Goal: Task Accomplishment & Management: Complete application form

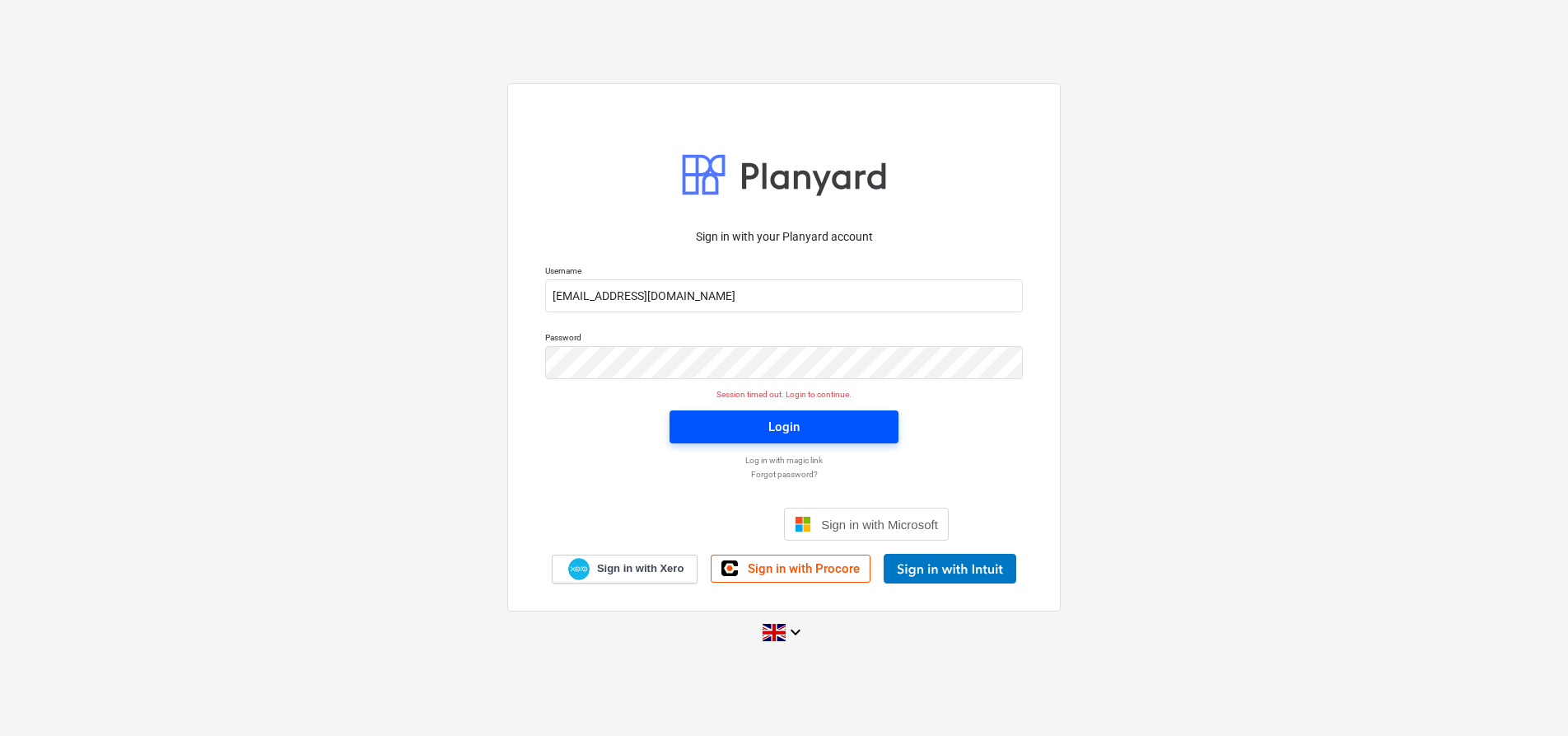
click at [813, 416] on span "Login" at bounding box center [784, 426] width 189 height 21
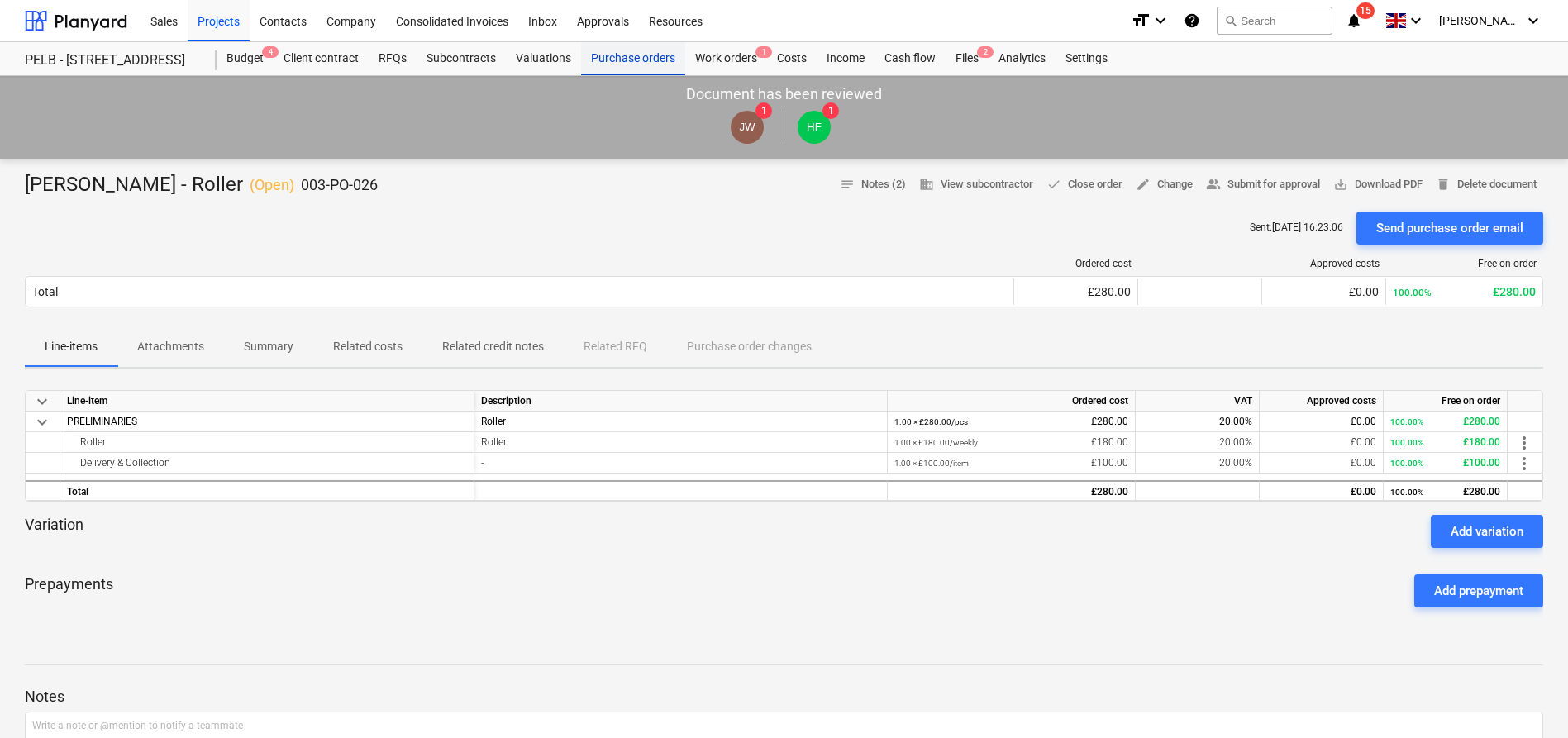
click at [581, 56] on div "Purchase orders" at bounding box center [633, 59] width 104 height 33
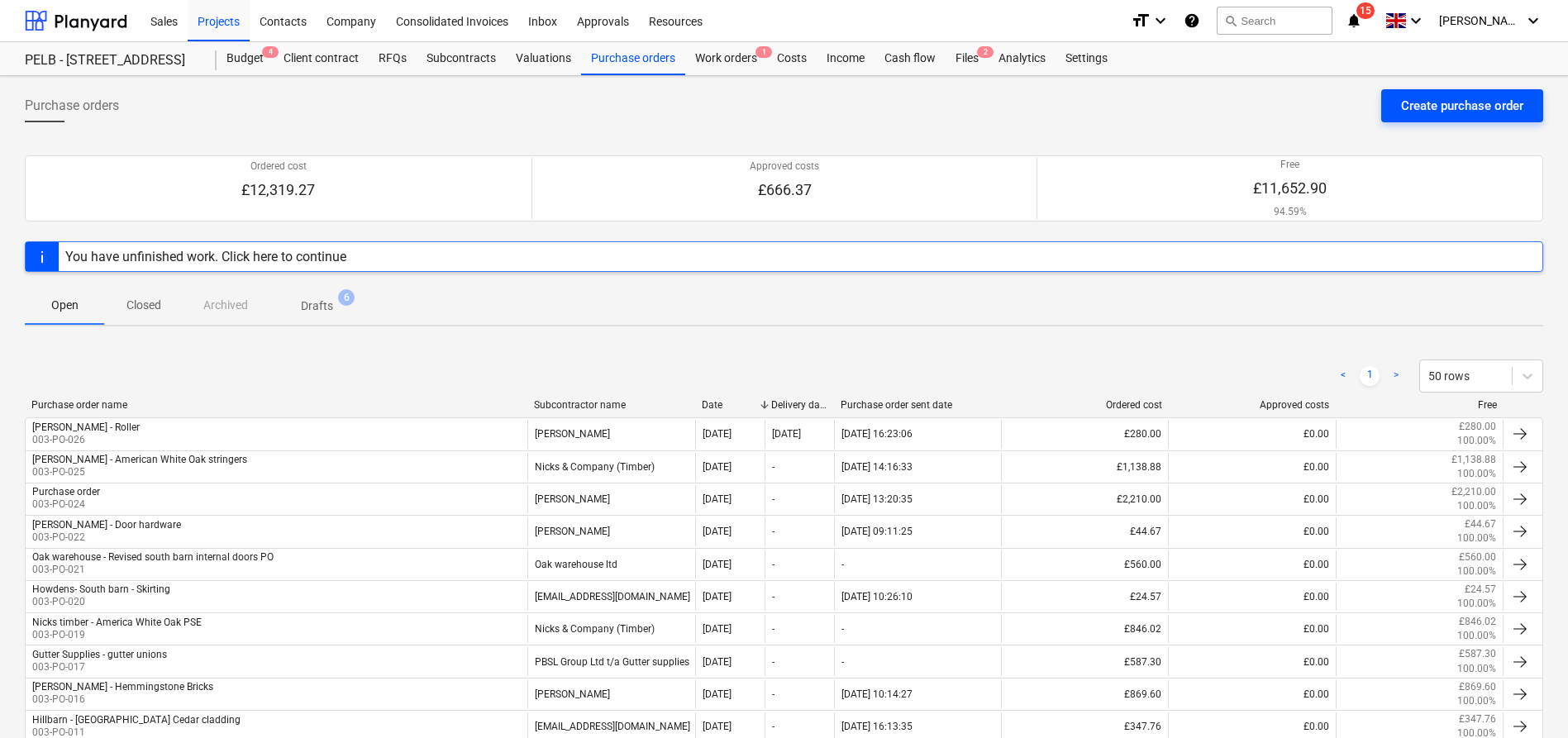
click at [1454, 117] on button "Create purchase order" at bounding box center [1462, 106] width 162 height 33
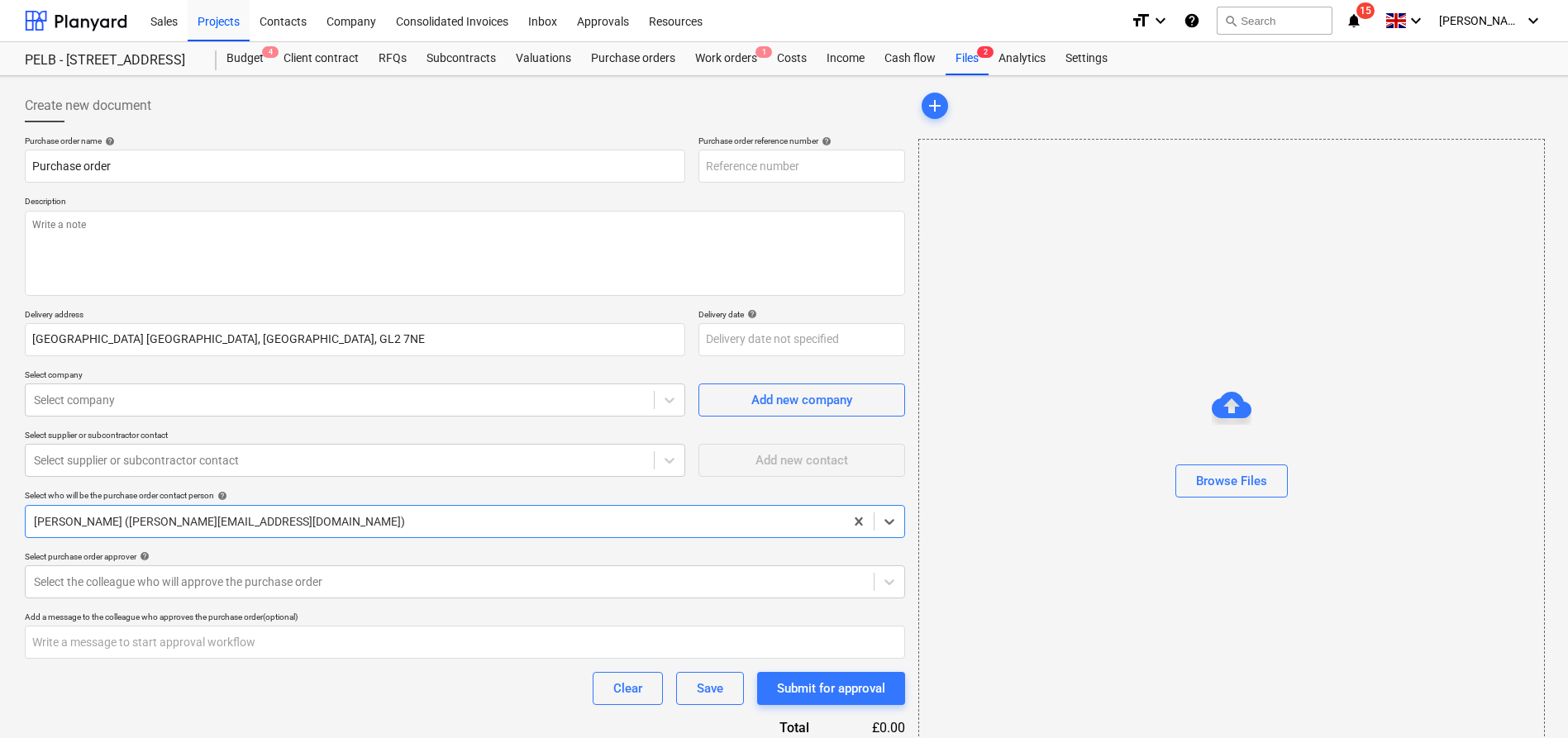
type textarea "x"
type input "003-PO-028"
click at [323, 167] on input "Purchase order" at bounding box center [355, 166] width 660 height 33
type textarea "x"
type input "Purchase orde"
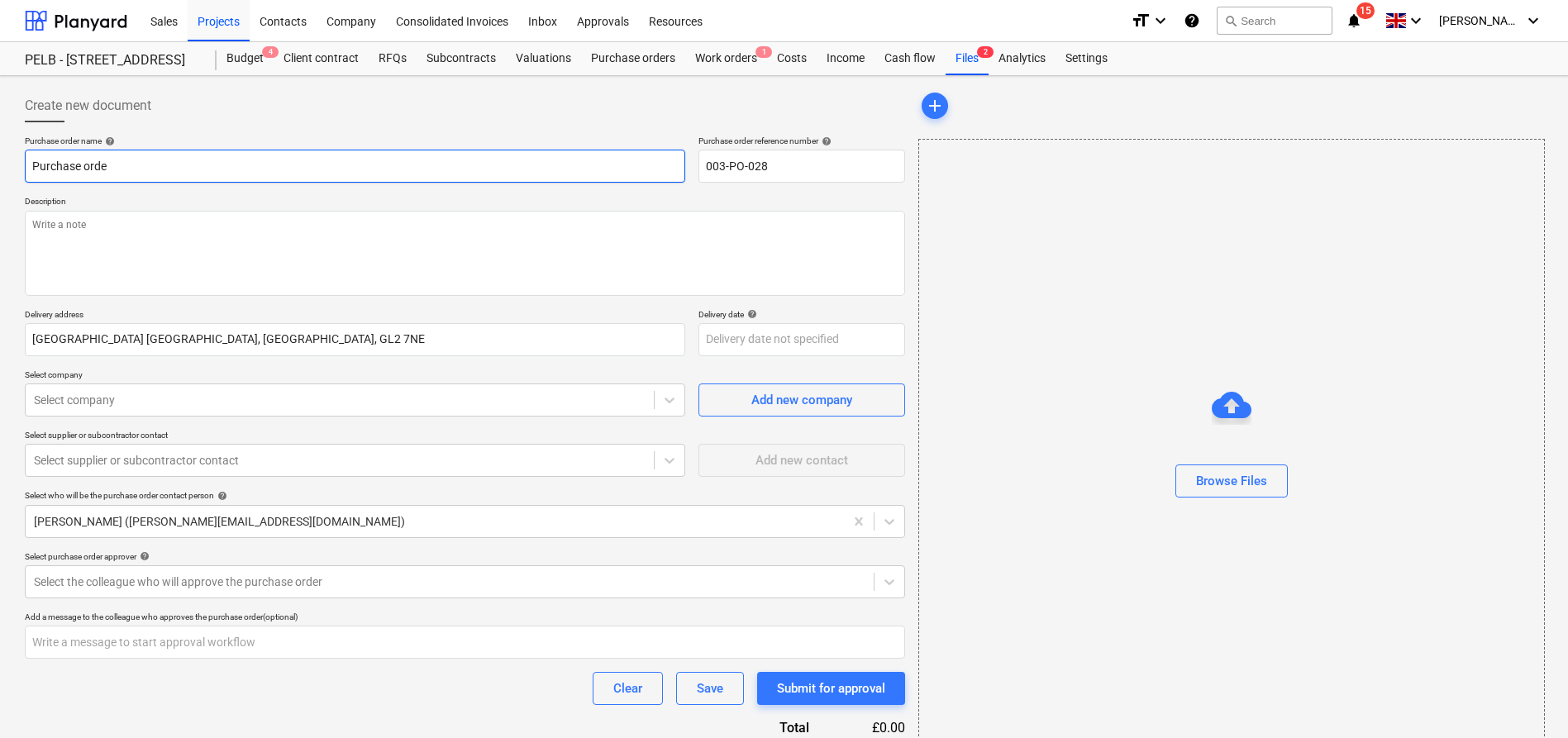
type textarea "x"
type input "Purchase ord"
type textarea "x"
type input "Purchase or"
type textarea "x"
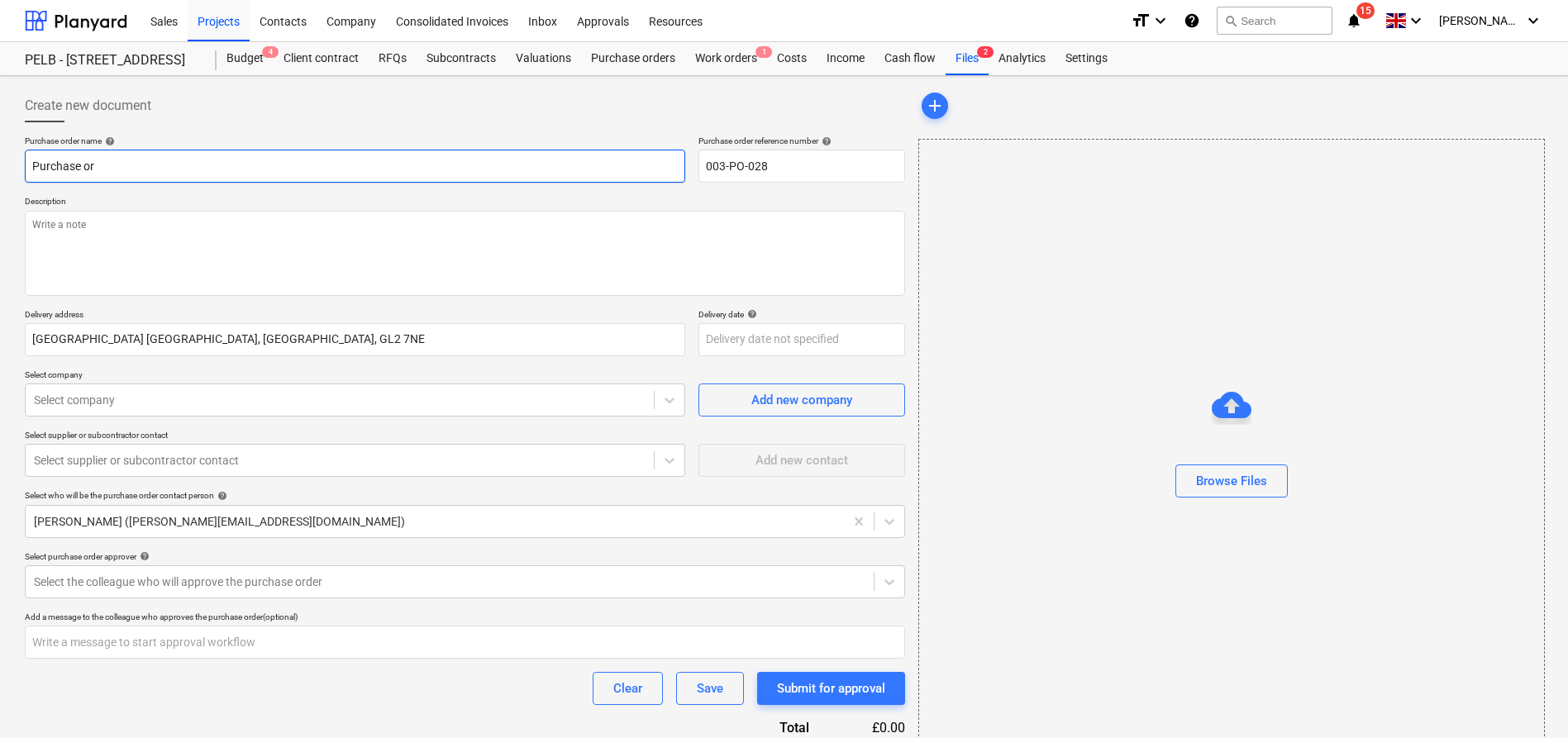
type input "Purchase o"
type textarea "x"
type input "Purchase"
type textarea "x"
type input "Purchase"
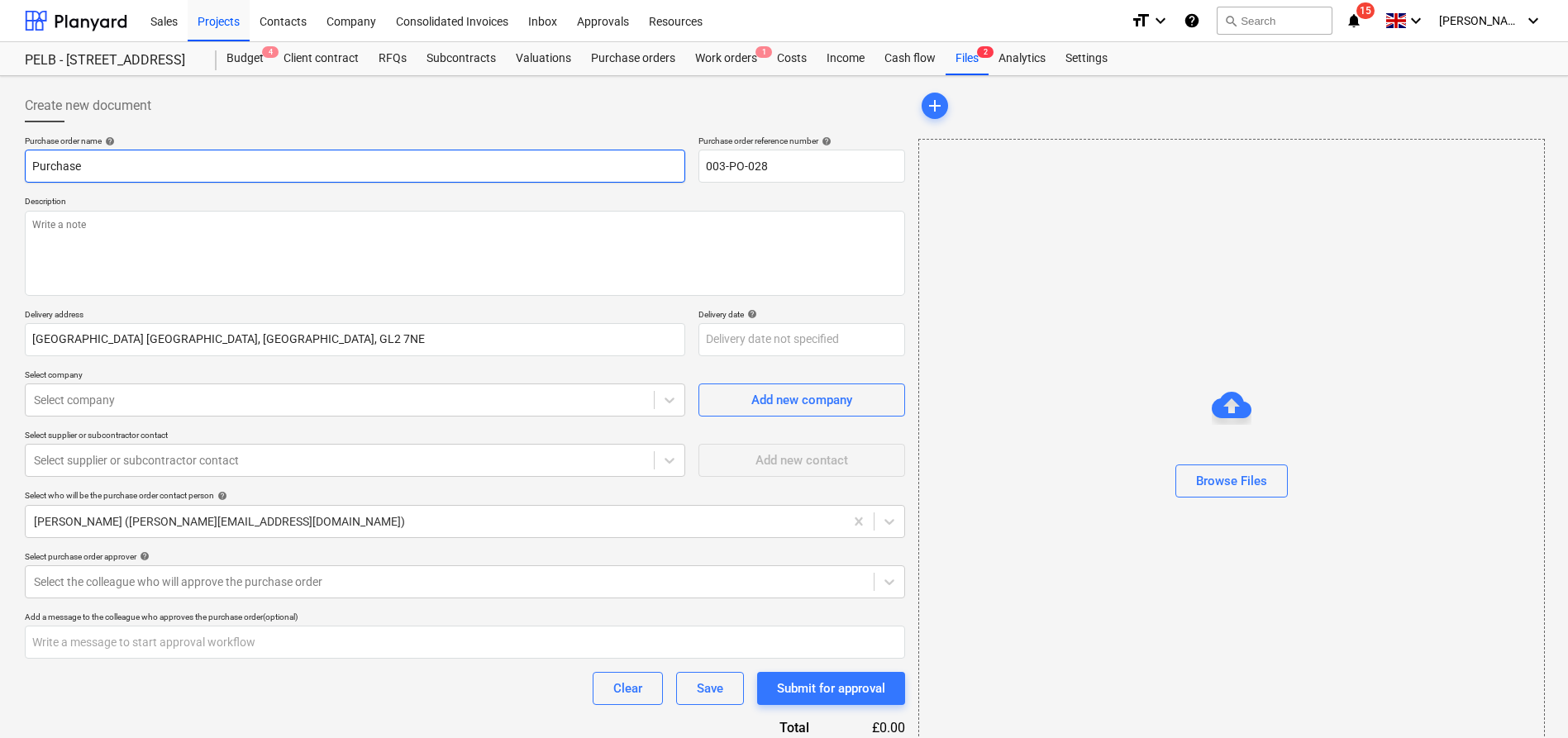
type textarea "x"
type input "Purchas"
type textarea "x"
type input "Purcha"
type textarea "x"
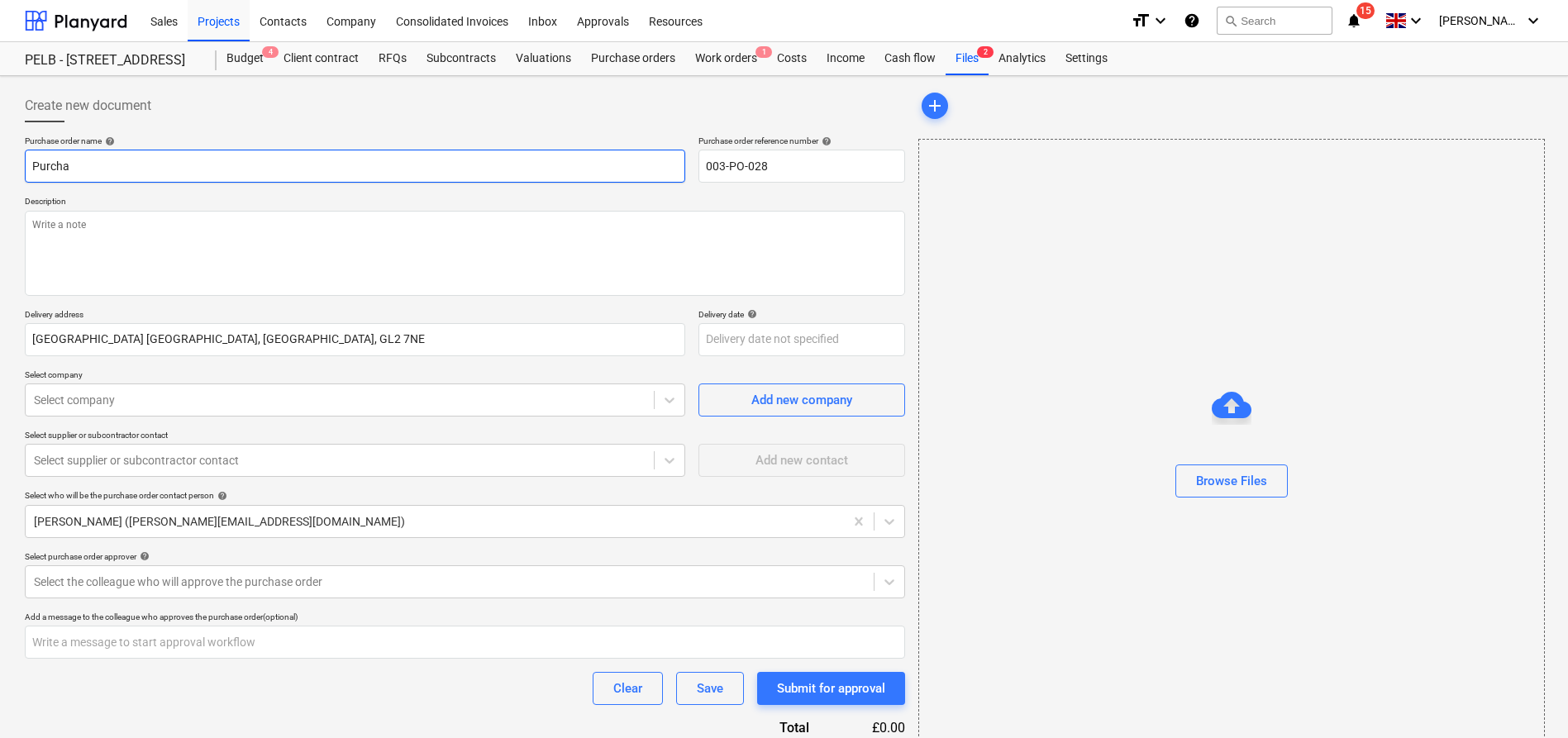
type input "Purch"
type textarea "x"
type input "Purc"
type textarea "x"
type input "Pur"
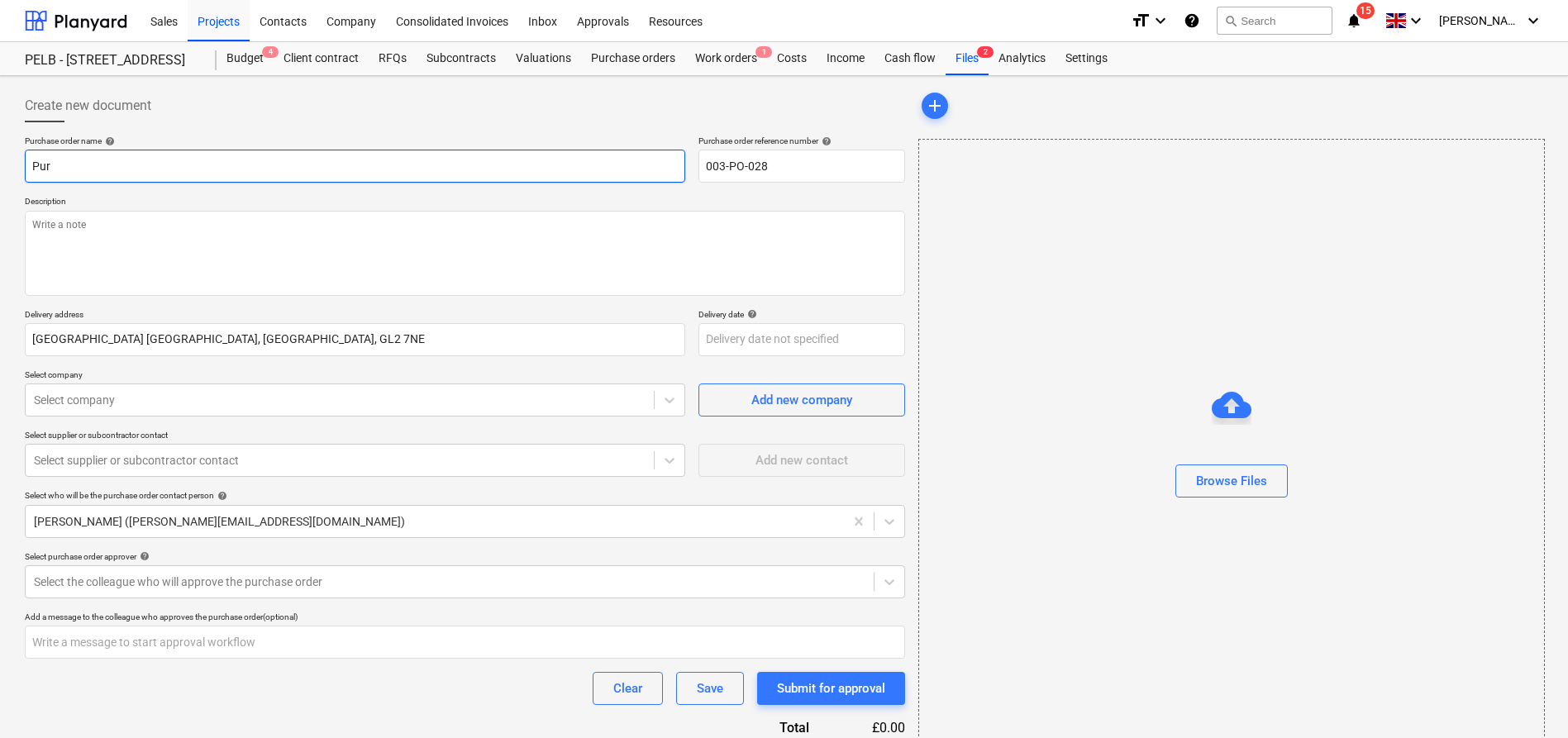
type textarea "x"
type input "Pu"
type textarea "x"
type input "P"
type textarea "x"
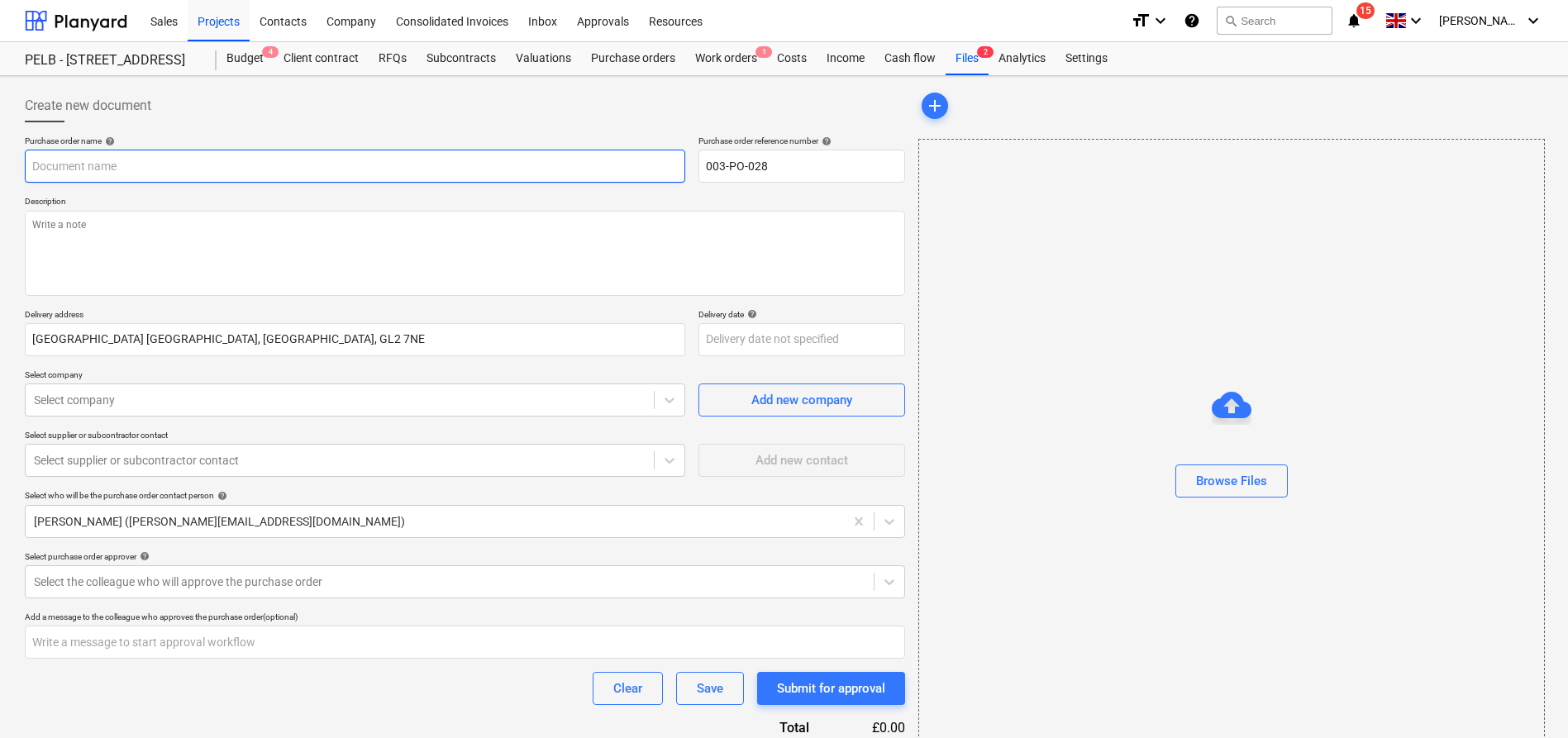
type textarea "x"
type input "TR"
type textarea "x"
type input "TRa"
type textarea "x"
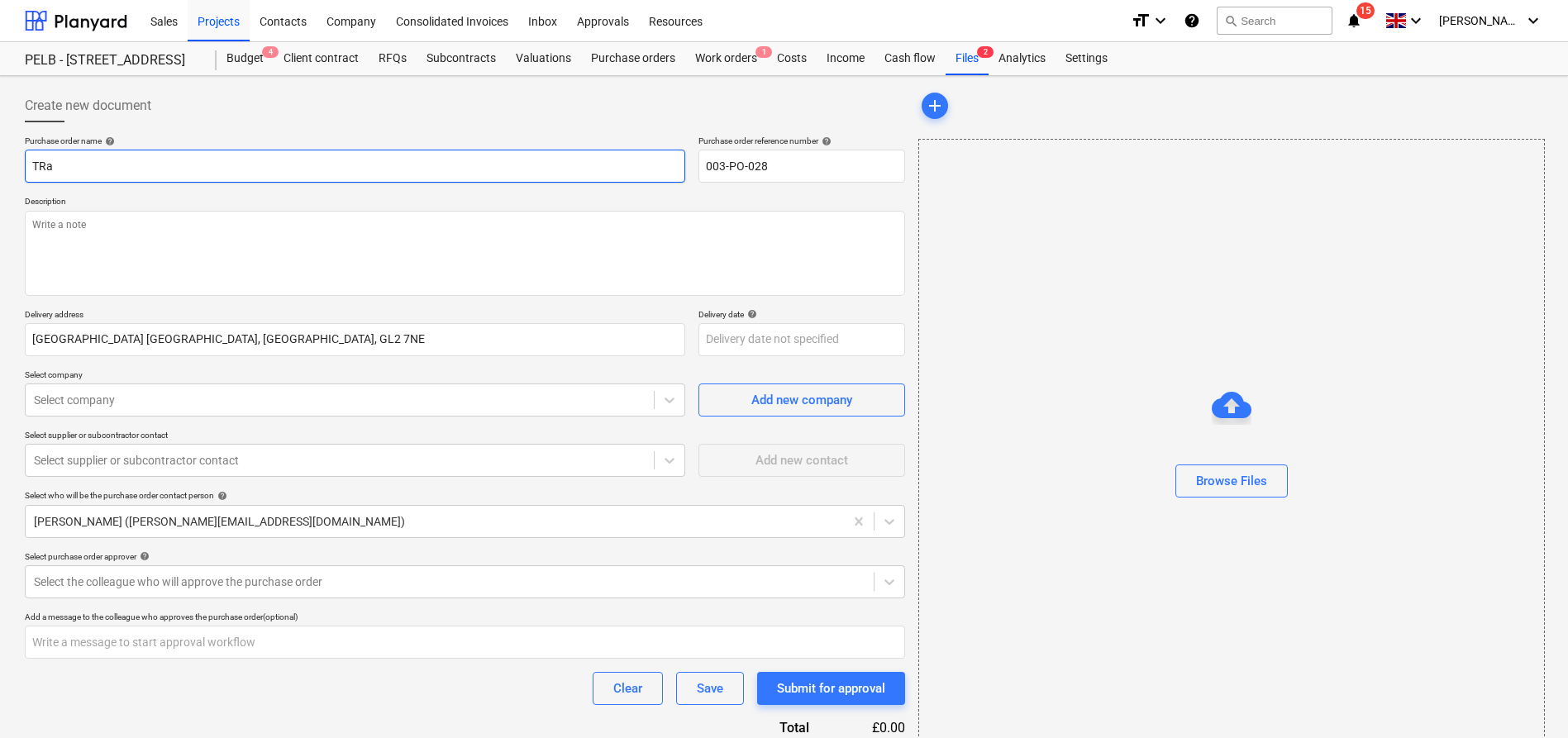
type input "TRav"
type textarea "x"
type input "TRavi"
type textarea "x"
type input "[PERSON_NAME]"
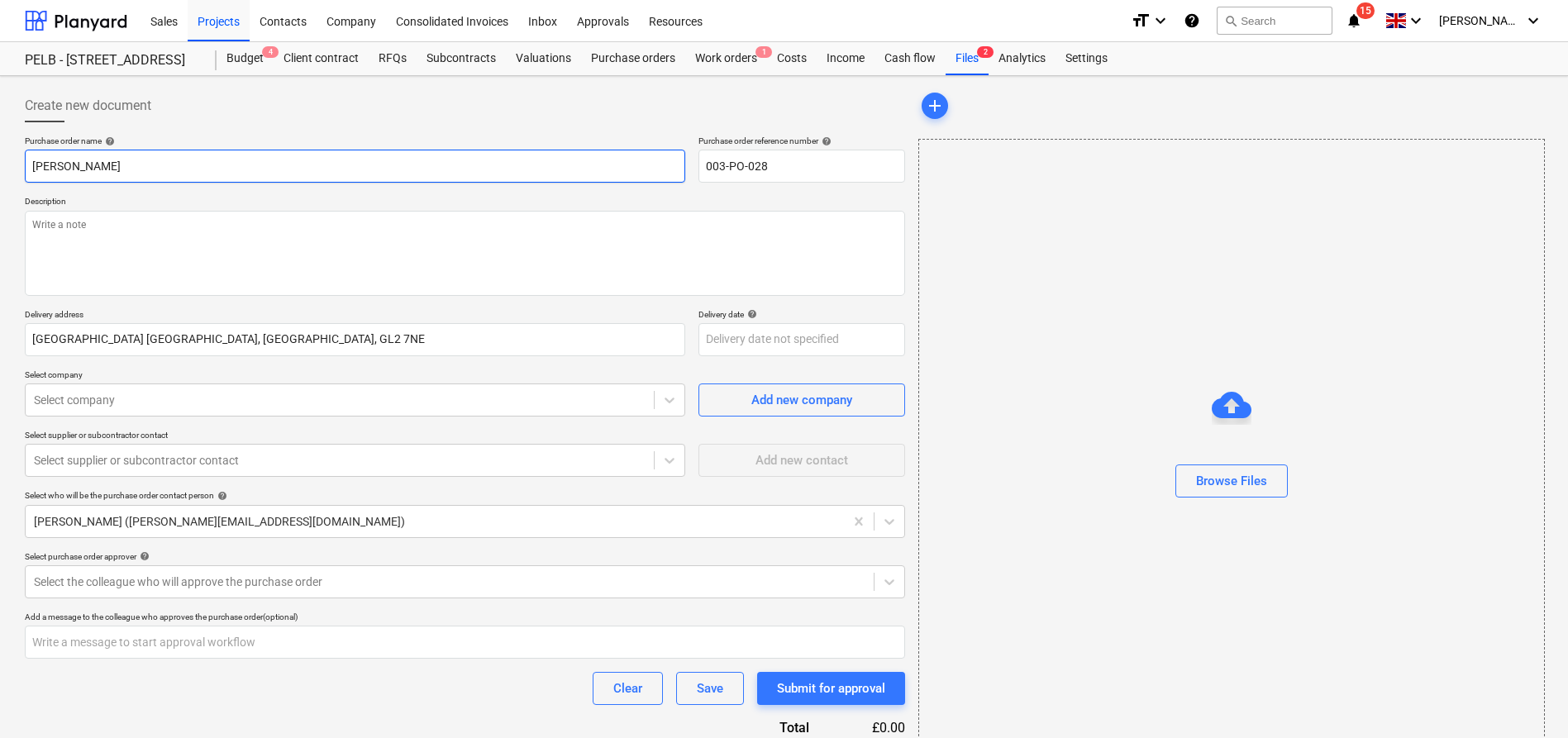
type textarea "x"
type input "[PERSON_NAME]"
type textarea "x"
type input "[PERSON_NAME]"
type textarea "x"
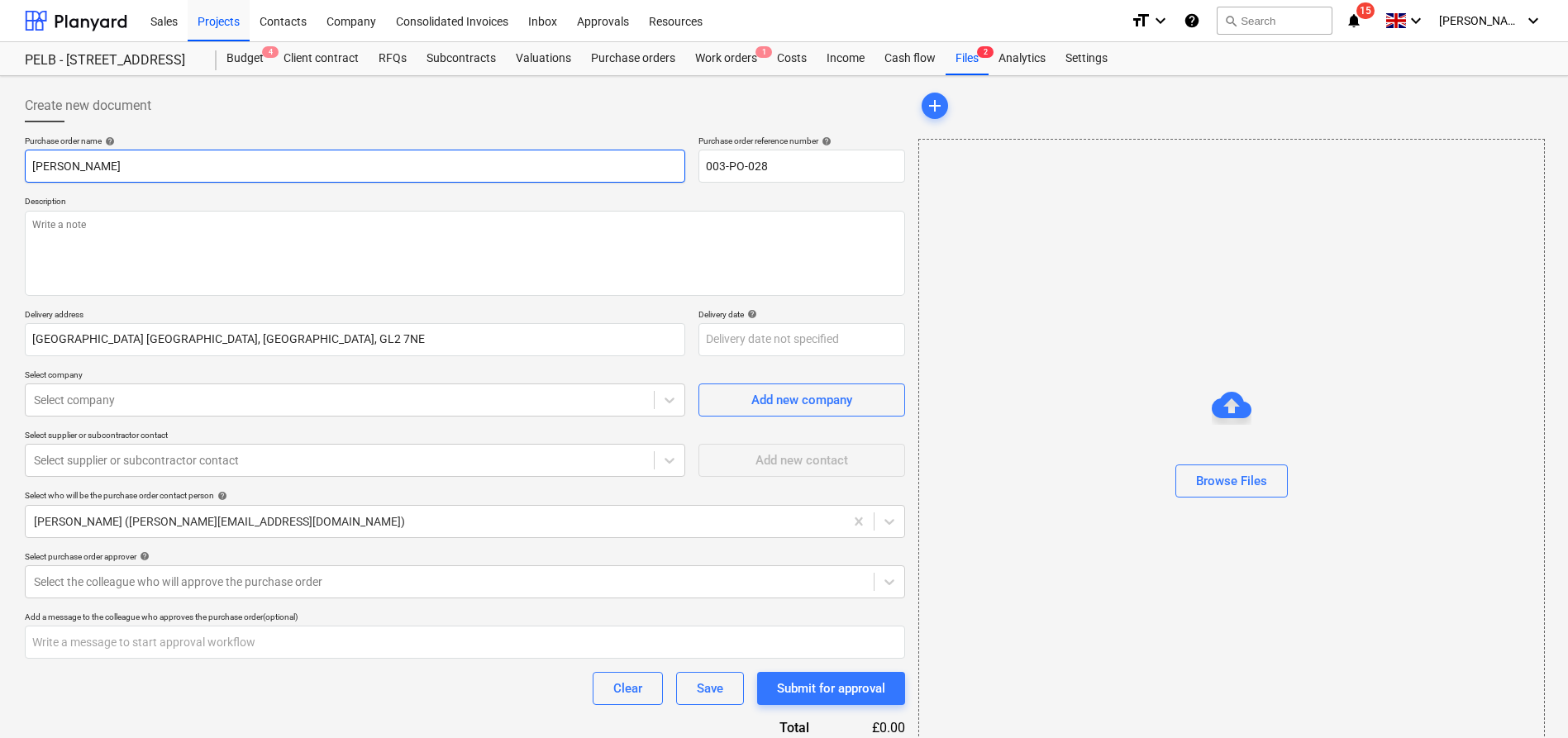
type input "TRavi"
type textarea "x"
type input "TRav"
type textarea "x"
type input "TRa"
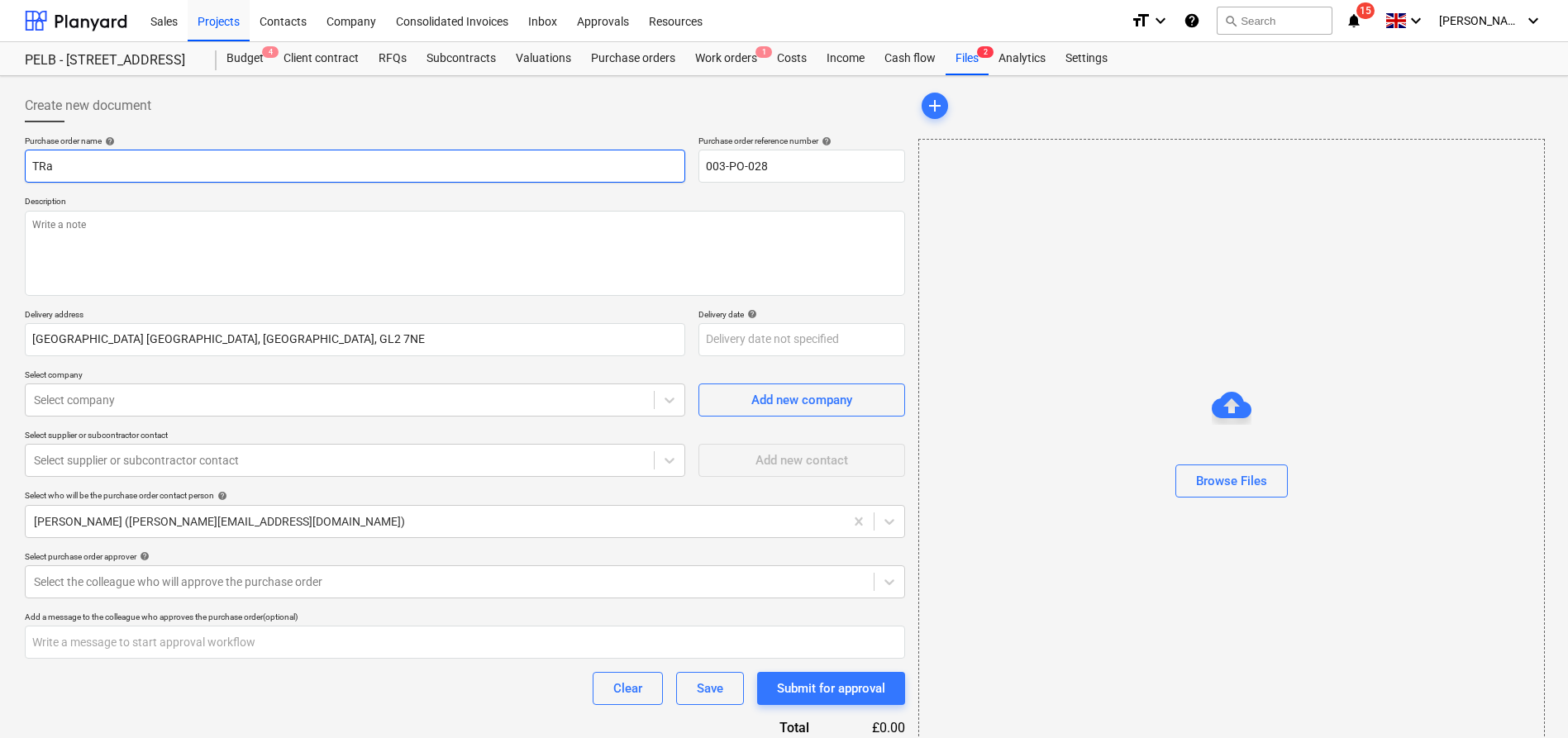
type textarea "x"
type input "TR"
type textarea "x"
type input "T"
type textarea "x"
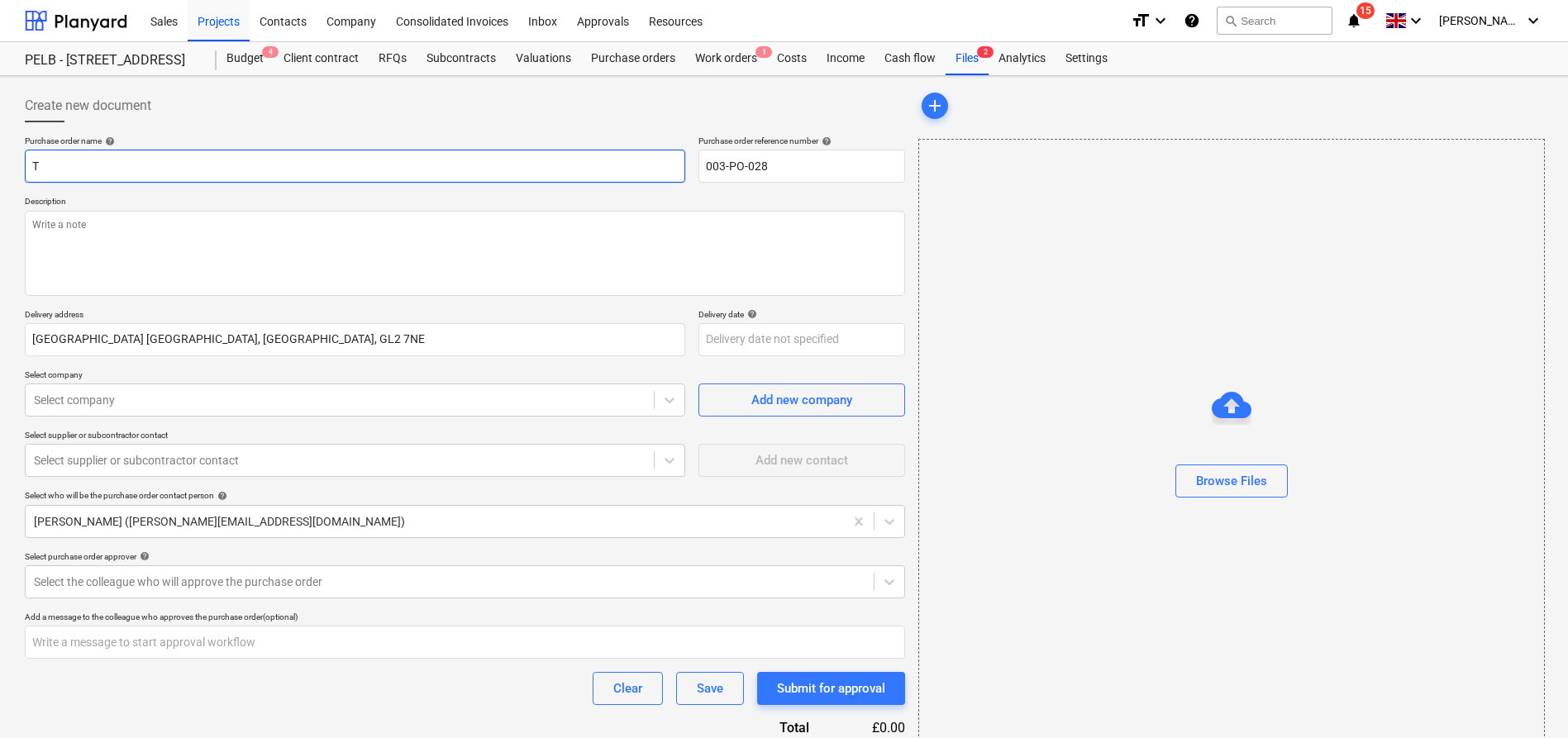
type input "Tr"
type textarea "x"
type input "Tra"
type textarea "x"
type input "Trav"
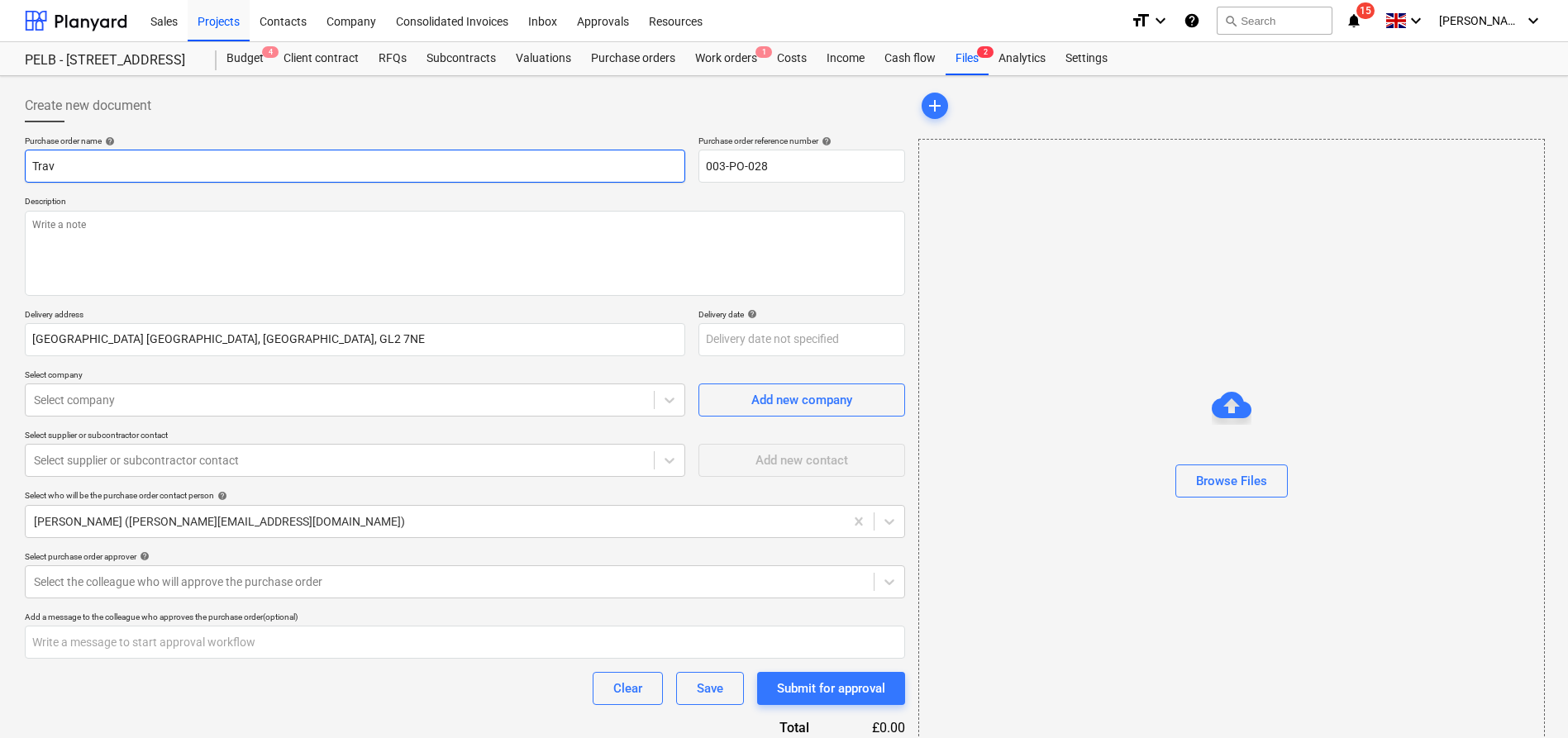
type textarea "x"
type input "Travs"
type textarea "x"
type input "Trav"
type textarea "x"
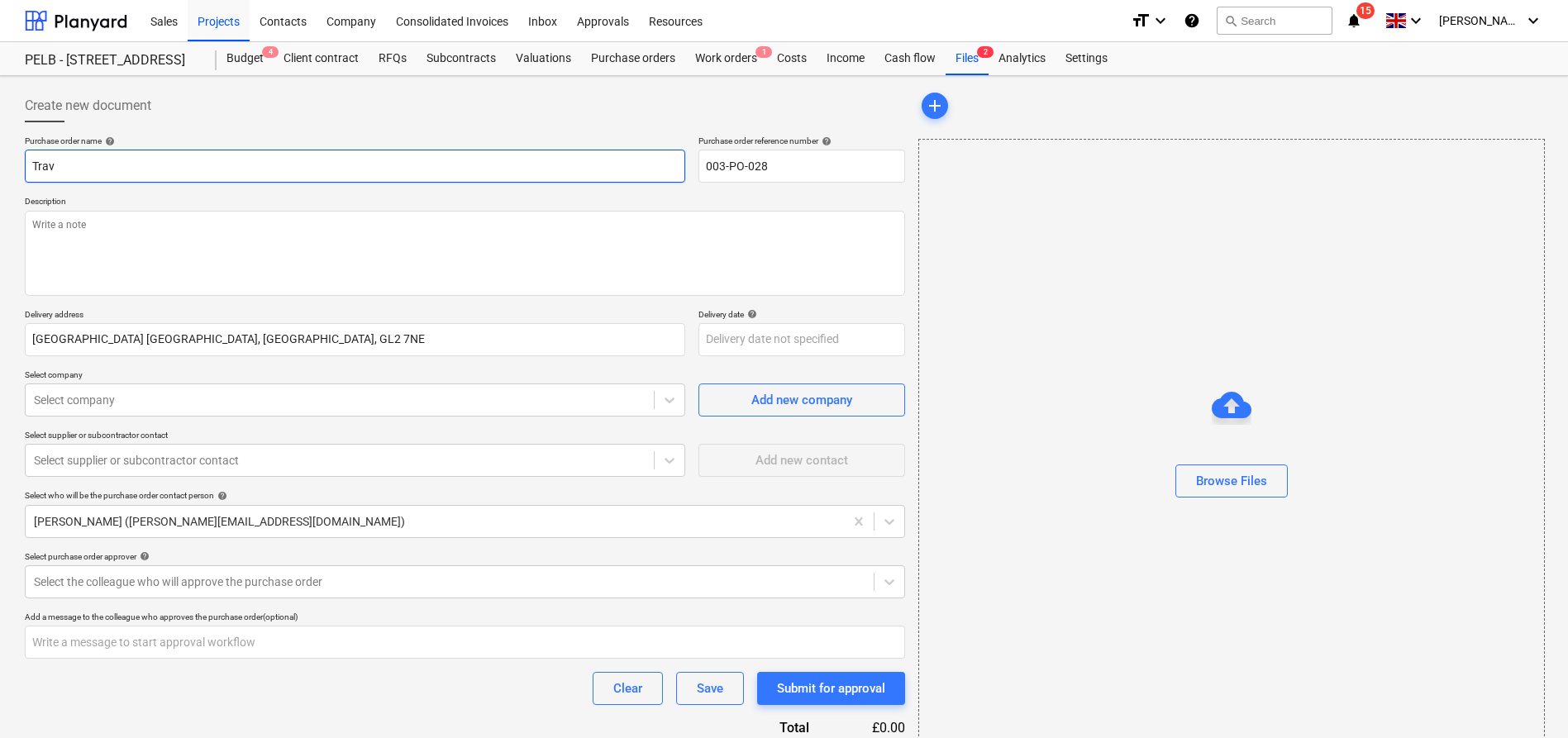
type input "Travi"
type textarea "x"
type input "[PERSON_NAME]"
type textarea "x"
type input "[PERSON_NAME]"
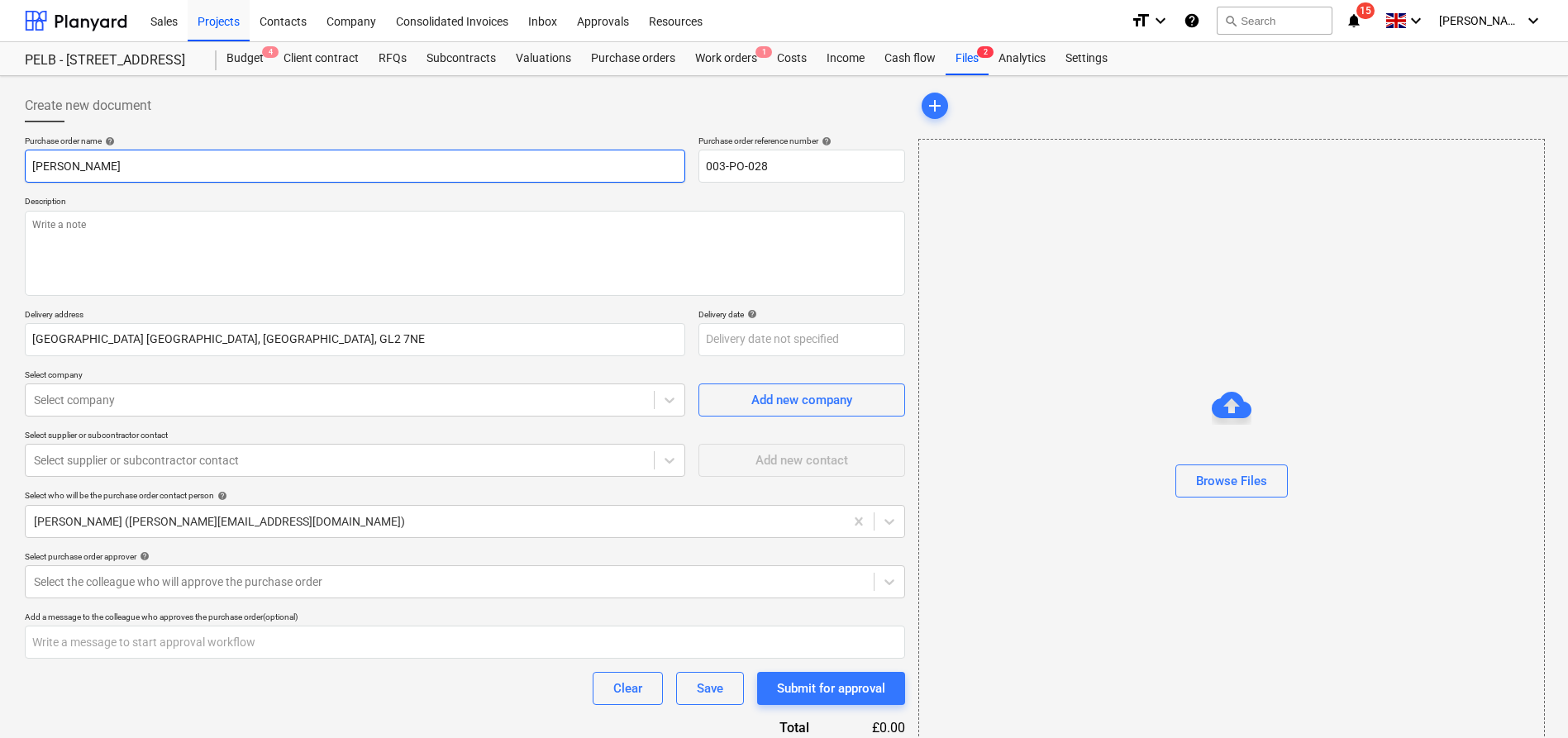
type textarea "x"
type input "[PERSON_NAME]"
type textarea "x"
type input "[PERSON_NAME]"
type textarea "x"
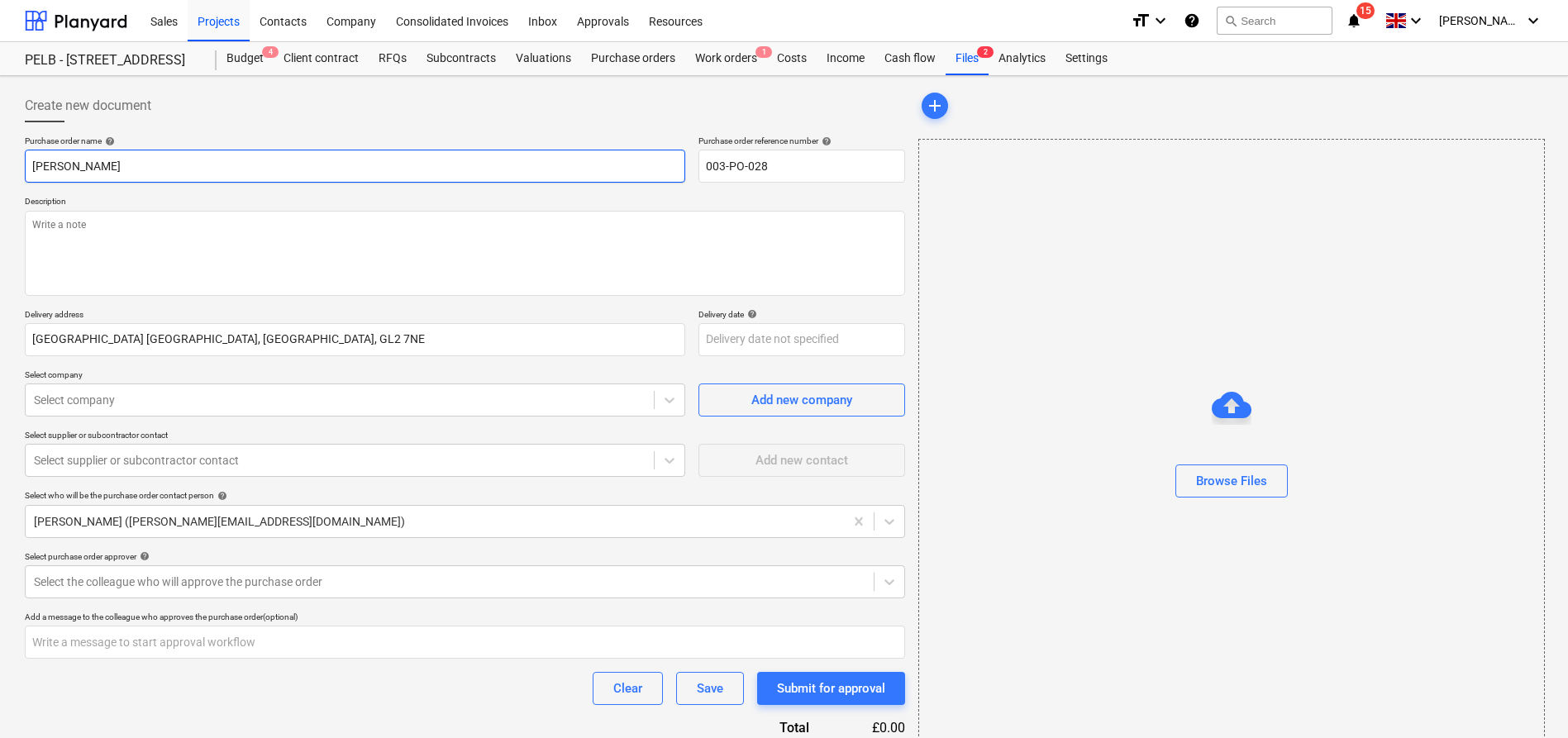
type input "[PERSON_NAME]"
type textarea "x"
type input "[PERSON_NAME]"
type textarea "x"
type input "[PERSON_NAME]"
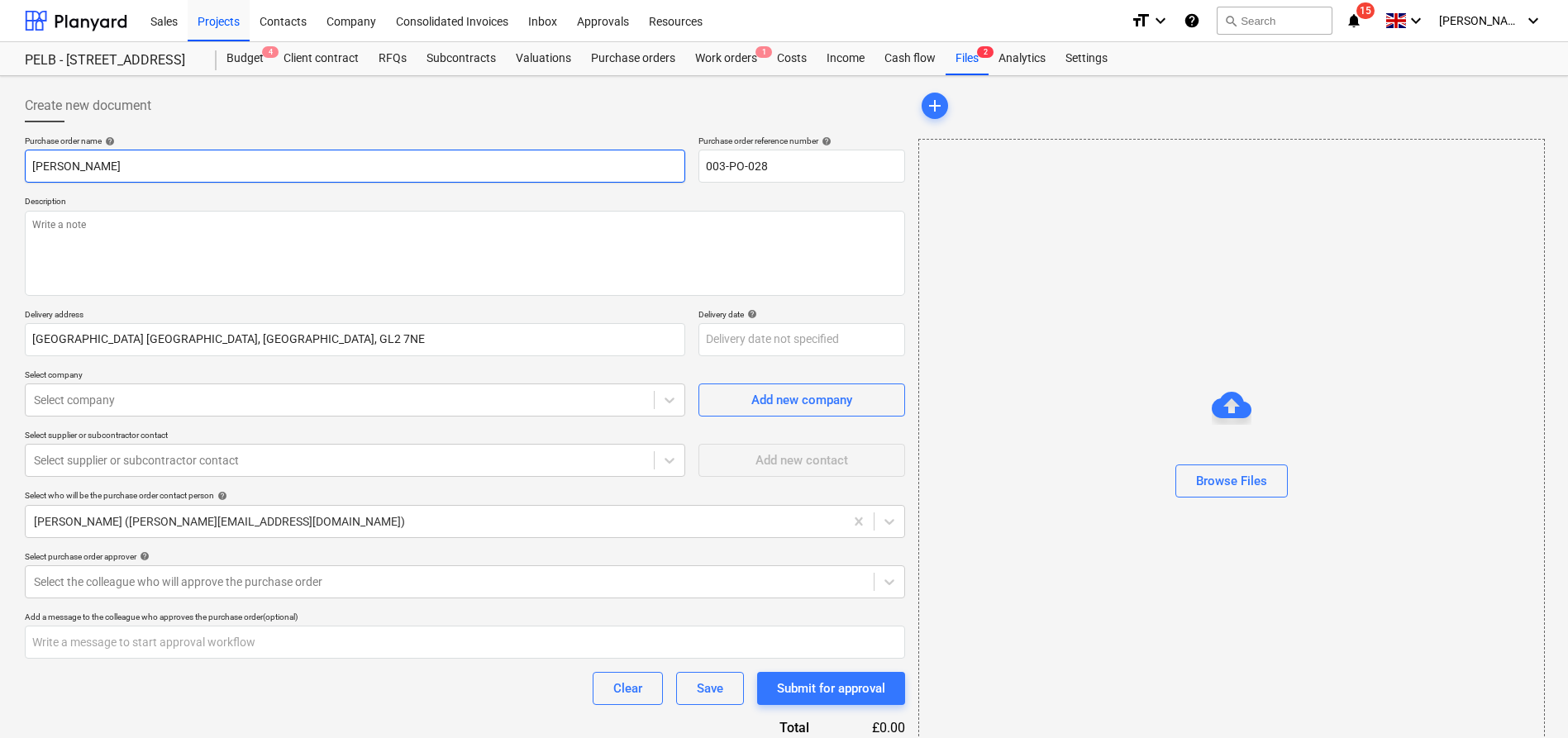
type textarea "x"
type input "[PERSON_NAME]"
type textarea "x"
type input "[PERSON_NAME]"
type textarea "x"
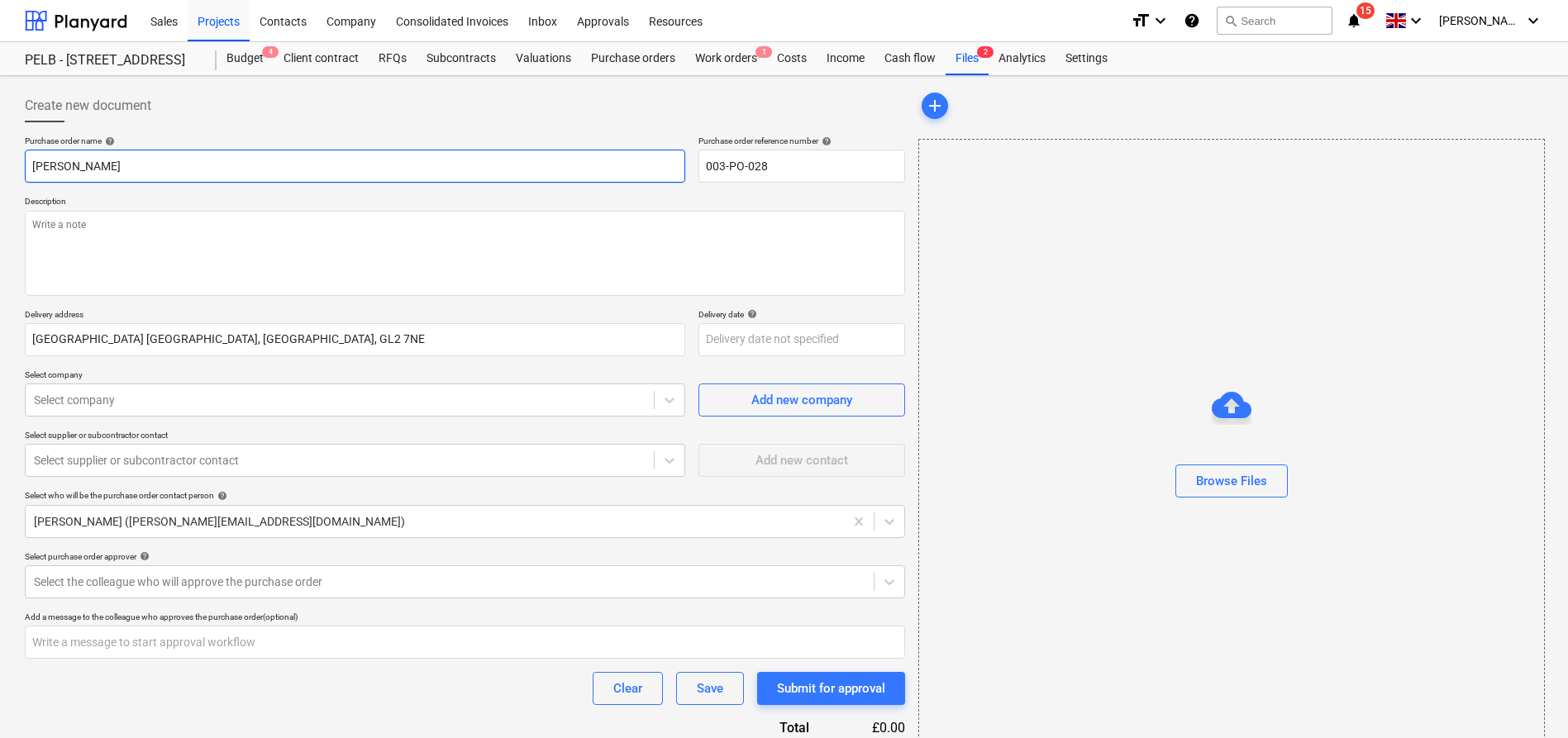
type input "[PERSON_NAME]"
type textarea "x"
type input "[PERSON_NAME]"
type textarea "x"
type input "[PERSON_NAME]"
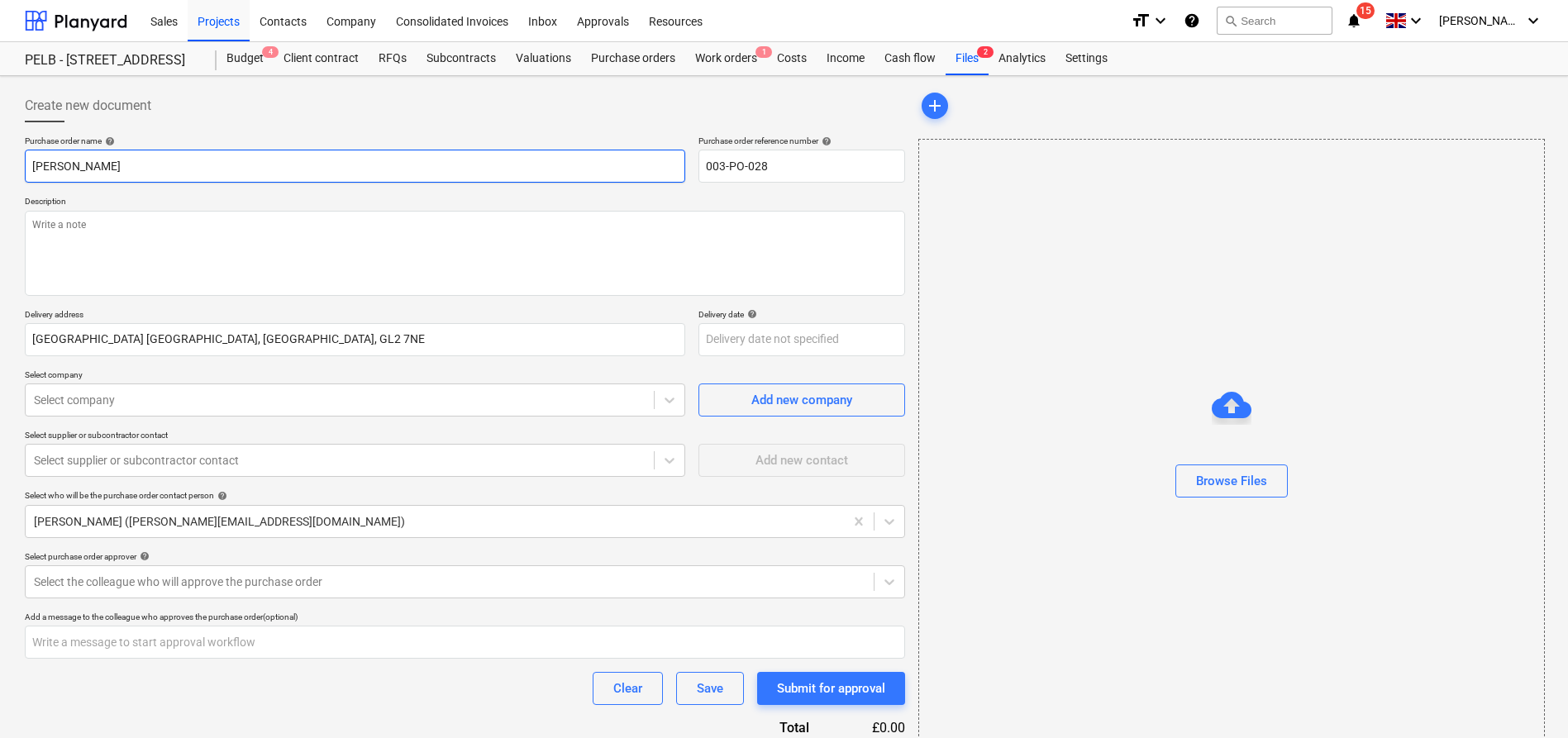
type textarea "x"
type input "[PERSON_NAME] -"
type textarea "x"
type input "[PERSON_NAME] -"
type textarea "x"
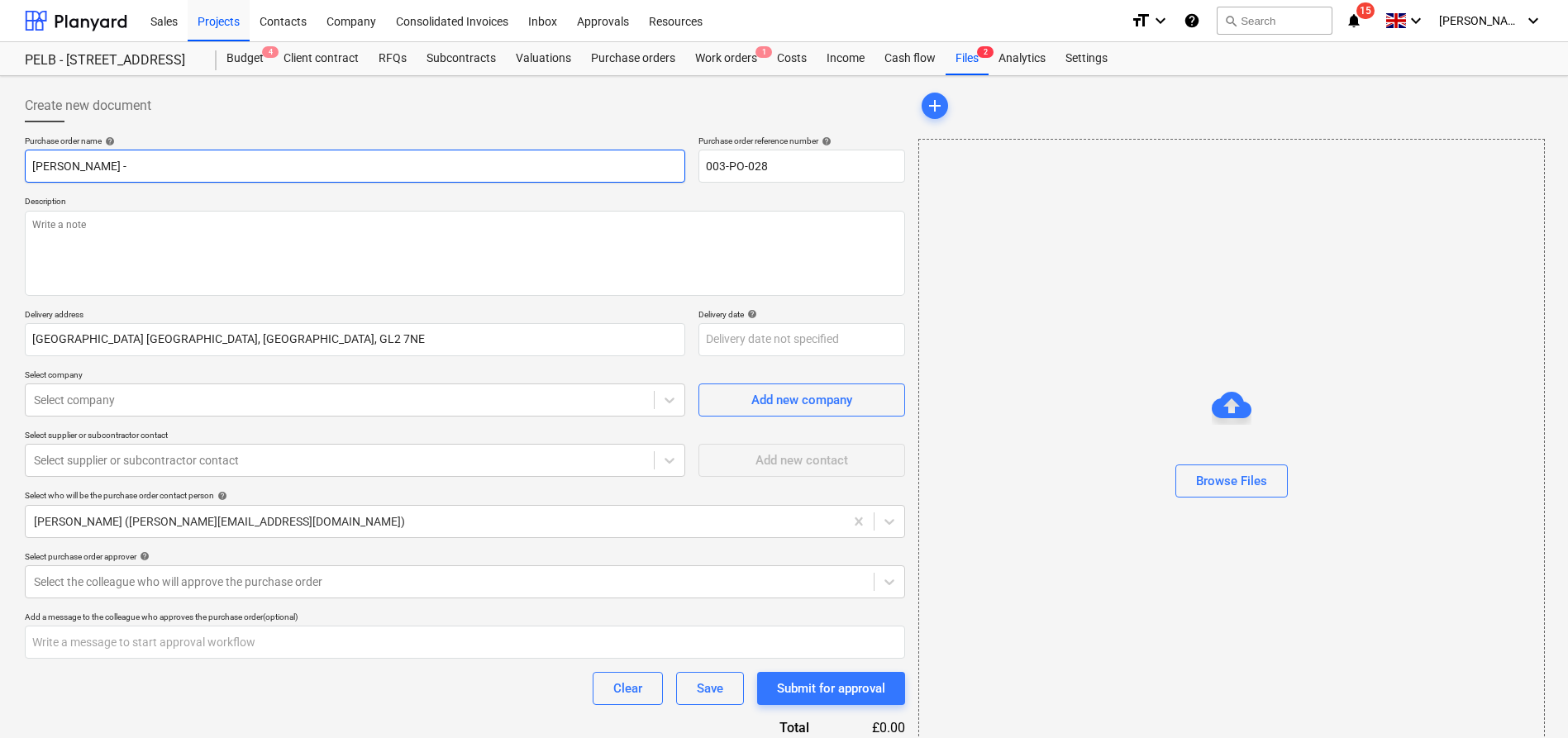
type input "[PERSON_NAME] - S"
type textarea "x"
type input "[PERSON_NAME]"
type textarea "x"
type input "[PERSON_NAME]"
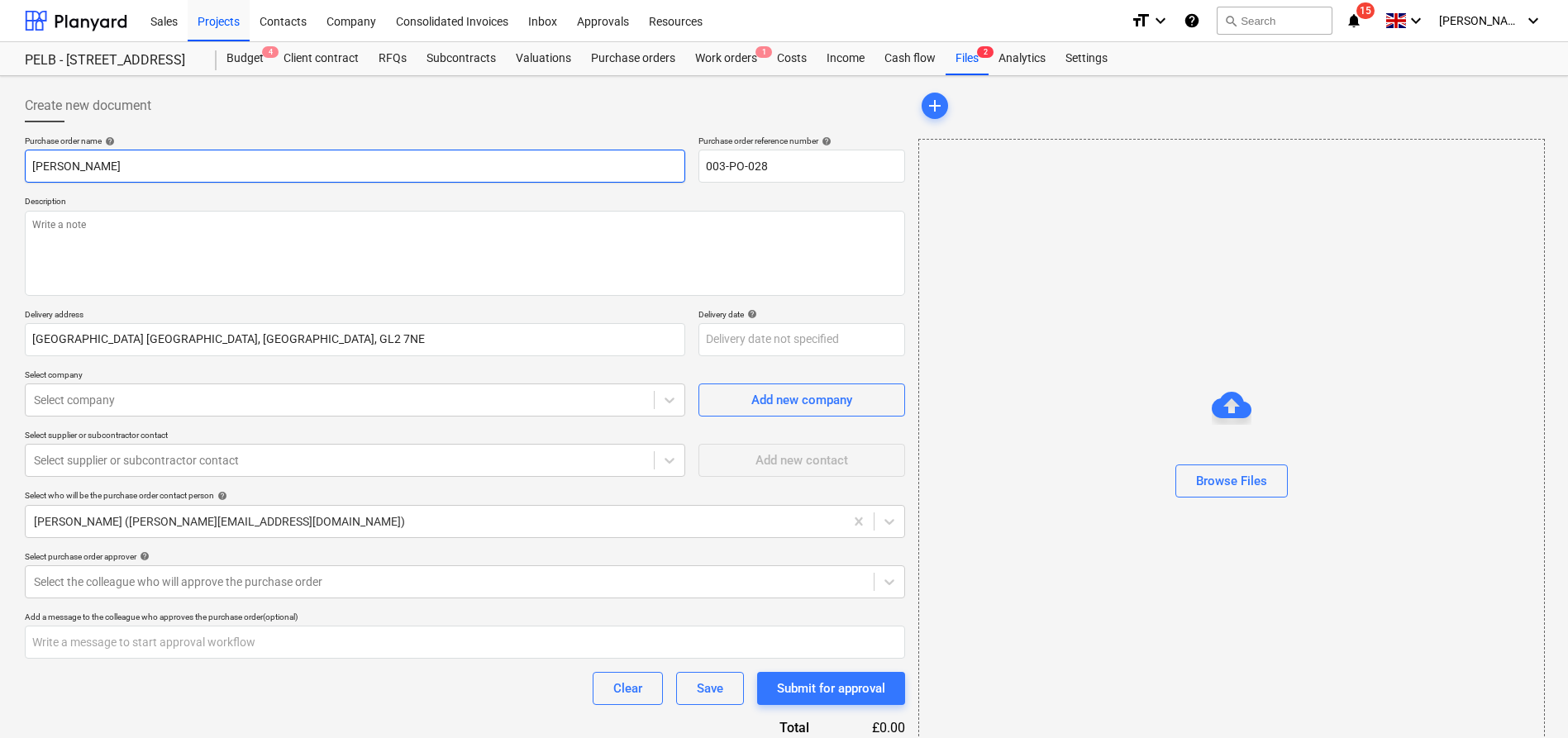
type textarea "x"
type input "[PERSON_NAME]"
type textarea "x"
type input "[PERSON_NAME]"
type textarea "x"
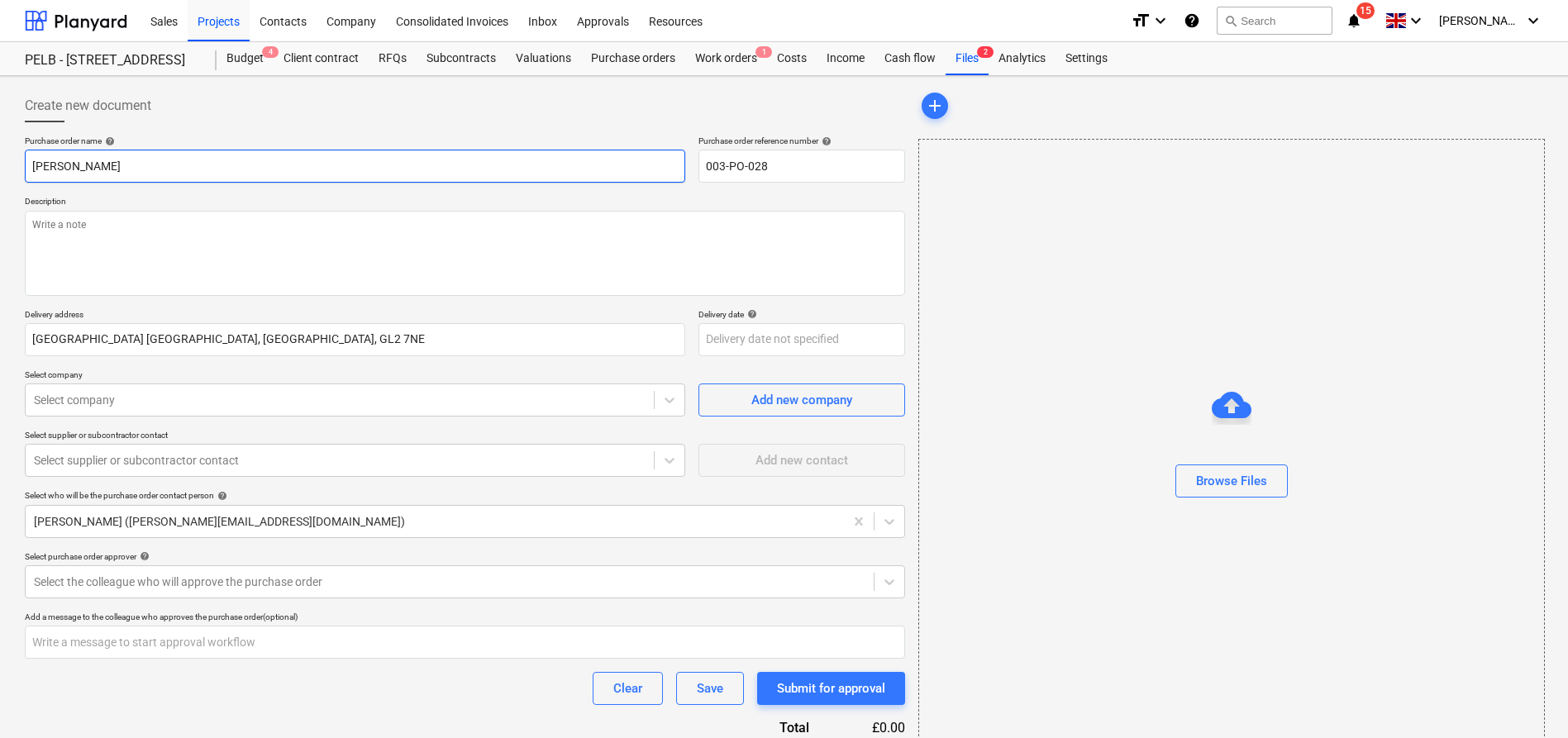
type input "[PERSON_NAME]"
type textarea "x"
type input "[PERSON_NAME]"
type textarea "x"
type input "[PERSON_NAME]"
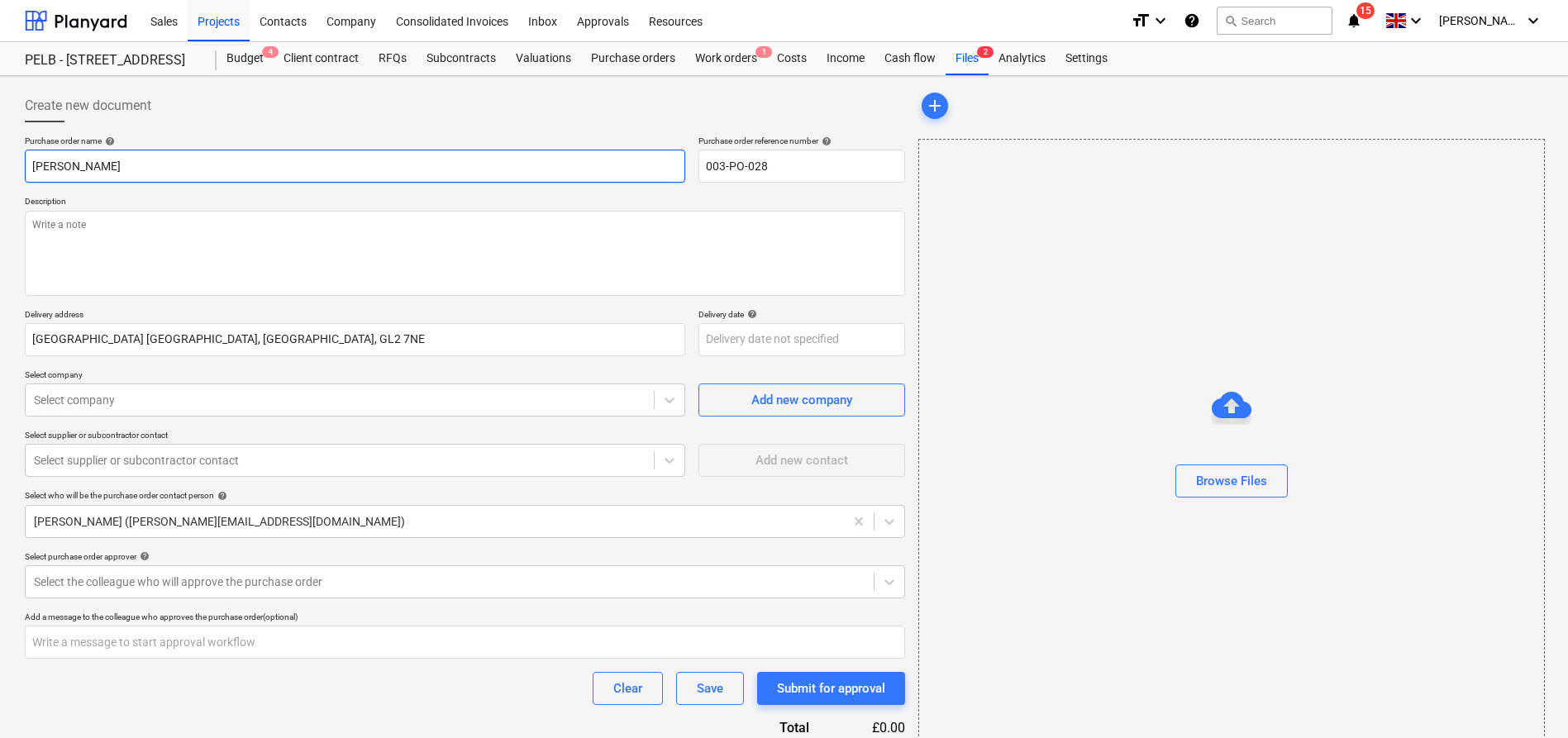
type textarea "x"
type input "[PERSON_NAME]"
type textarea "x"
type input "[PERSON_NAME]"
type textarea "x"
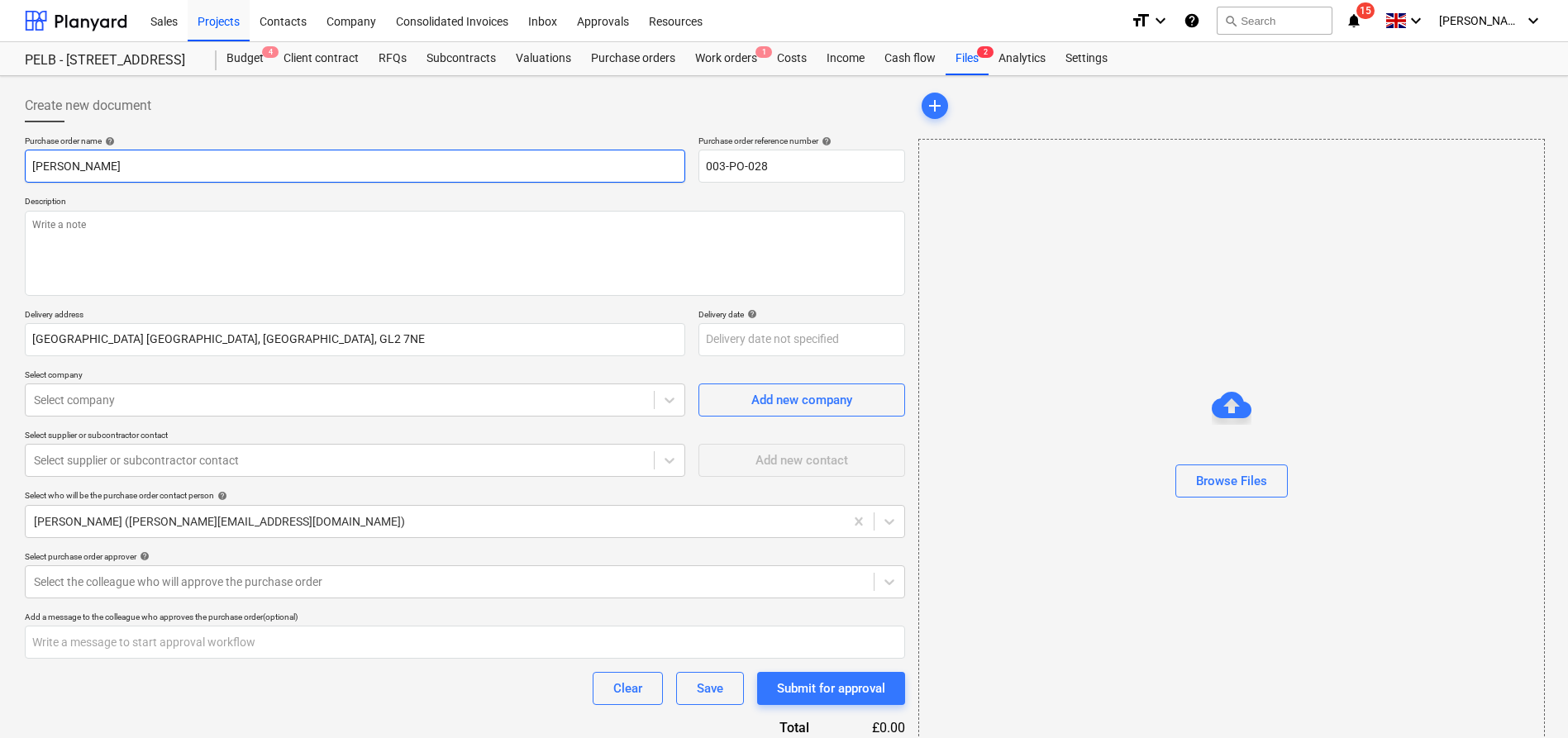
type input "[PERSON_NAME]"
type textarea "x"
type input "[PERSON_NAME]"
type textarea "x"
type input "[PERSON_NAME]"
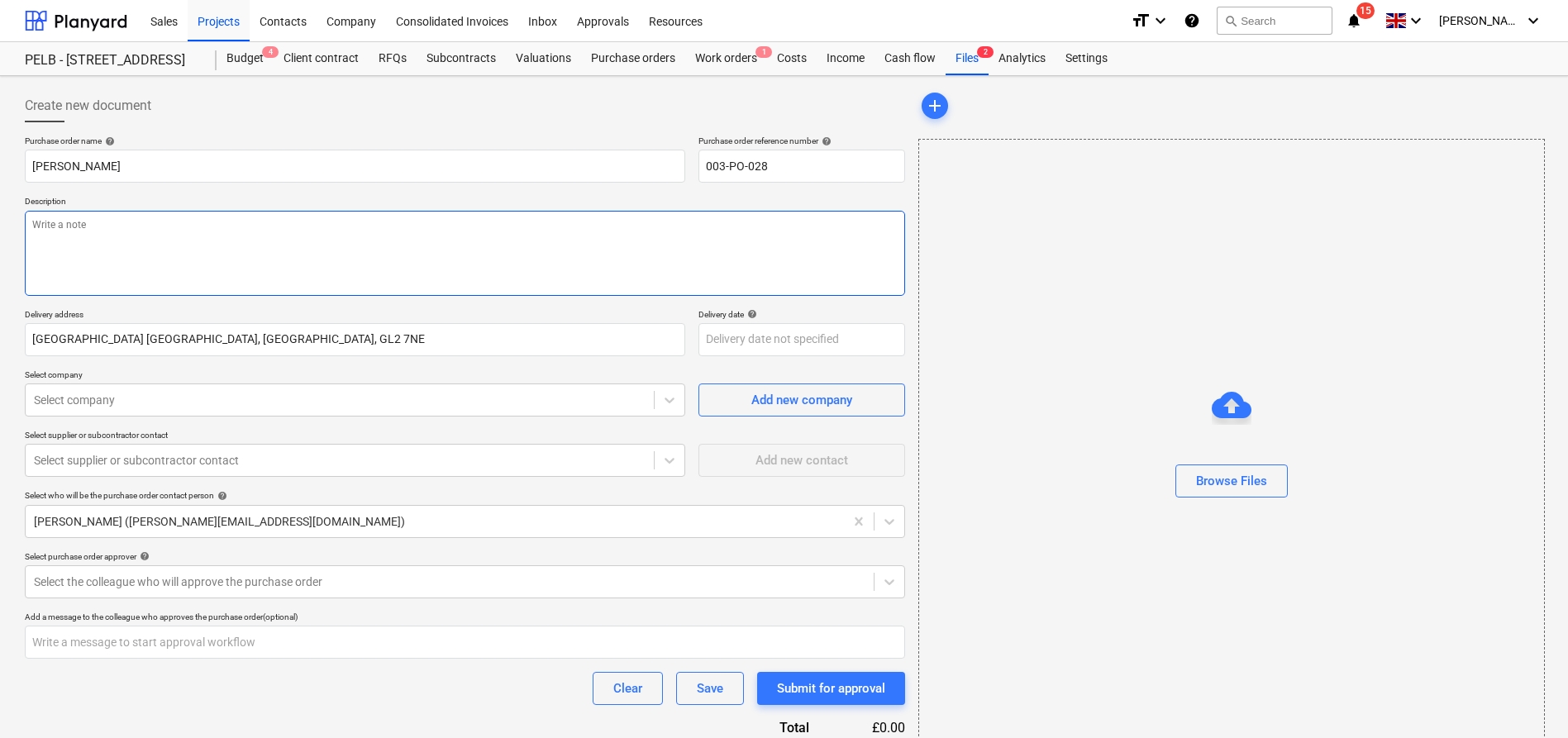
click at [381, 252] on textarea at bounding box center [465, 254] width 880 height 86
type textarea "x"
type textarea "1"
type textarea "x"
type textarea "1n"
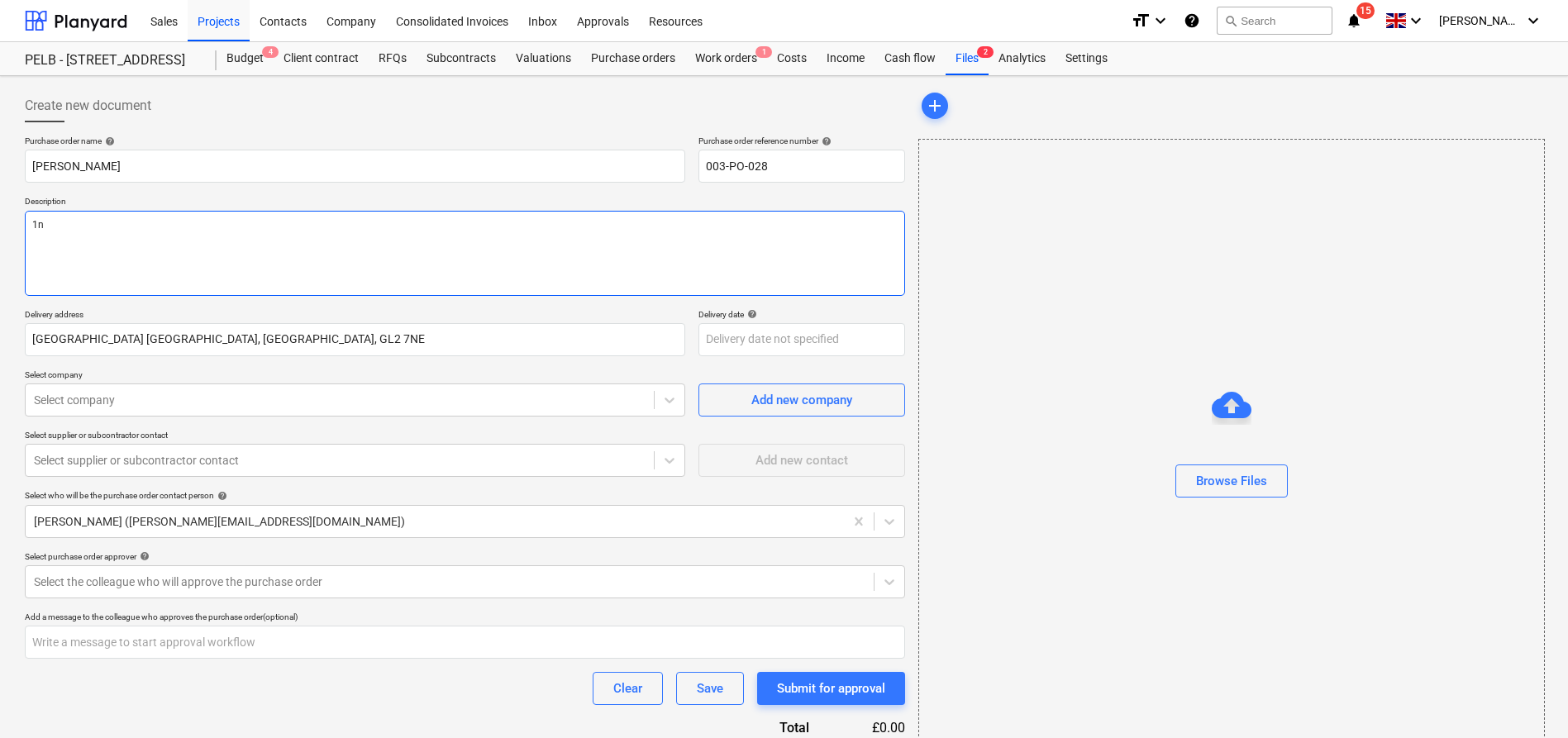
type textarea "x"
type textarea "1nr"
type textarea "x"
type textarea "1nr"
type textarea "x"
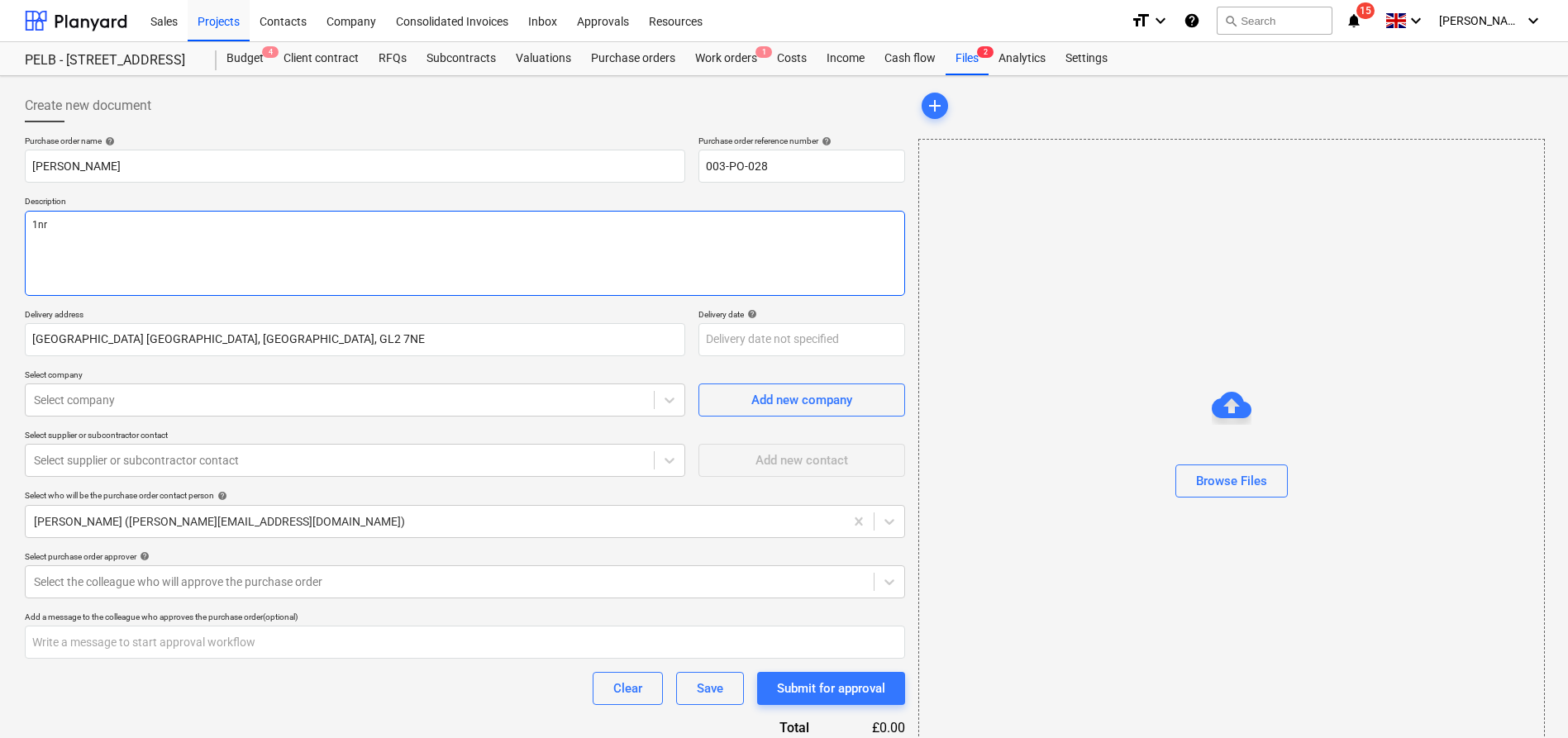
type textarea "1nr S"
type textarea "x"
type textarea "1nr Si"
type textarea "x"
type textarea "1nr Sil"
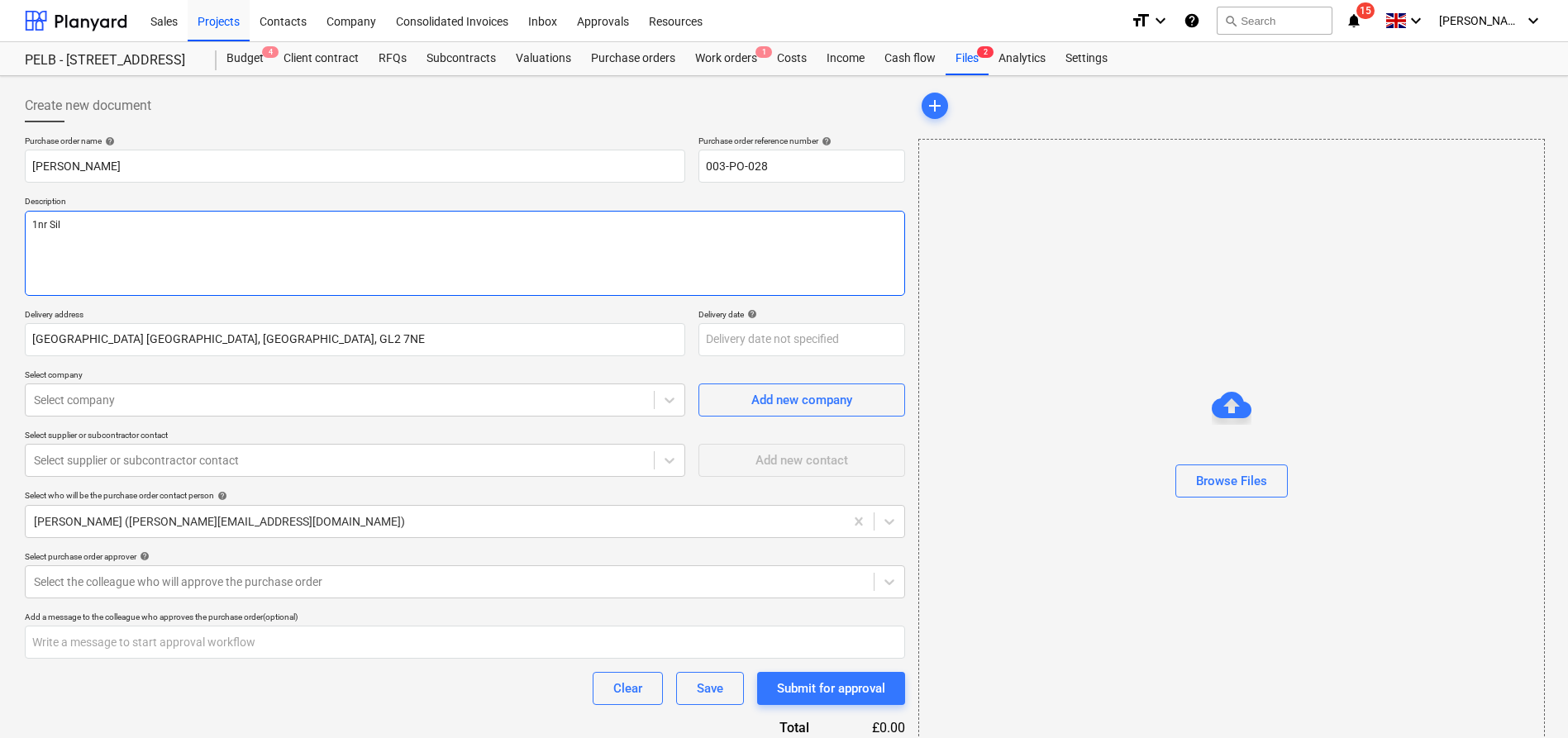
type textarea "x"
type textarea "1nr Si"
type textarea "x"
type textarea "1nr Sik"
type textarea "x"
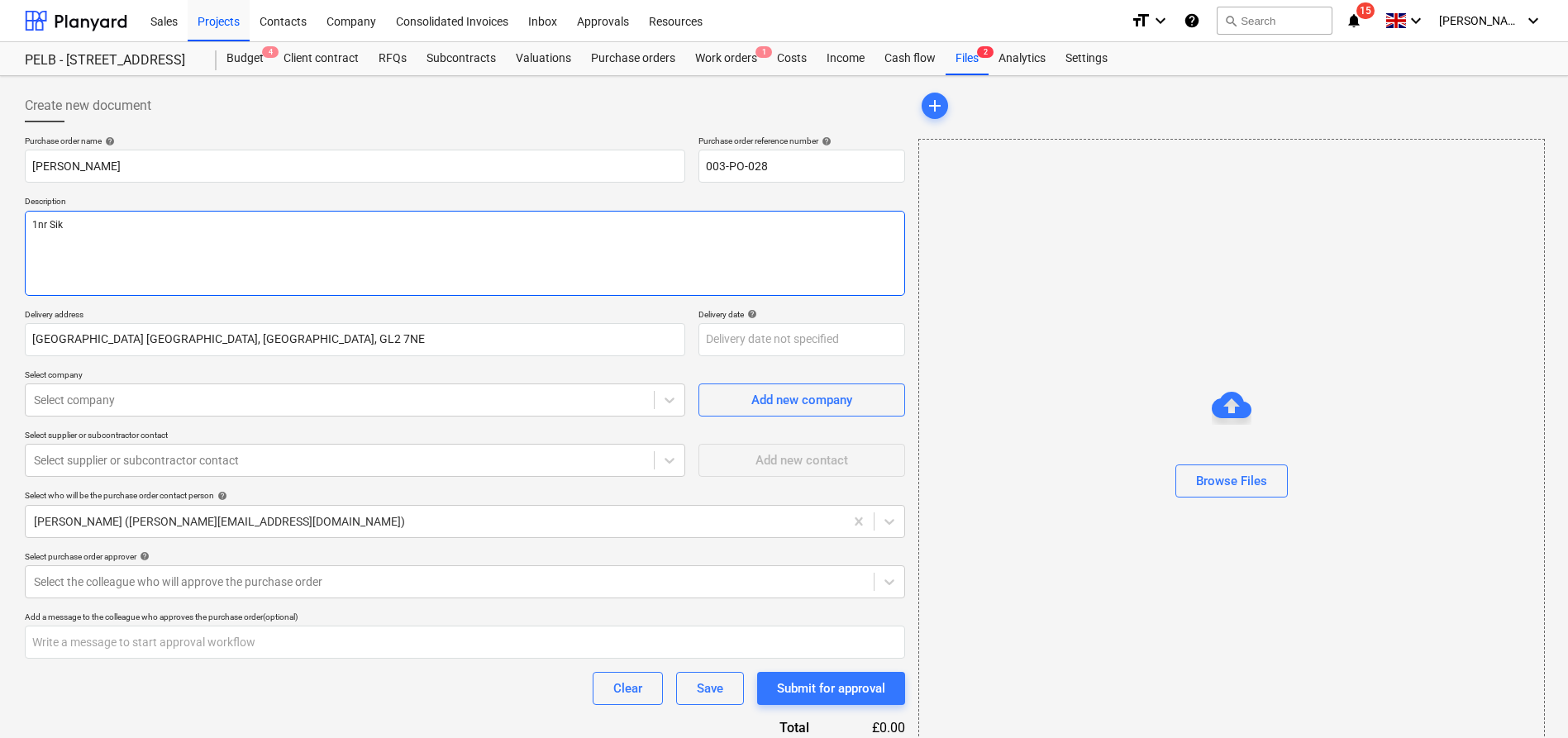
type textarea "1nr Sika"
type textarea "x"
type textarea "1nr Sika"
type textarea "x"
type textarea "1nr Sika M"
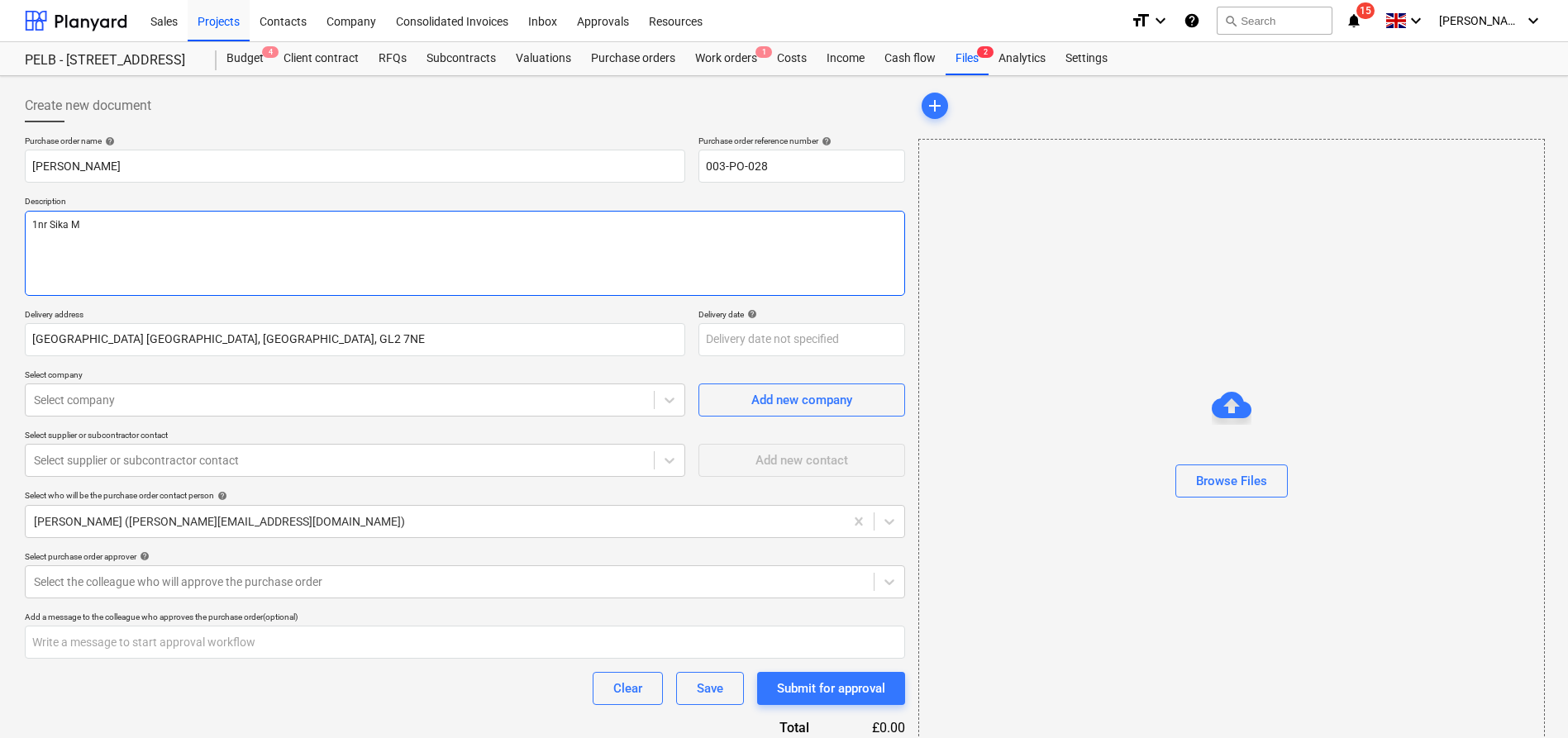
type textarea "x"
type textarea "1nr [PERSON_NAME]"
type textarea "x"
type textarea "1nr Sika Max"
type textarea "x"
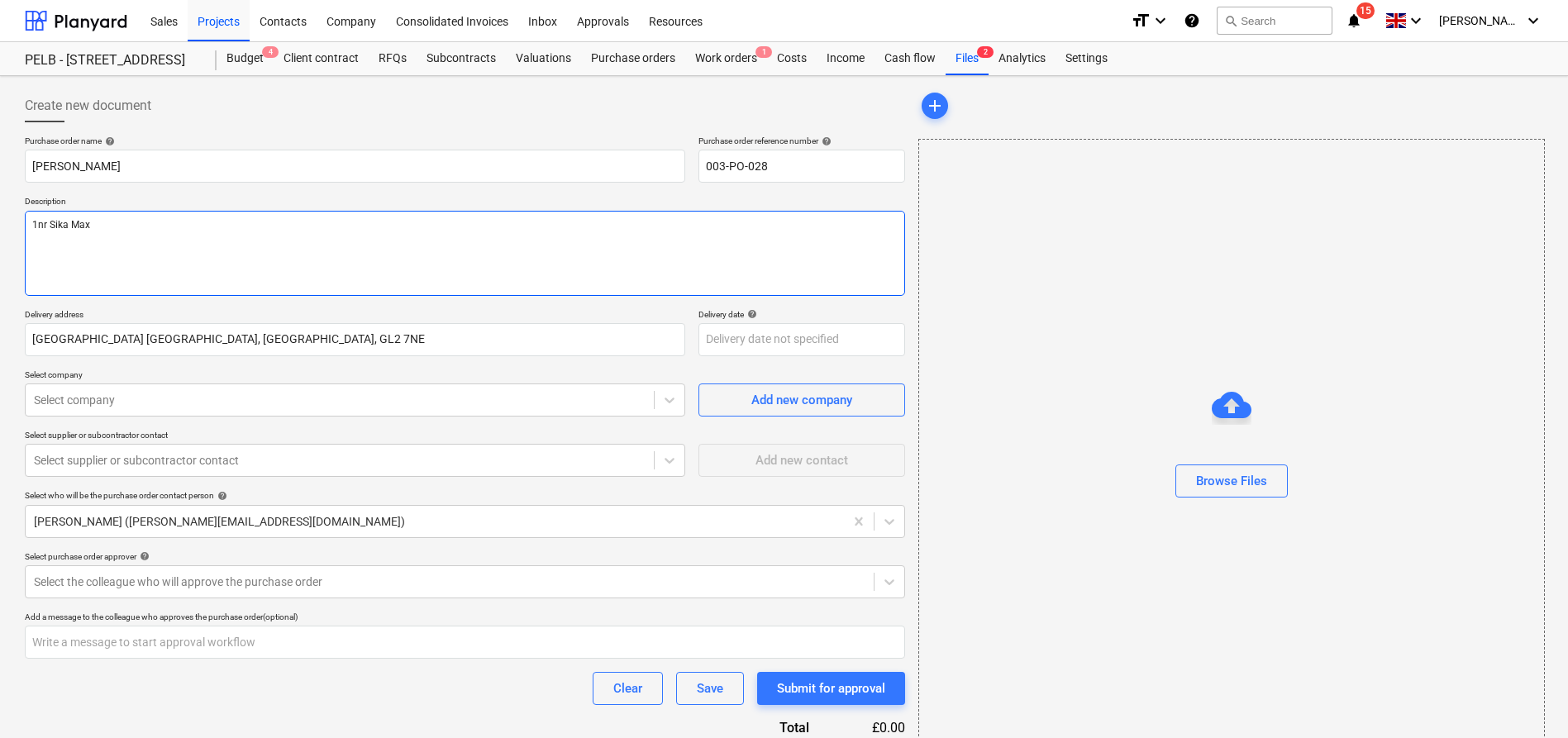
type textarea "1nr Sika MaxM"
type textarea "x"
type textarea "1nr Sika MaxMi"
type textarea "x"
type textarea "1nr Sika MaxMix"
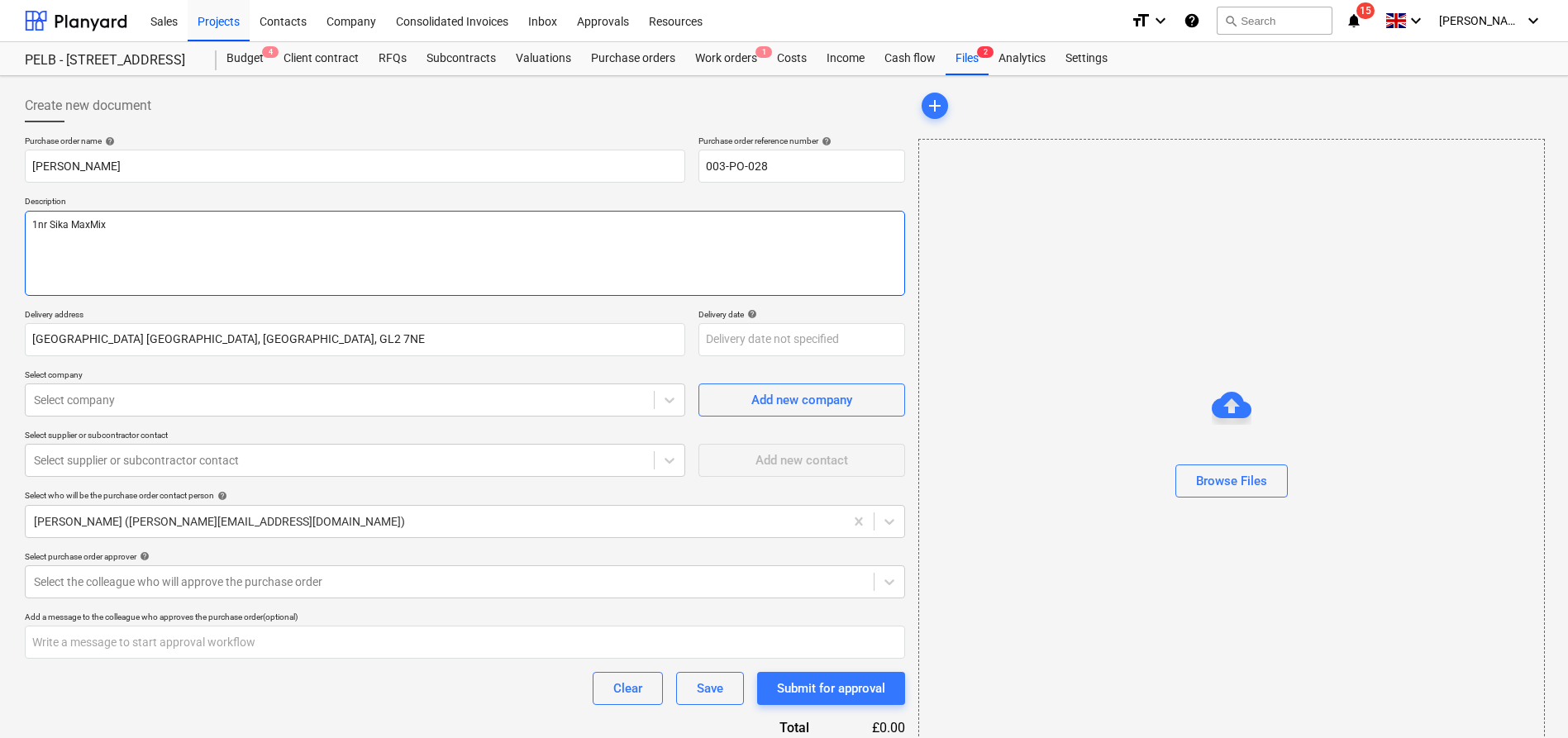
type textarea "x"
type textarea "1nr Sika MaxMix"
type textarea "x"
type textarea "1nr Sika MaxMix C"
type textarea "x"
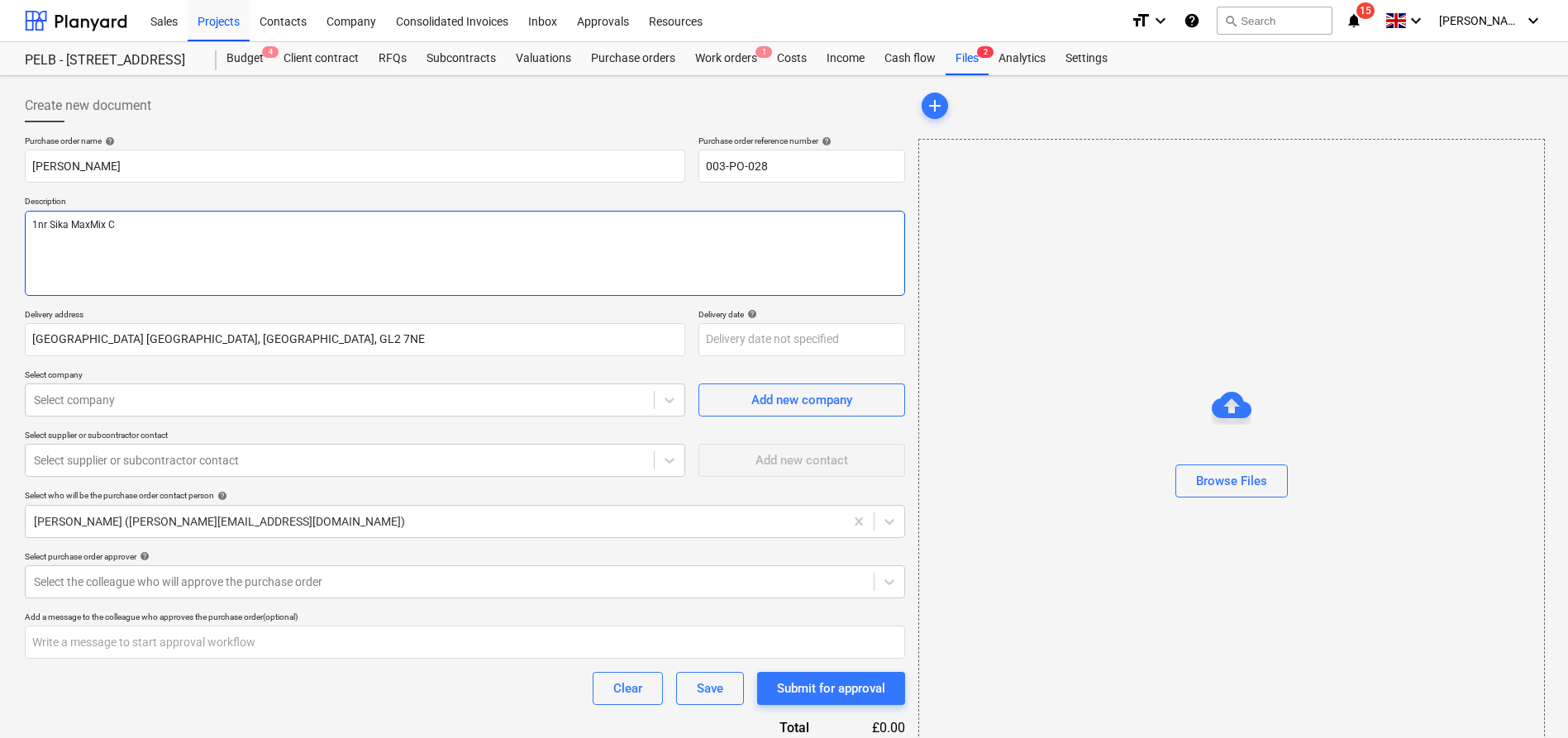
type textarea "1nr Sika MaxMix Co"
type textarea "x"
type textarea "1nr Sika MaxMix Con"
type textarea "x"
type textarea "1nr Sika MaxMix Conc"
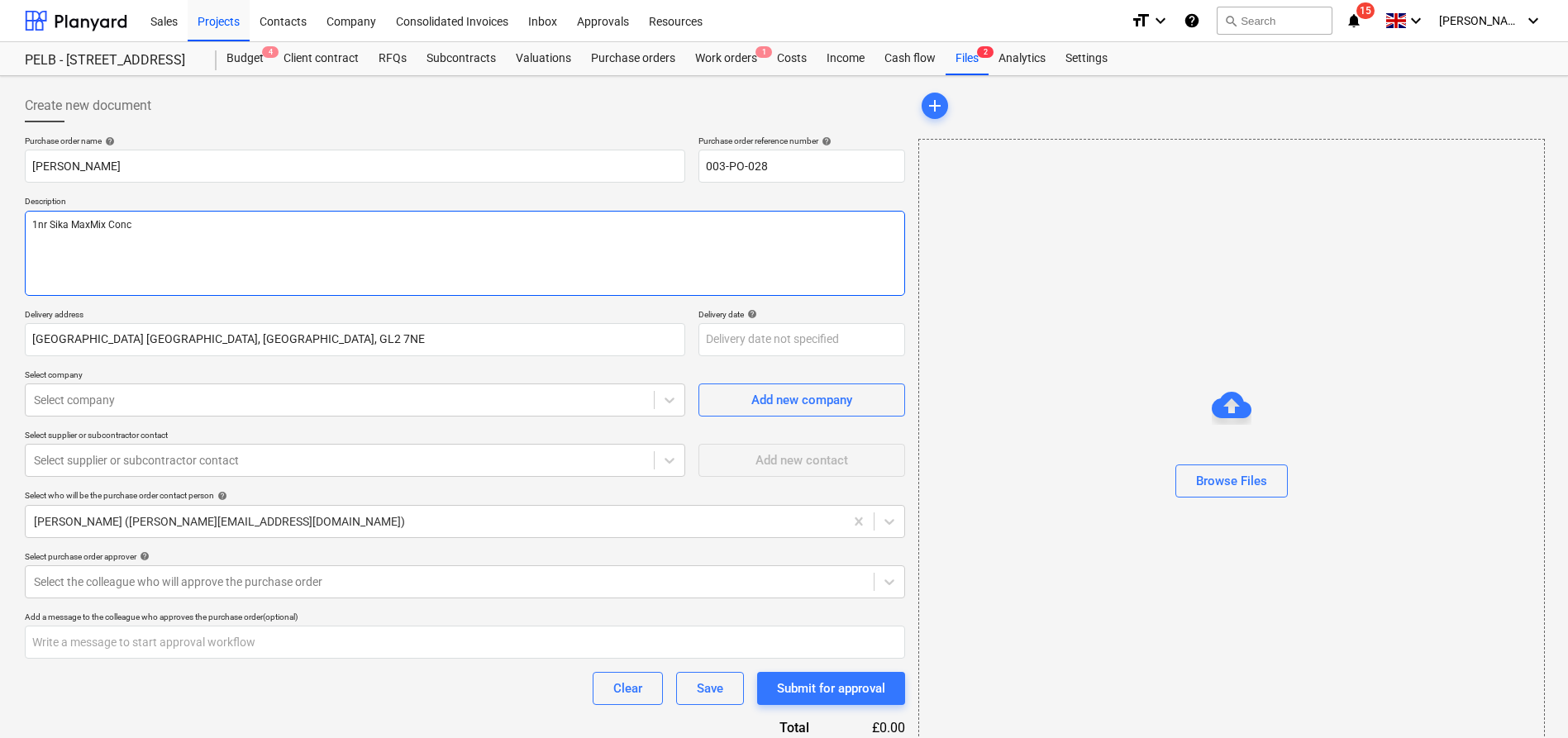
type textarea "x"
type textarea "1nr Sika MaxMix Conce"
type textarea "x"
type textarea "1nr Sika MaxMix Concen"
type textarea "x"
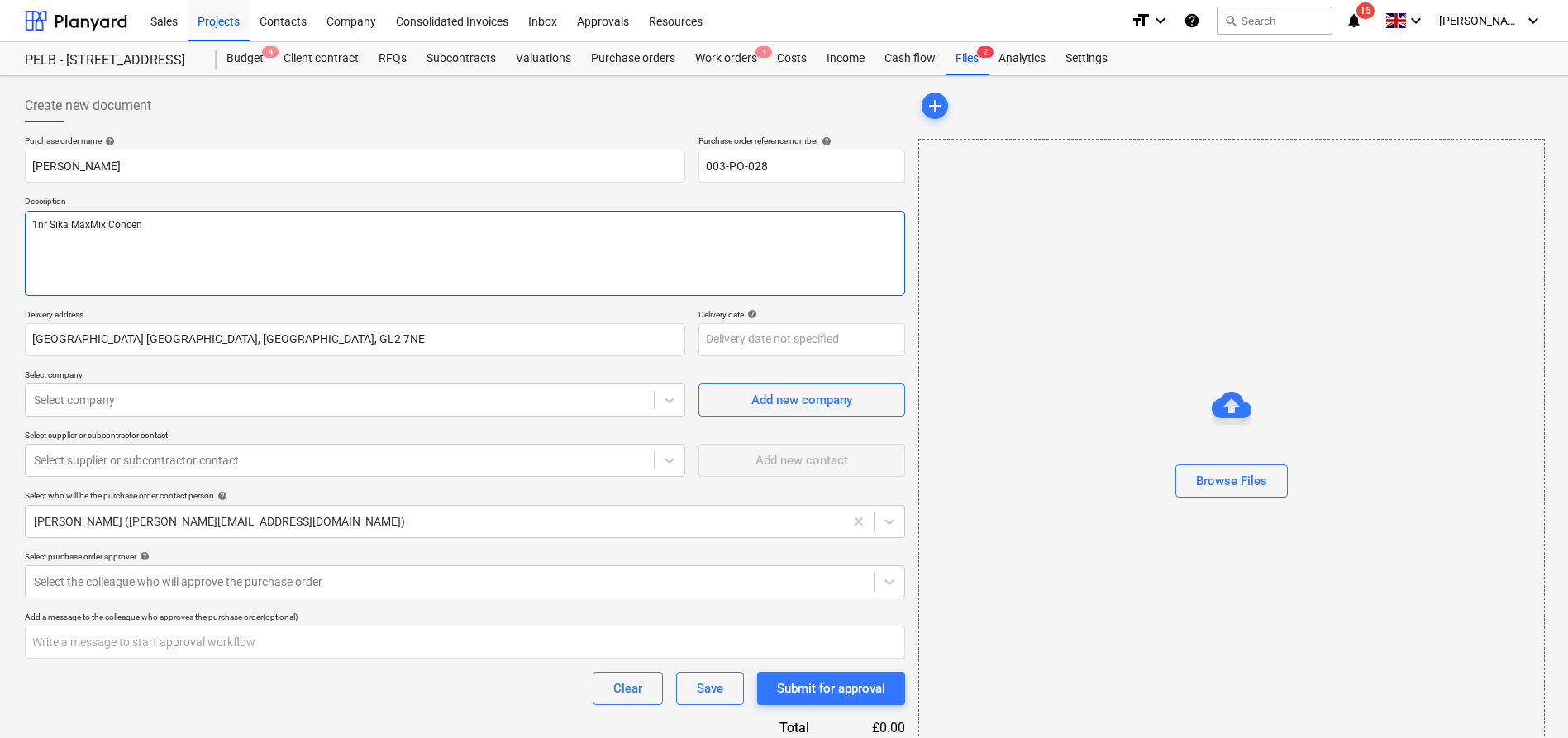
type textarea "1nr Sika MaxMix Concent"
type textarea "x"
type textarea "1nr Sika MaxMix Concentr"
type textarea "x"
type textarea "1nr Sika MaxMix Concentra"
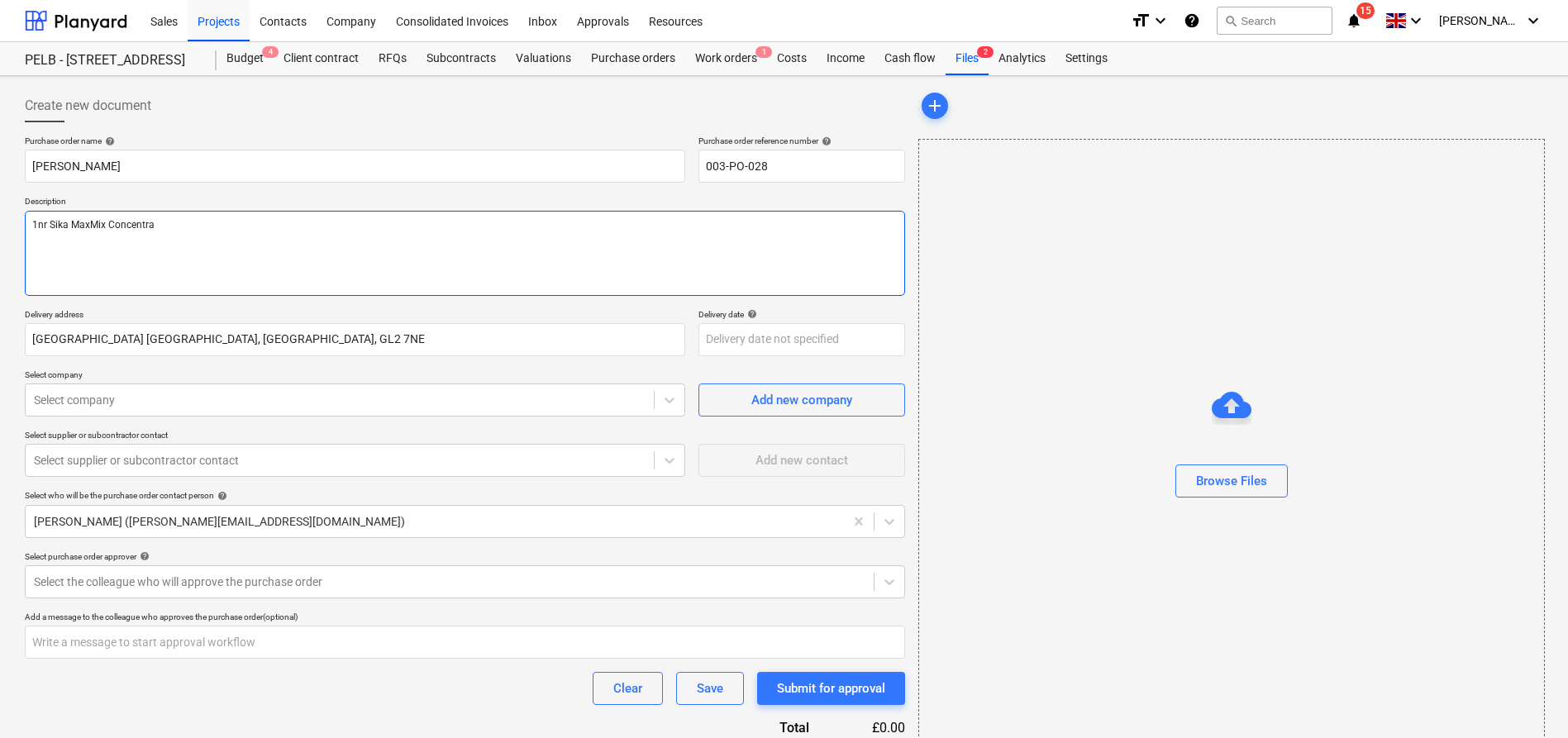
type textarea "x"
type textarea "1nr Sika MaxMix Concentrat"
type textarea "x"
type textarea "1nr Sika MaxMix Concentrated"
type textarea "x"
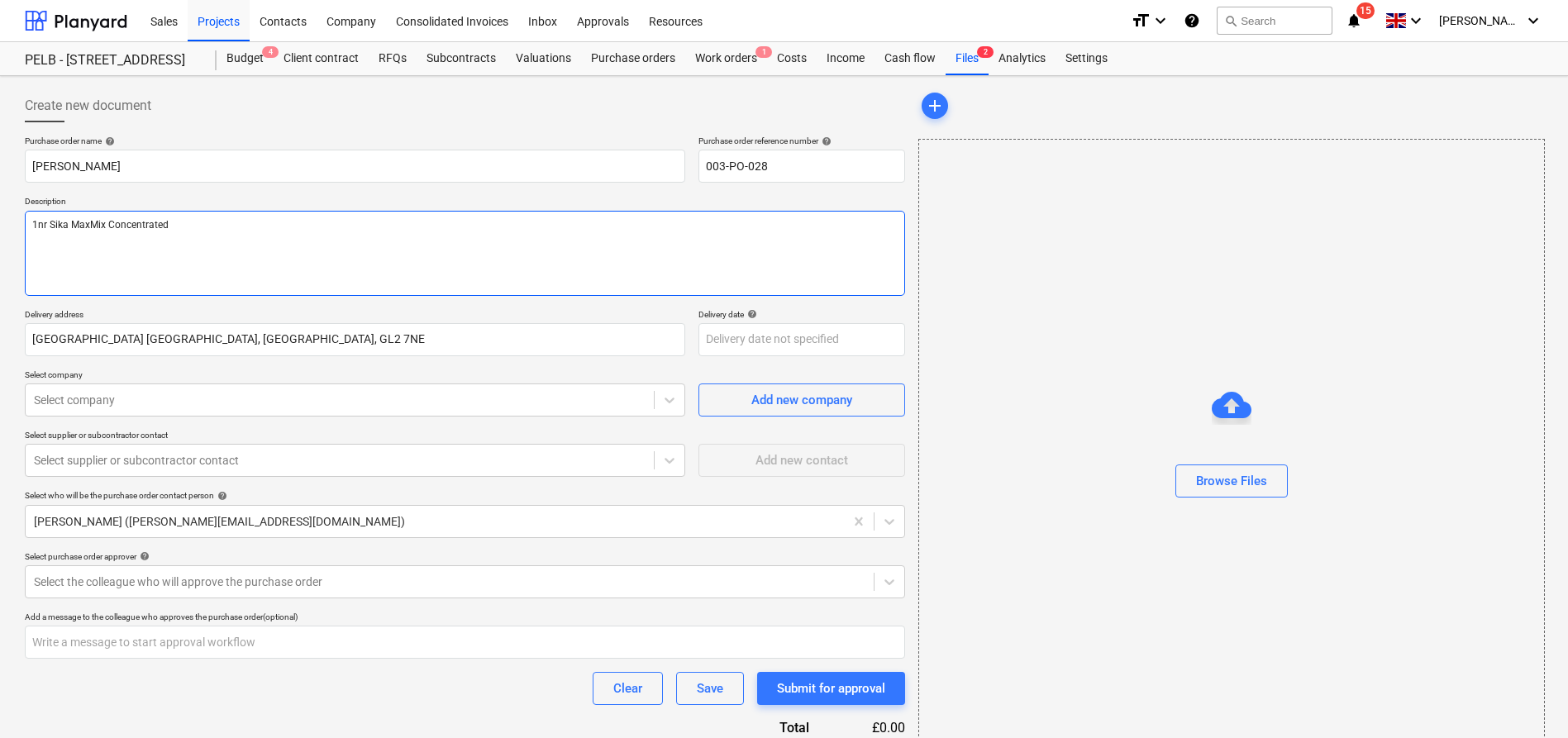
type textarea "1nr Sika MaxMix Concentrated"
type textarea "x"
type textarea "1nr Sika MaxMix Concentrated M"
type textarea "x"
type textarea "1nr Sika MaxMix Concentrated Mo"
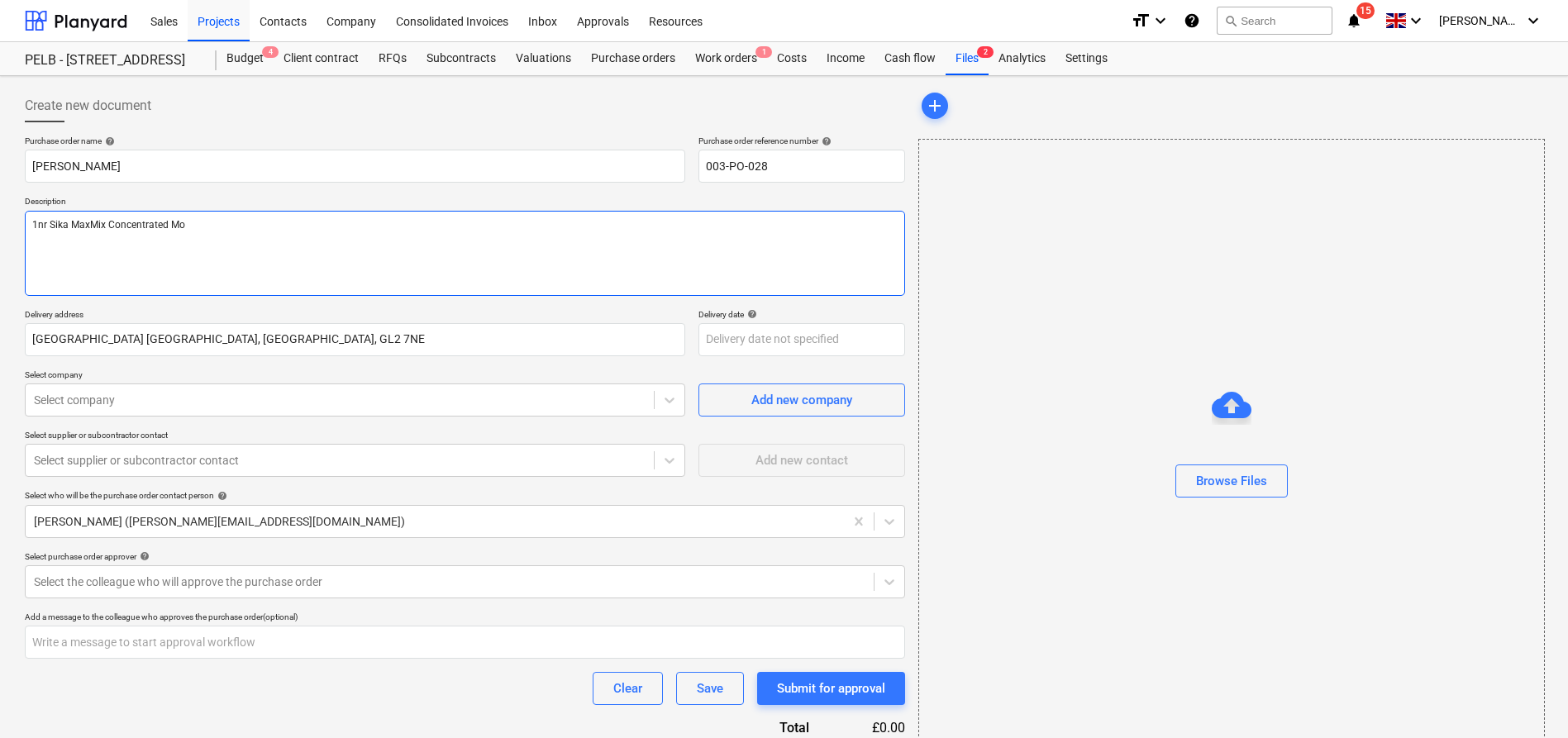
type textarea "x"
type textarea "1nr Sika MaxMix Concentrated Mor"
type textarea "x"
type textarea "1nr Sika MaxMix Concentrated Mort"
type textarea "x"
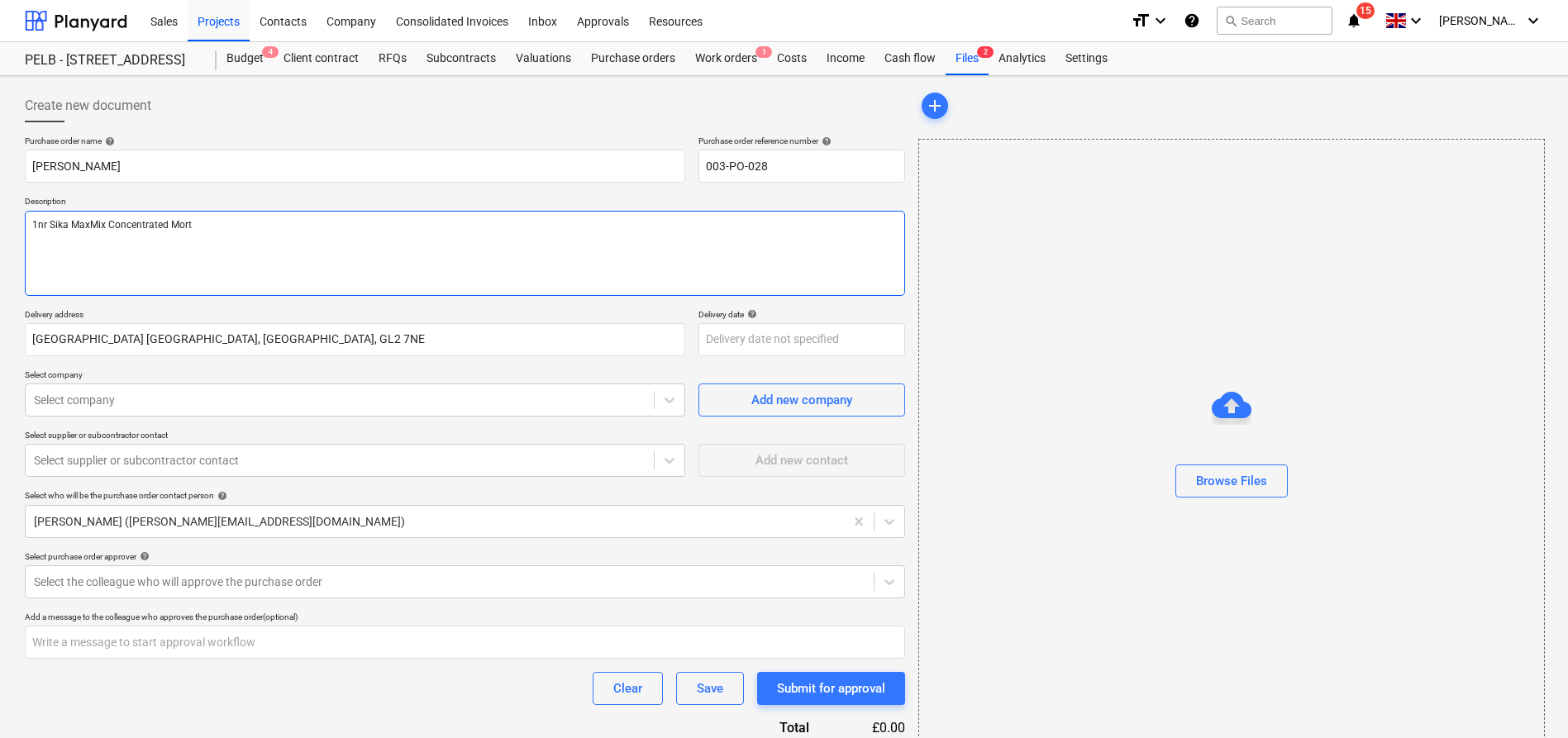
type textarea "1nr Sika MaxMix Concentrated Morta"
type textarea "x"
type textarea "1nr Sika MaxMix Concentrated Mortar"
type textarea "x"
type textarea "1nr Sika MaxMix Concentrated Mortar"
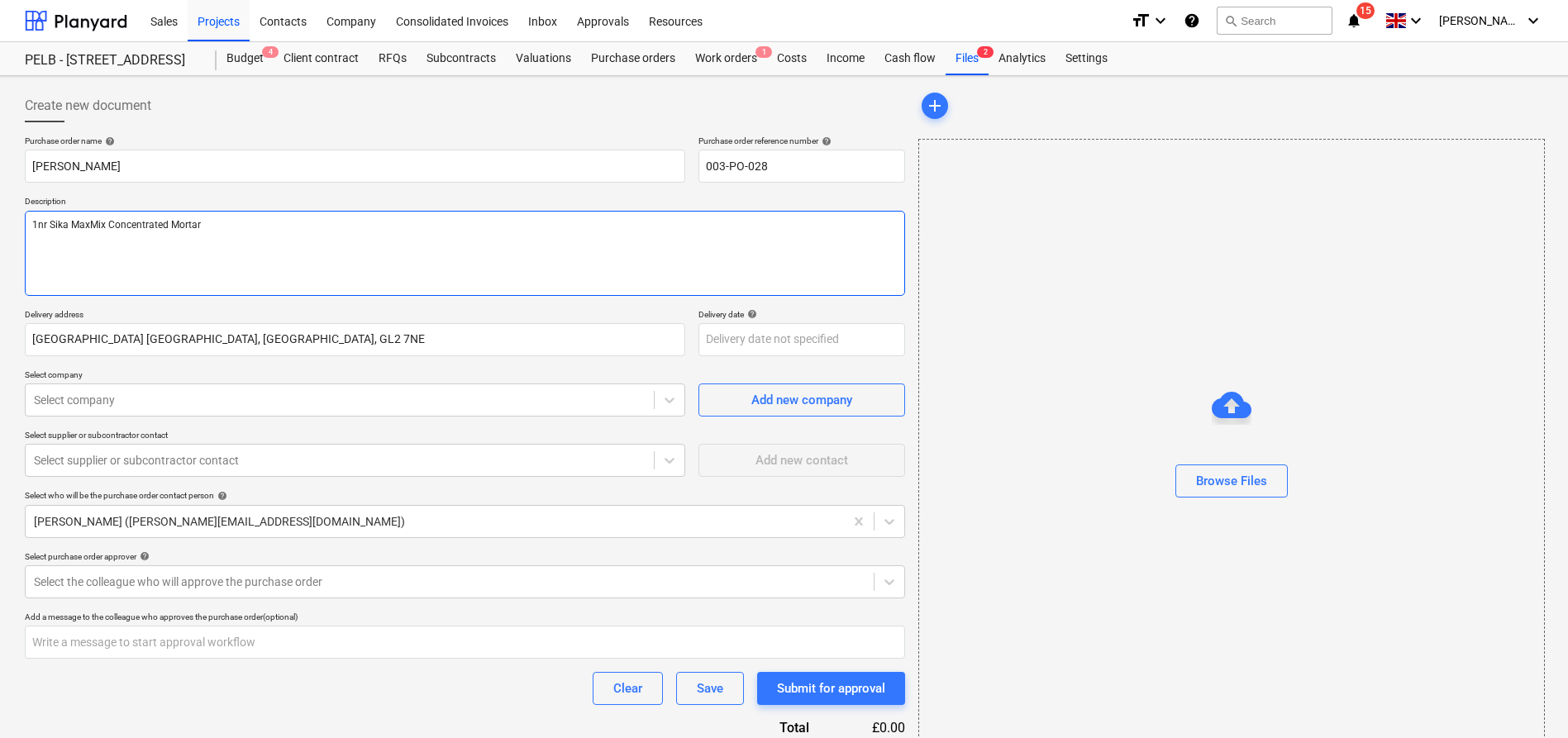
type textarea "x"
type textarea "1nr Sika MaxMix Concentrated Mortar P"
type textarea "x"
type textarea "1nr Sika MaxMix Concentrated Mortar Pl"
type textarea "x"
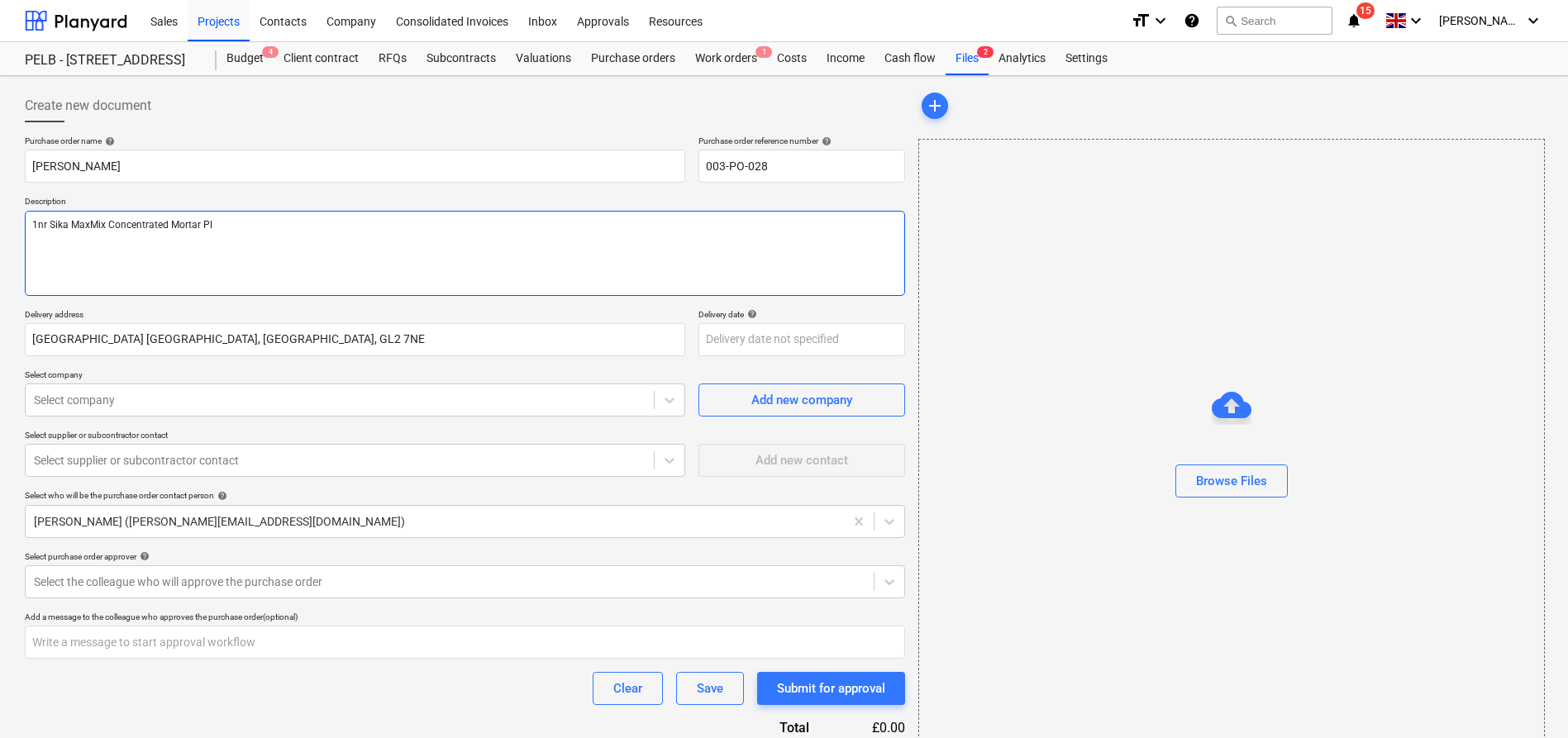
type textarea "1nr Sika MaxMix Concentrated Mortar Pla"
click at [382, 419] on div "Purchase order name help [PERSON_NAME] MaxMix Purchase order reference number h…" at bounding box center [465, 467] width 880 height 663
click at [392, 399] on div at bounding box center [339, 400] width 612 height 17
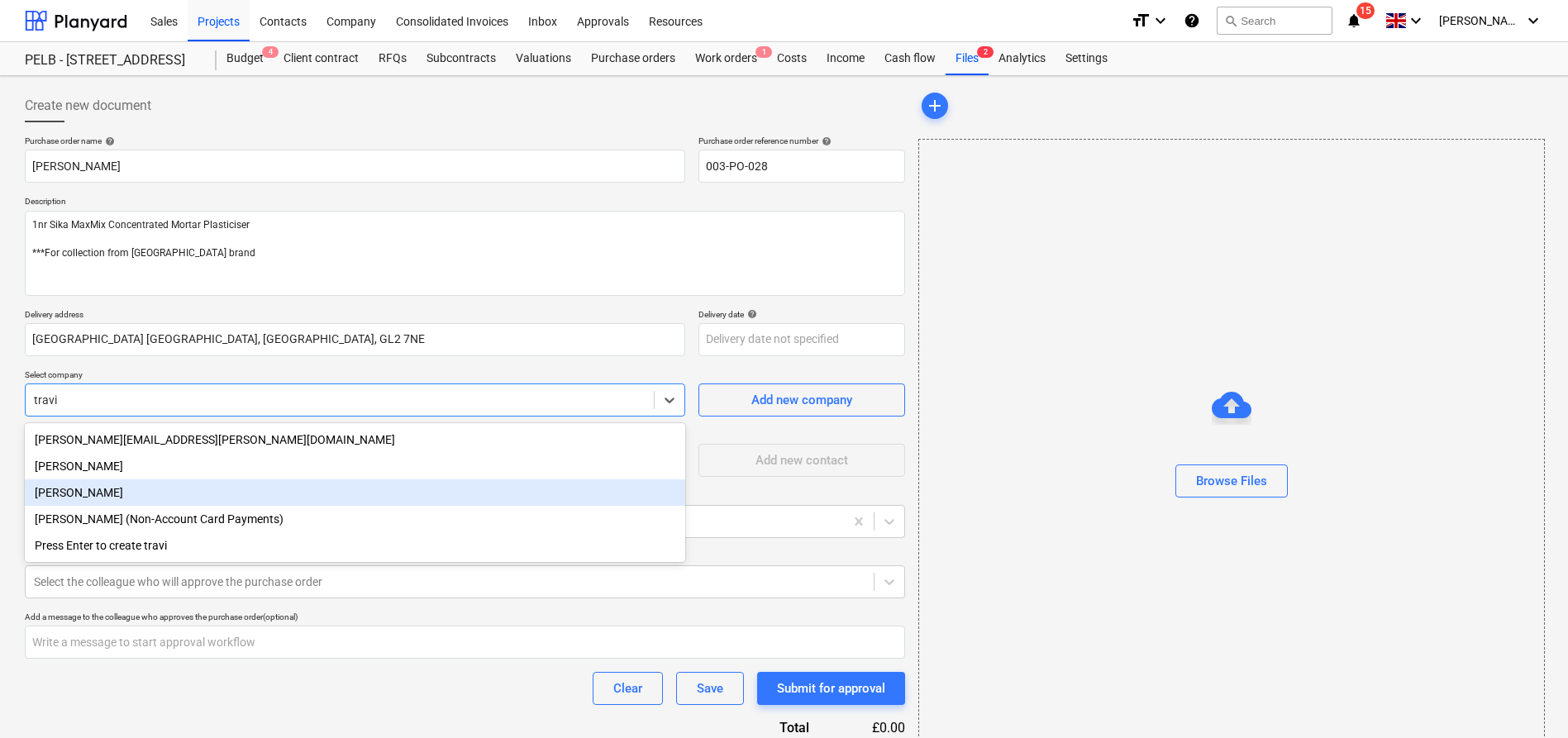
click at [376, 501] on div "[PERSON_NAME]" at bounding box center [355, 492] width 660 height 26
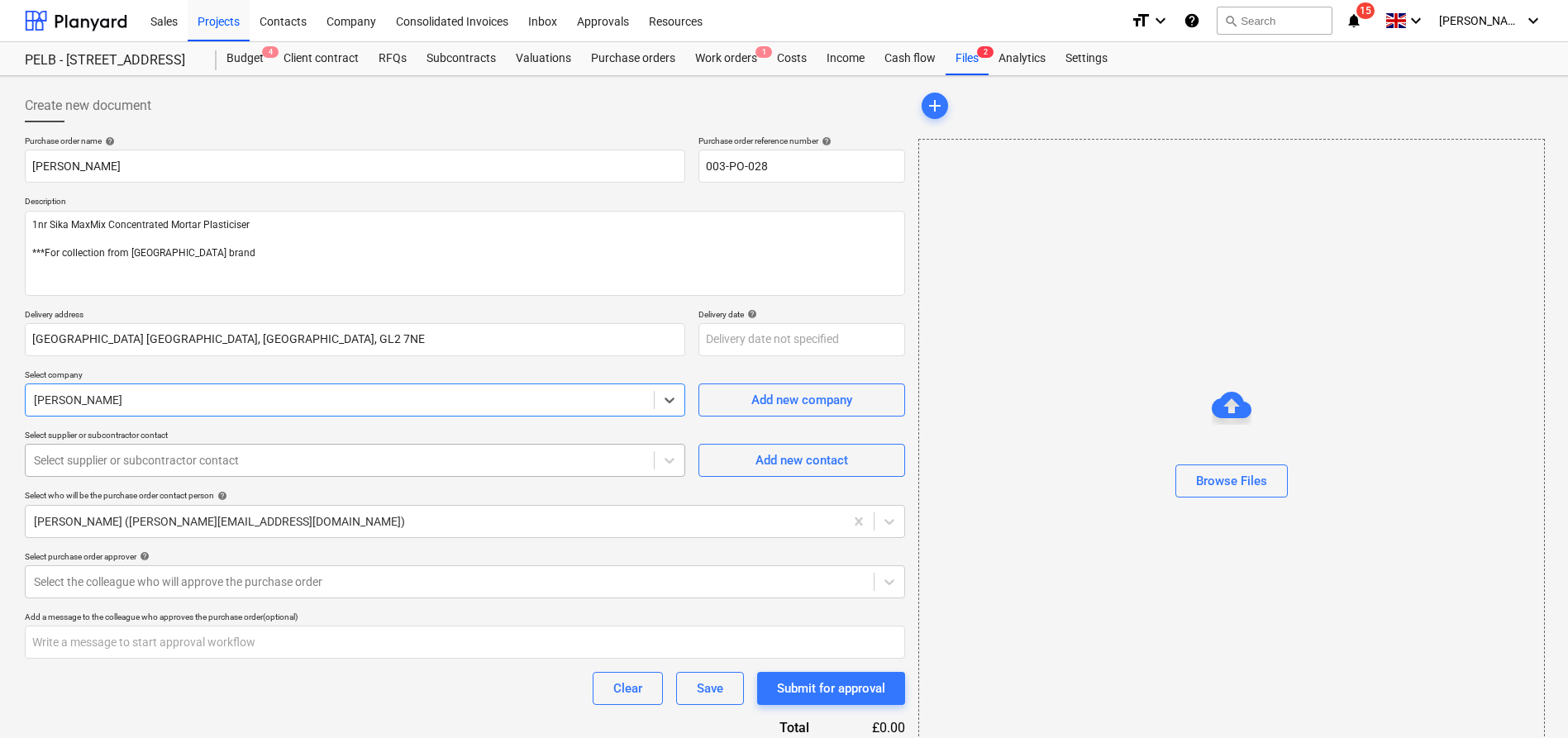
click at [287, 461] on div at bounding box center [339, 460] width 612 height 17
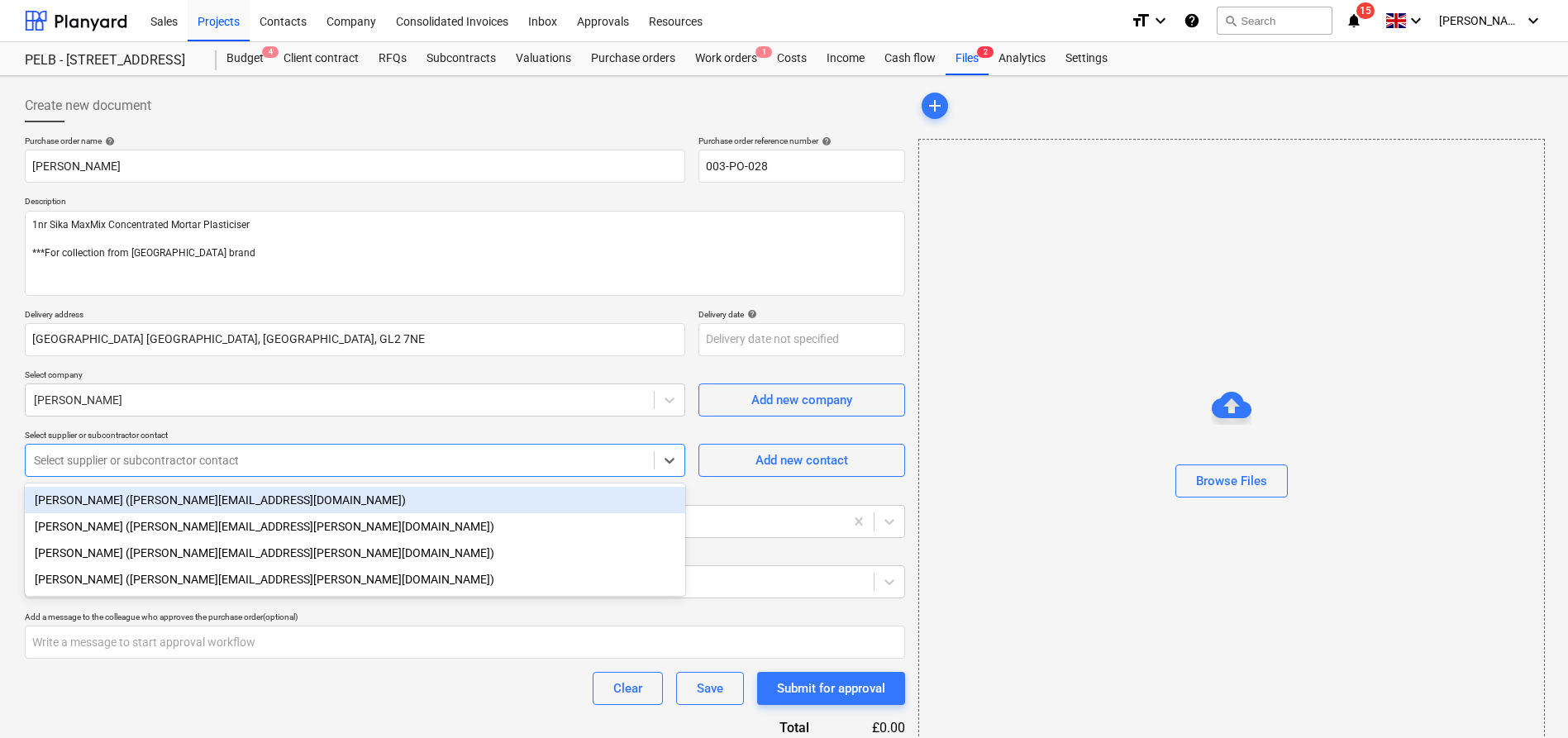
click at [291, 493] on div "[PERSON_NAME] ([PERSON_NAME][EMAIL_ADDRESS][DOMAIN_NAME])" at bounding box center [355, 499] width 660 height 26
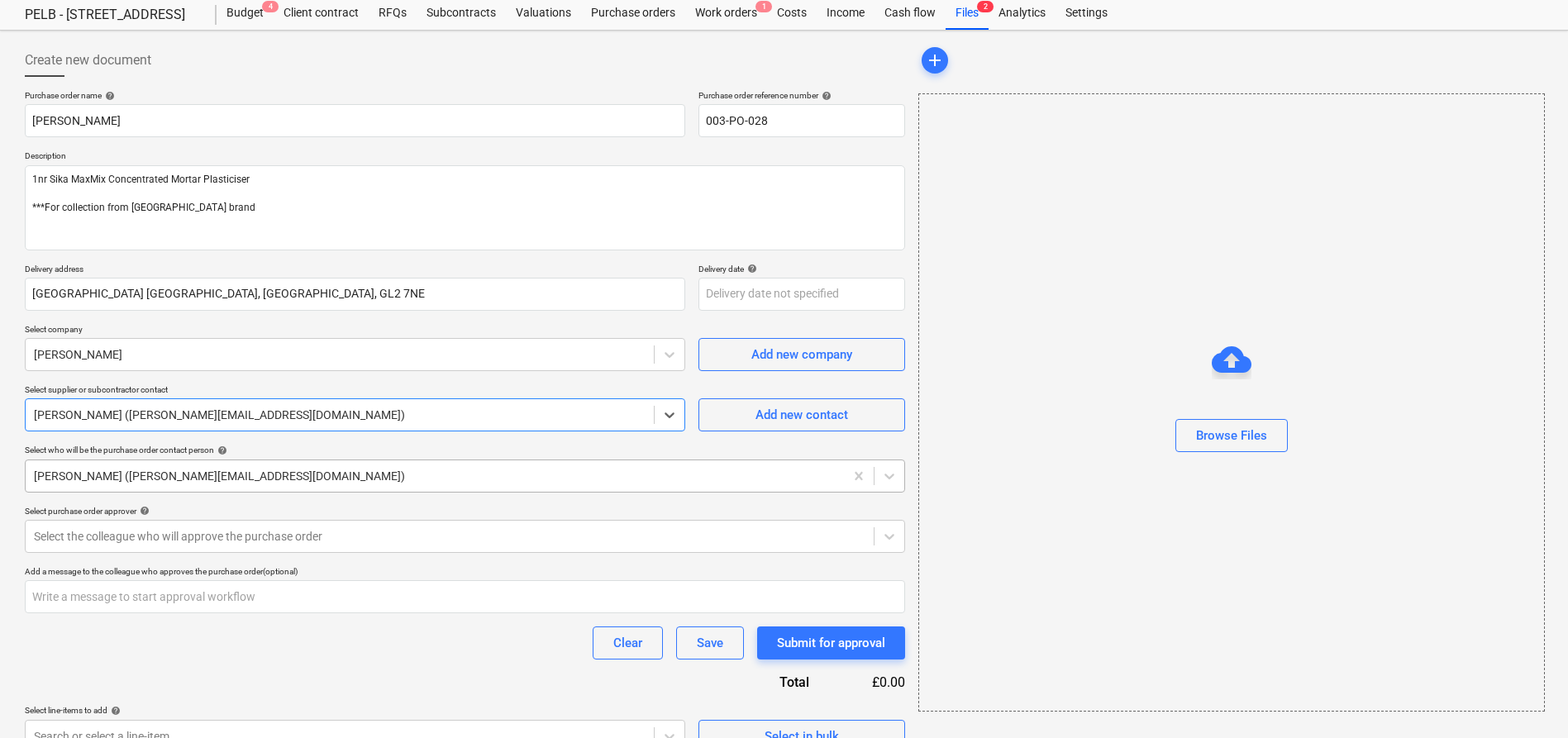
scroll to position [73, 0]
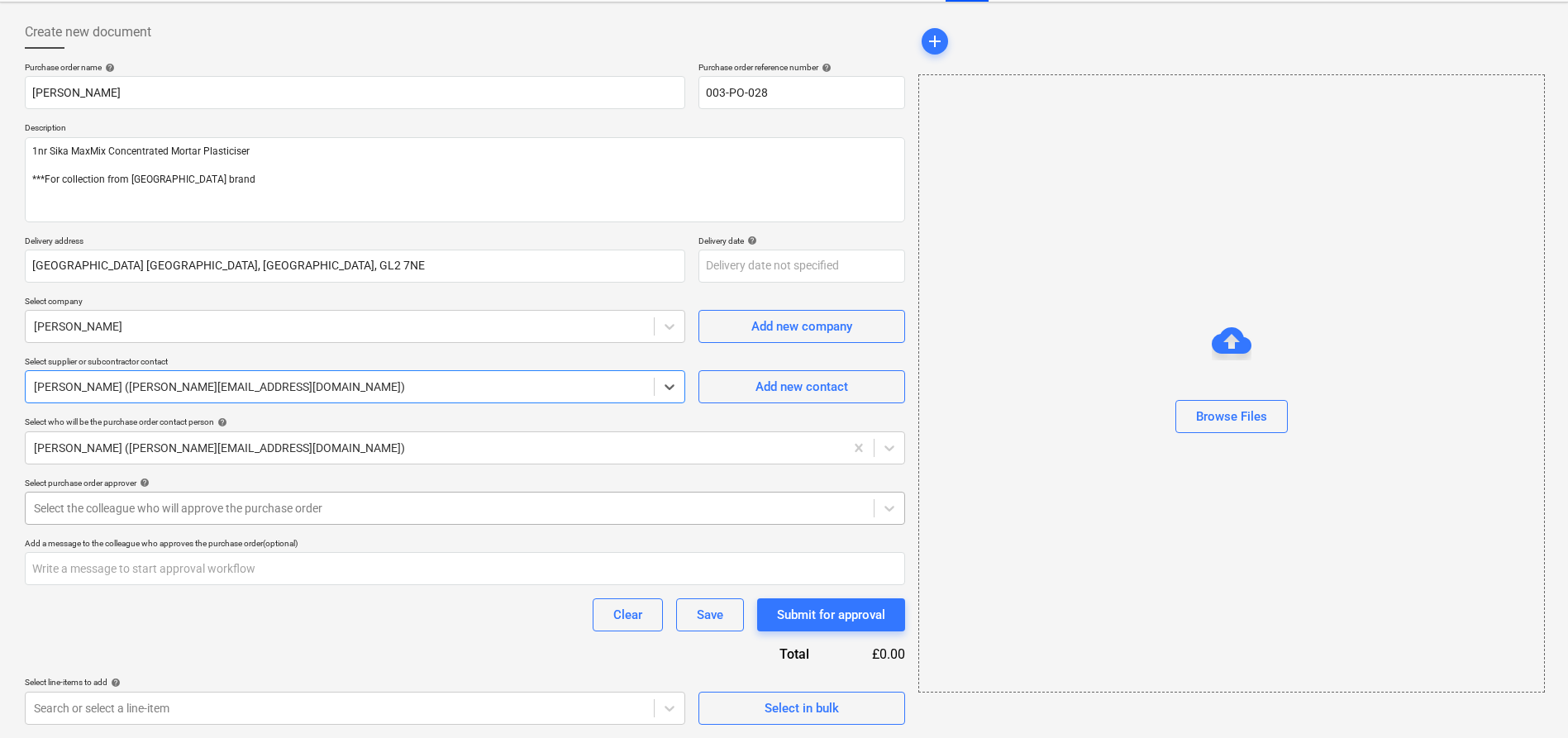
click at [338, 495] on div "Select the colleague who will approve the purchase order" at bounding box center [465, 508] width 880 height 33
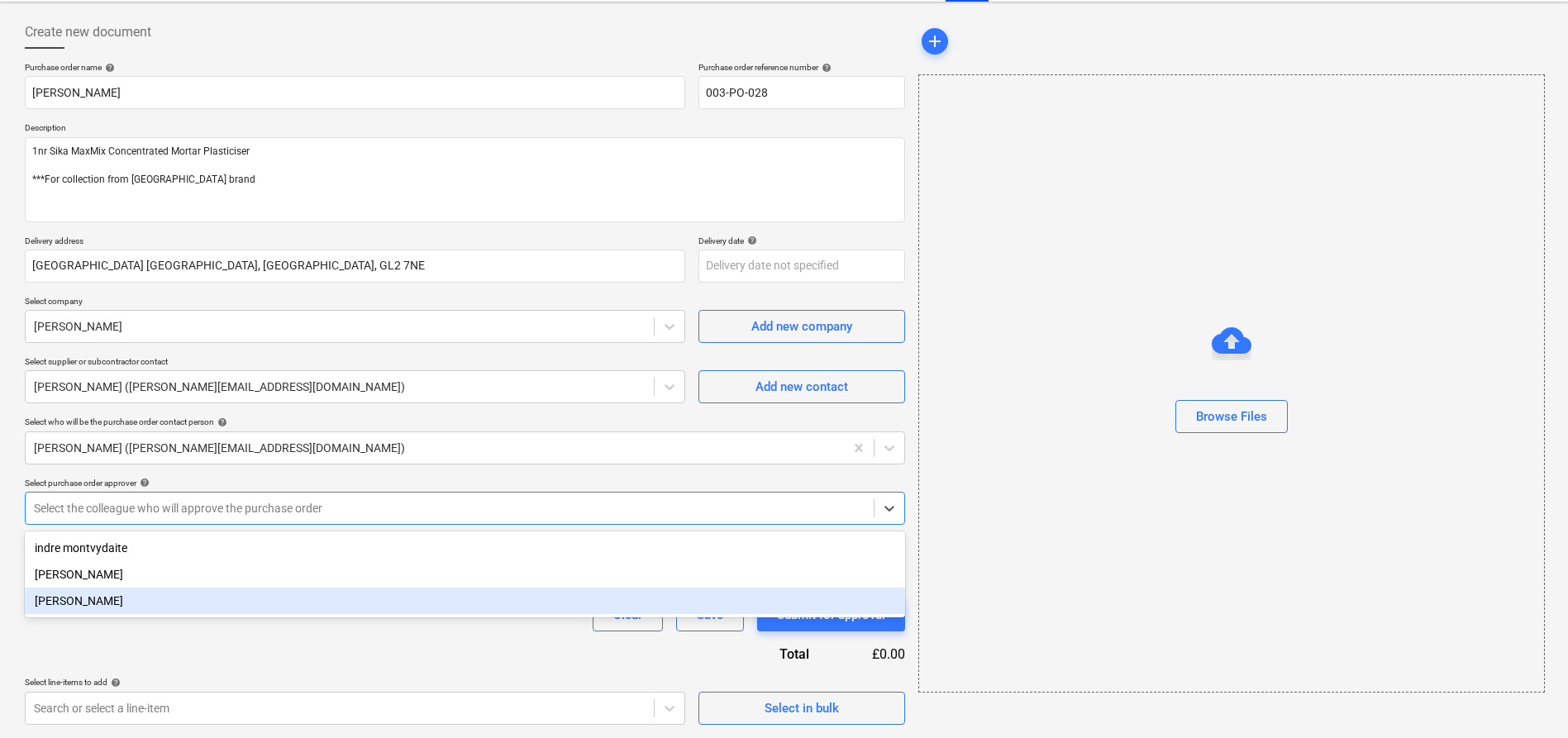
click at [246, 608] on div "[PERSON_NAME]" at bounding box center [465, 600] width 880 height 26
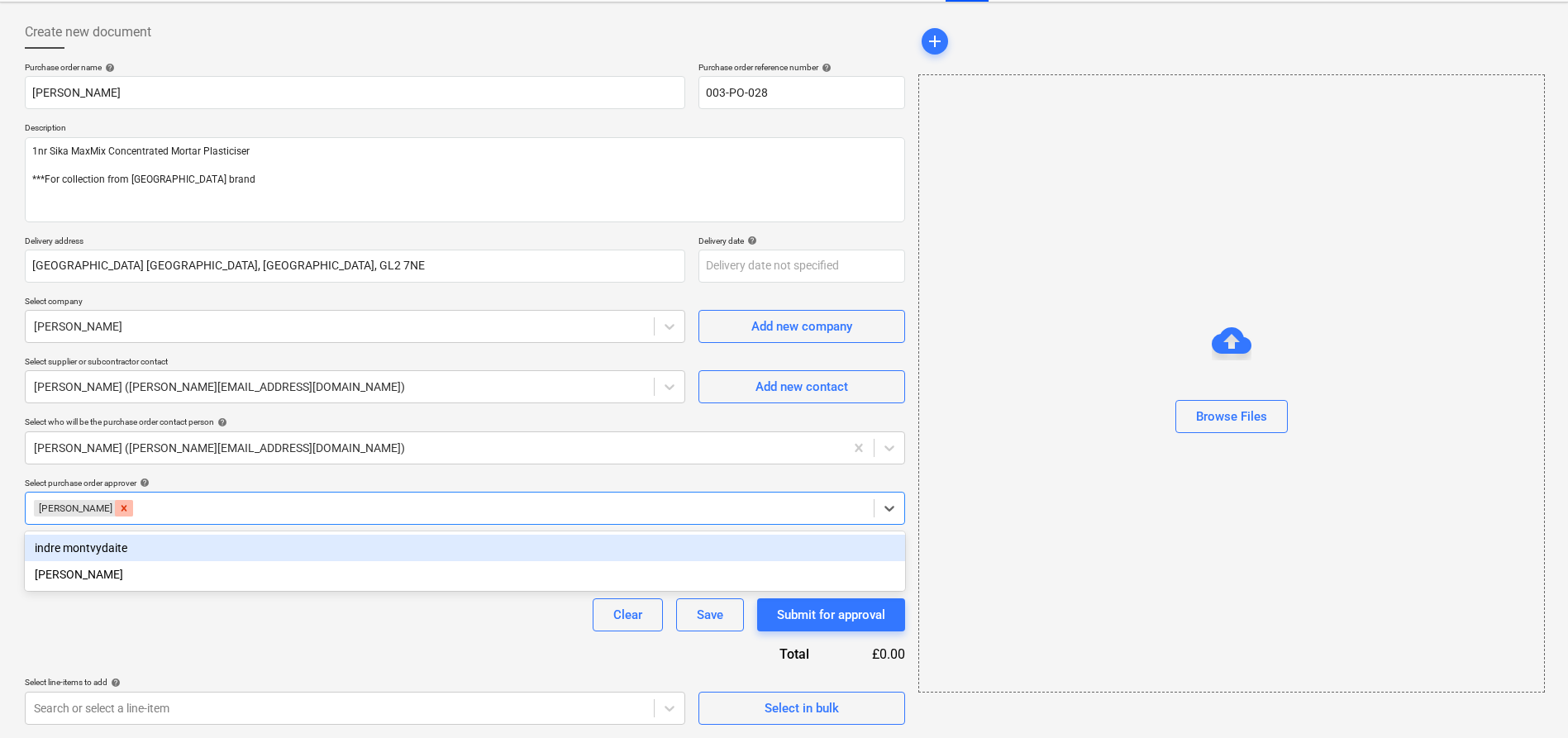
click at [118, 505] on icon "Remove Harry Ford" at bounding box center [124, 507] width 11 height 11
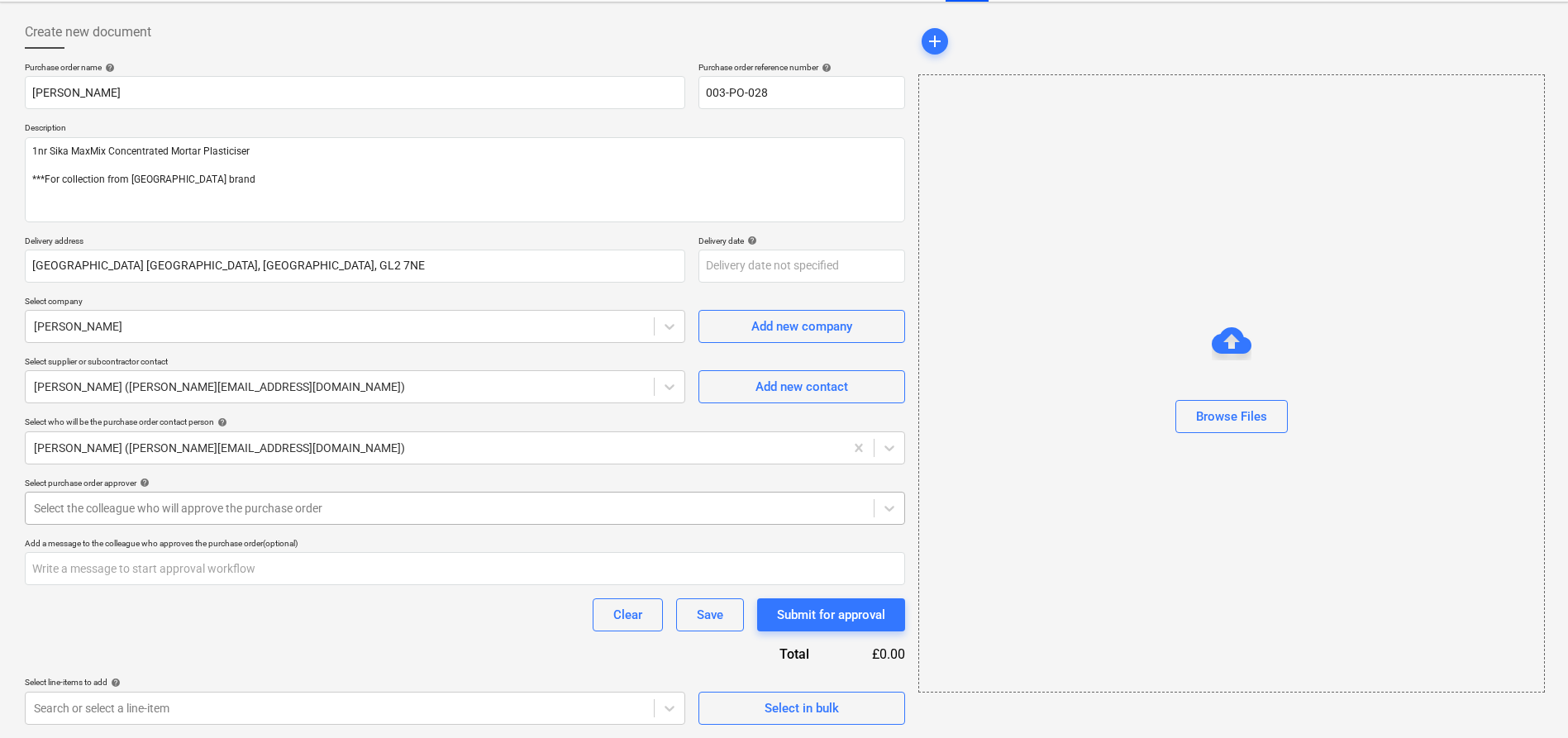
click at [271, 650] on div "Purchase order name help [PERSON_NAME] MaxMix Purchase order reference number h…" at bounding box center [465, 393] width 880 height 663
click at [525, 686] on div "Select line-items to add help" at bounding box center [355, 682] width 660 height 11
click at [535, 665] on body "Sales Projects Contacts Company Consolidated Invoices Inbox Approvals Resources…" at bounding box center [784, 296] width 1568 height 738
drag, startPoint x: 92, startPoint y: 471, endPoint x: 9, endPoint y: 460, distance: 83.7
click at [9, 460] on div "Create new document Purchase order name help [PERSON_NAME] MaxMix Purchase orde…" at bounding box center [784, 370] width 1568 height 735
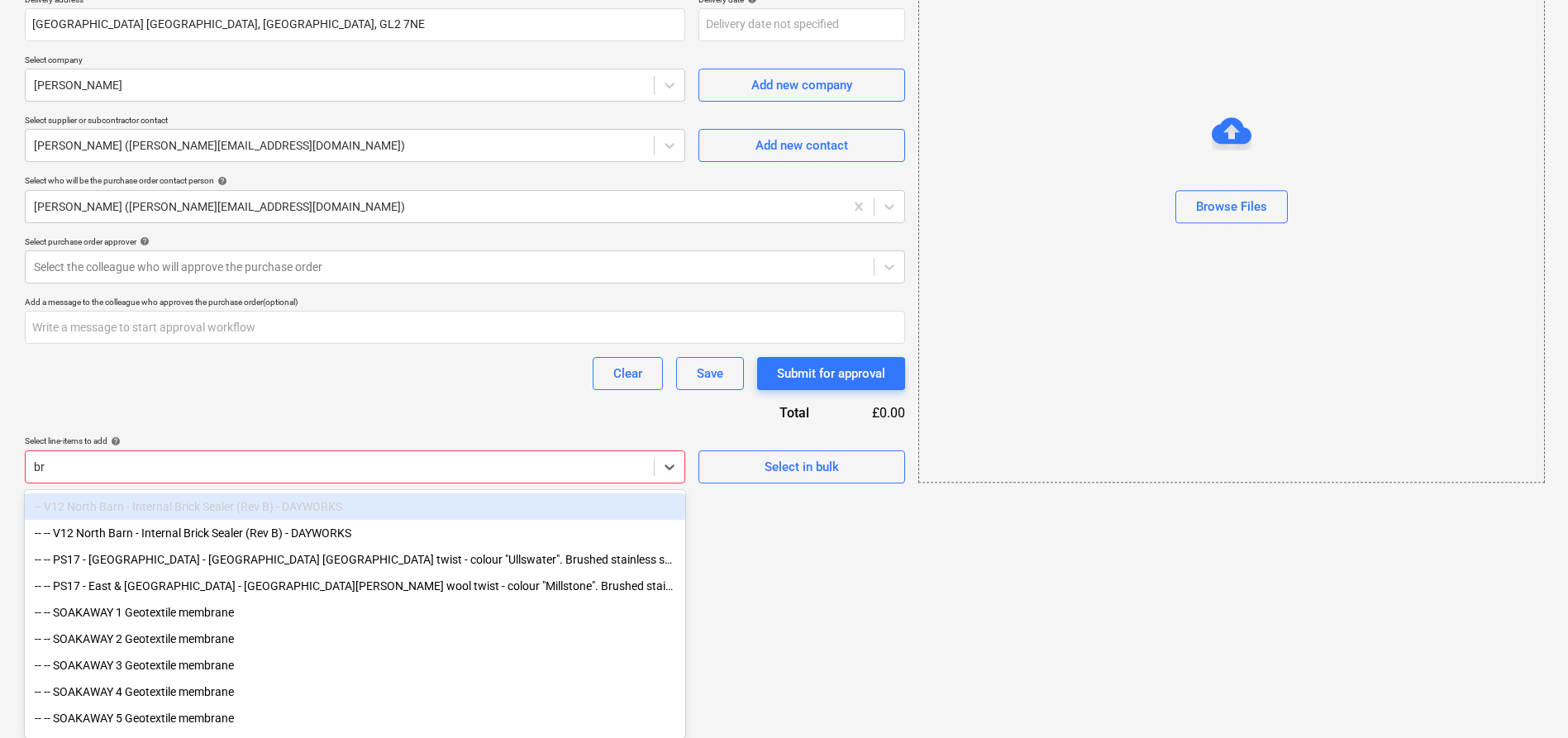
scroll to position [311, 0]
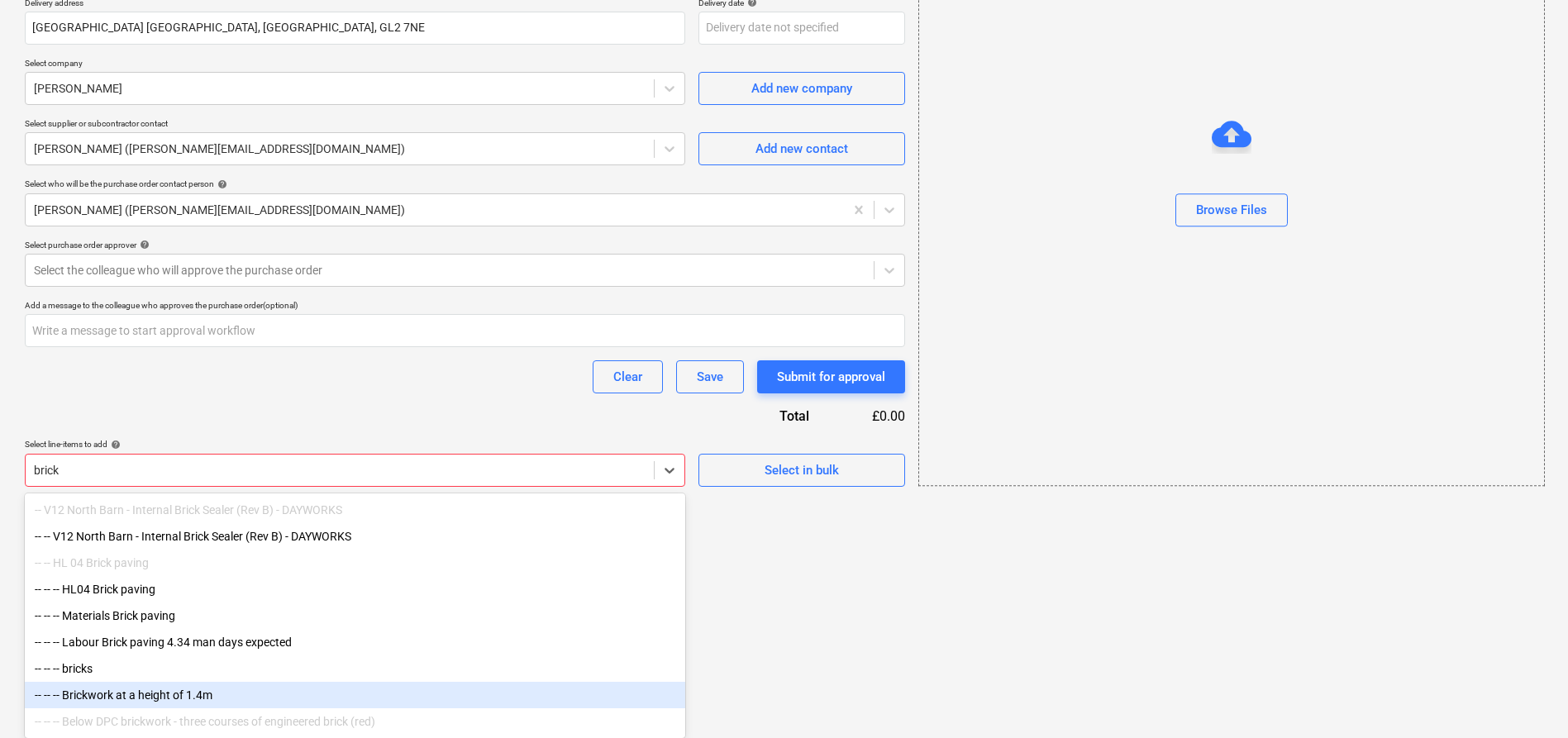
click at [318, 693] on div "-- -- -- Brickwork at a height of 1.4m" at bounding box center [355, 694] width 660 height 26
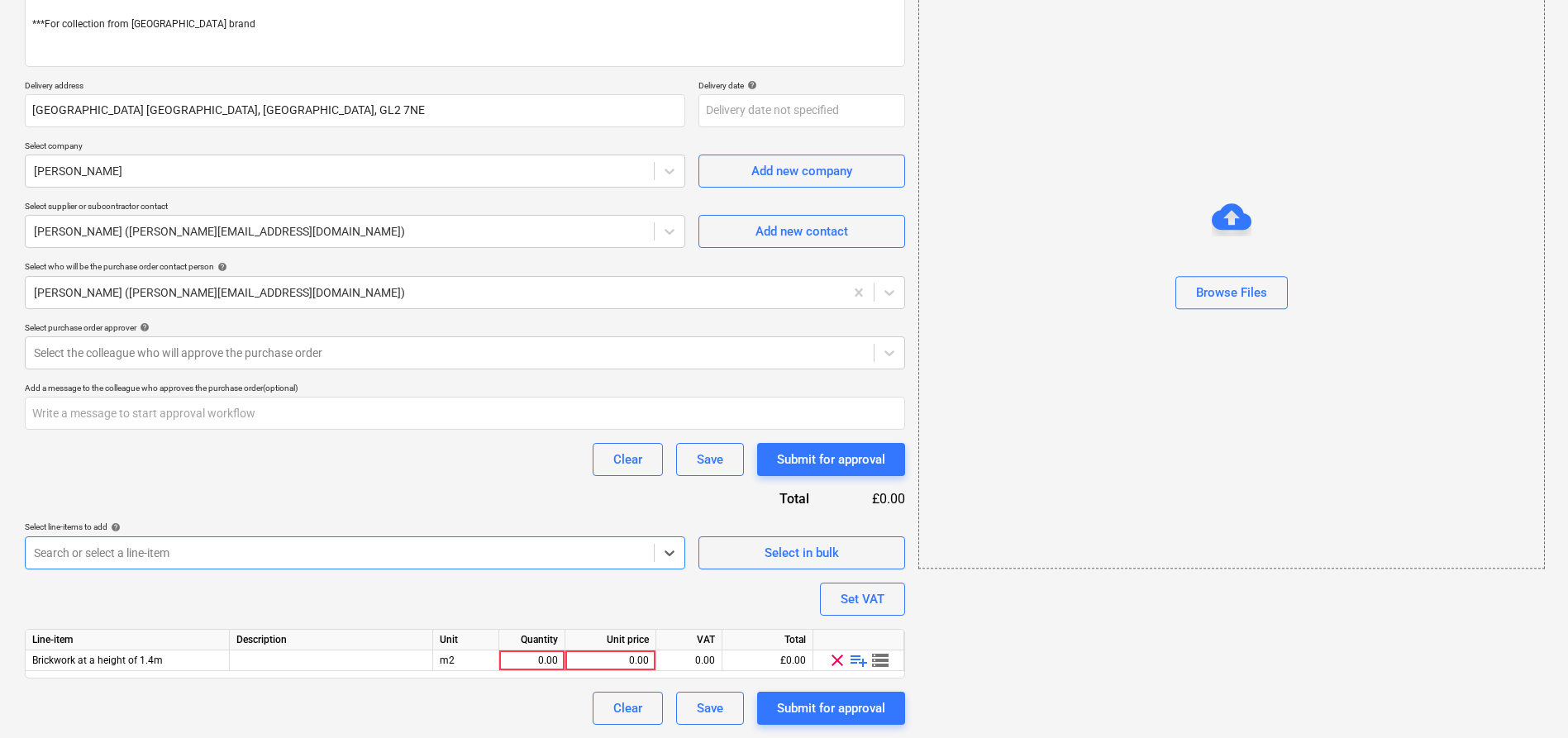
scroll to position [229, 0]
click at [544, 660] on div "0.00" at bounding box center [532, 660] width 52 height 20
click at [0, 0] on div "Brickwork at a height of 1.4m m2 0.00 0.00 0.00 £0.00 clear playlist_add storage" at bounding box center [0, 0] width 0 height 0
click at [484, 665] on div "m2" at bounding box center [466, 660] width 66 height 20
click at [526, 655] on div "0.00" at bounding box center [532, 660] width 52 height 20
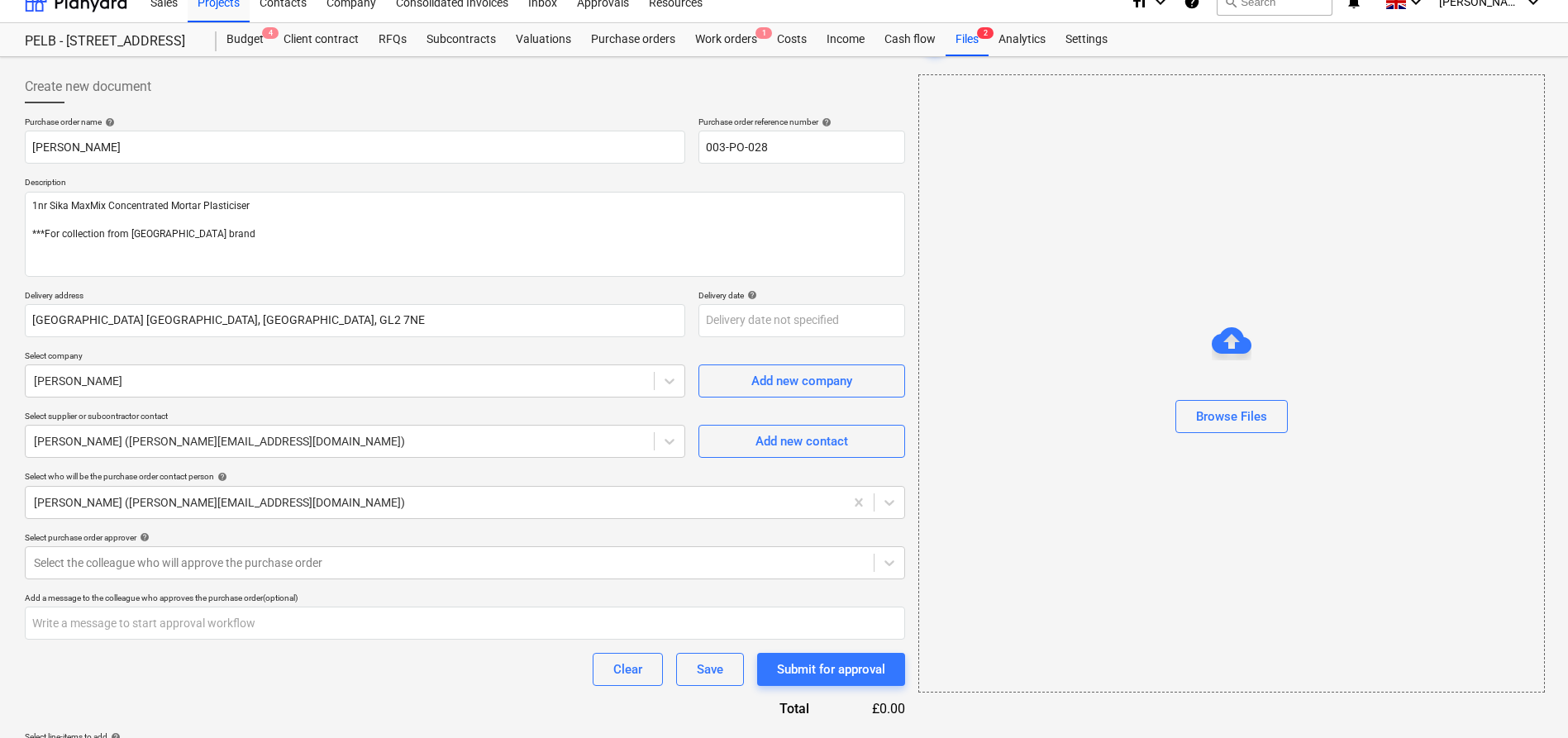
scroll to position [0, 0]
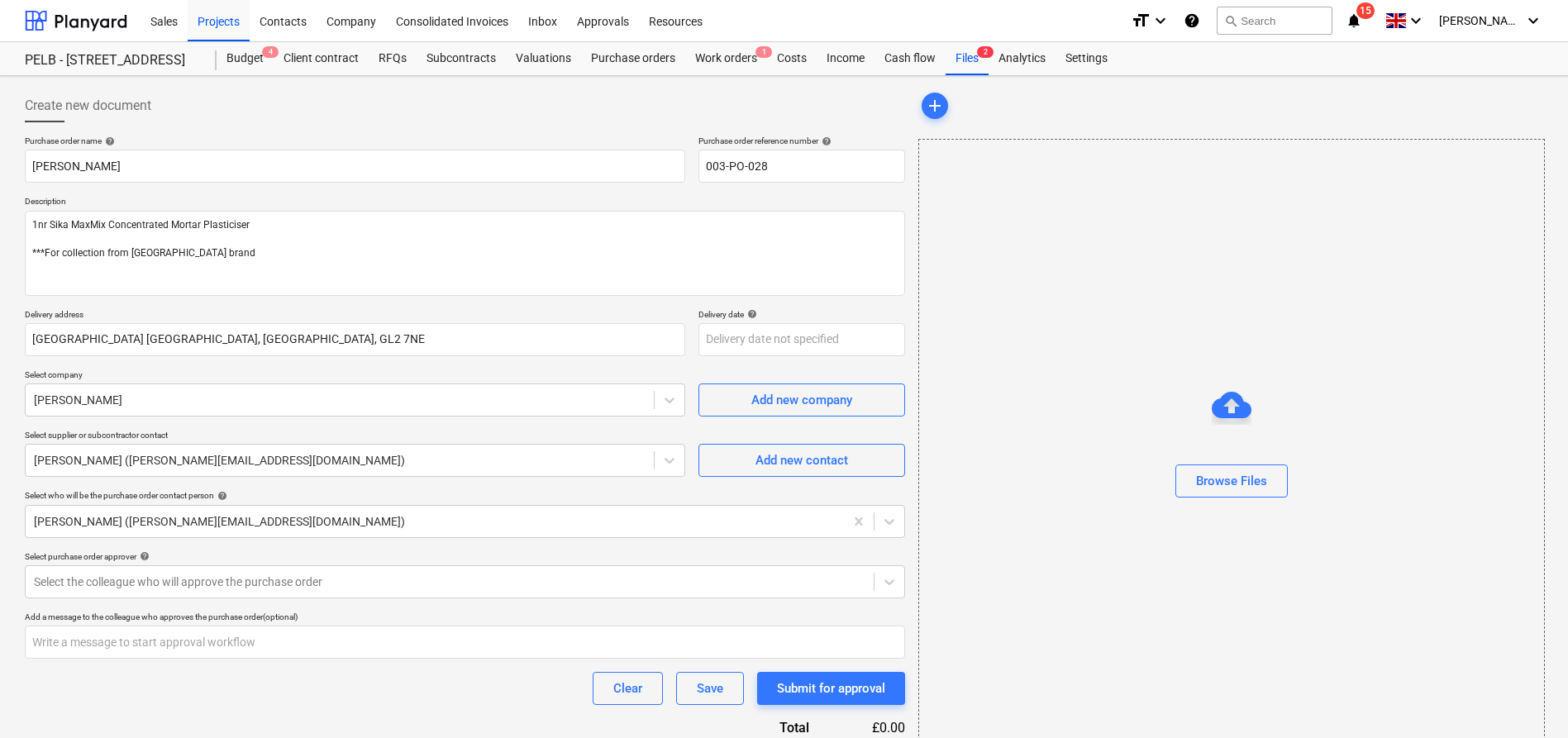
click at [328, 207] on p "Description" at bounding box center [465, 203] width 880 height 14
click at [293, 223] on textarea "1nr Sika MaxMix Concentrated Mortar Plasticiser ***For collection from [GEOGRAP…" at bounding box center [465, 254] width 880 height 86
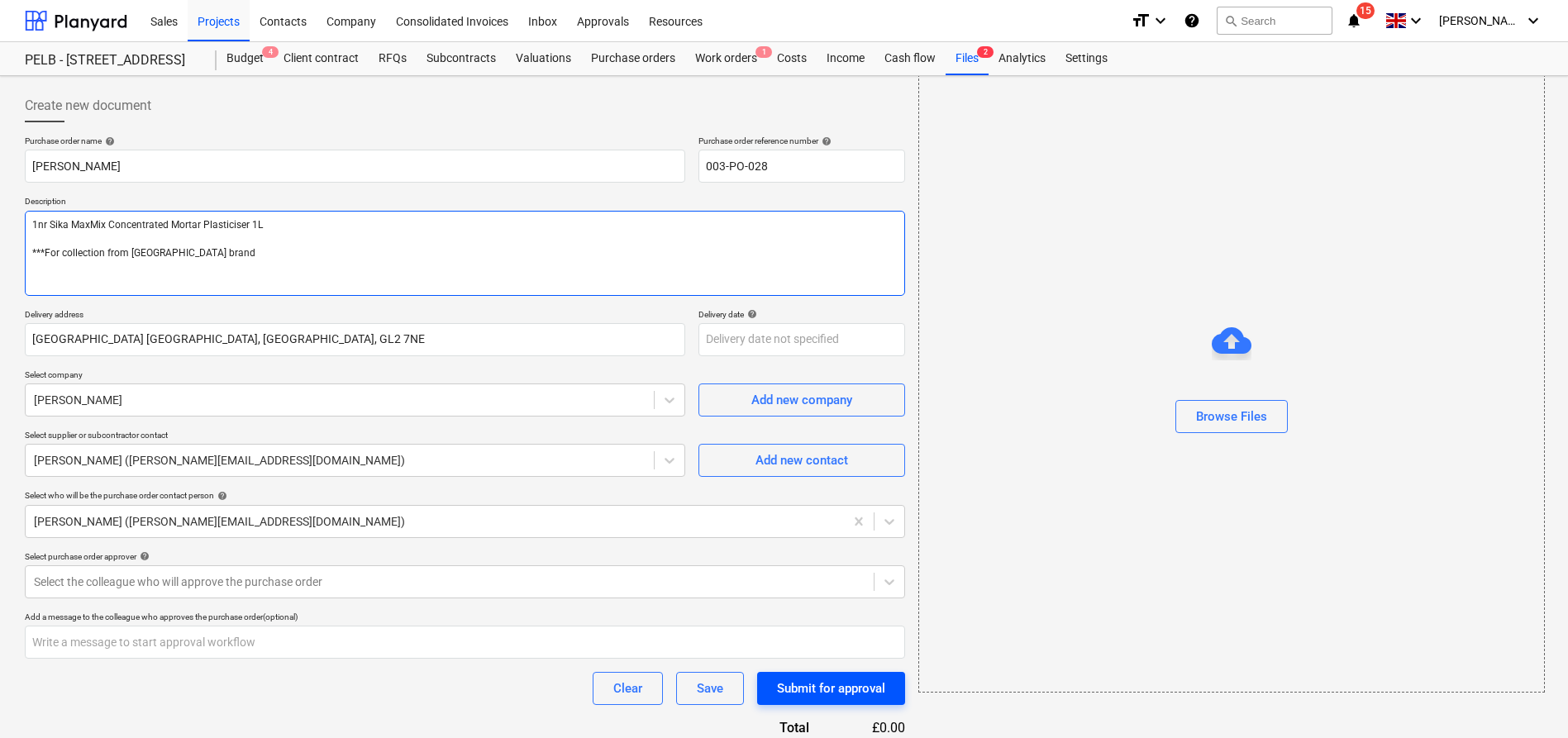
scroll to position [229, 0]
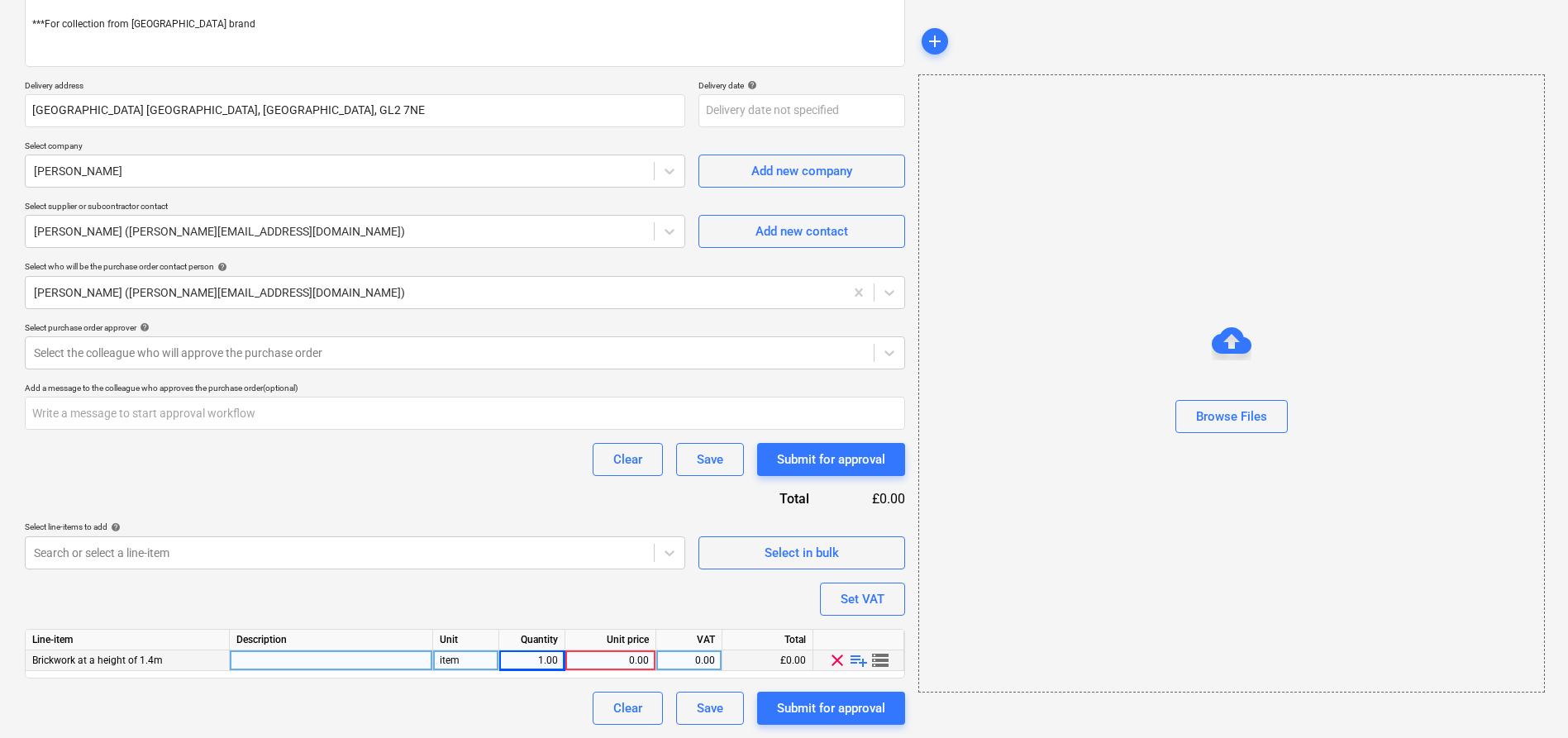
click at [629, 659] on div "0.00" at bounding box center [610, 660] width 77 height 20
click at [685, 660] on div "0.00" at bounding box center [689, 660] width 52 height 20
click at [733, 606] on div "Purchase order name help [PERSON_NAME] MaxMix Purchase order reference number h…" at bounding box center [465, 316] width 880 height 818
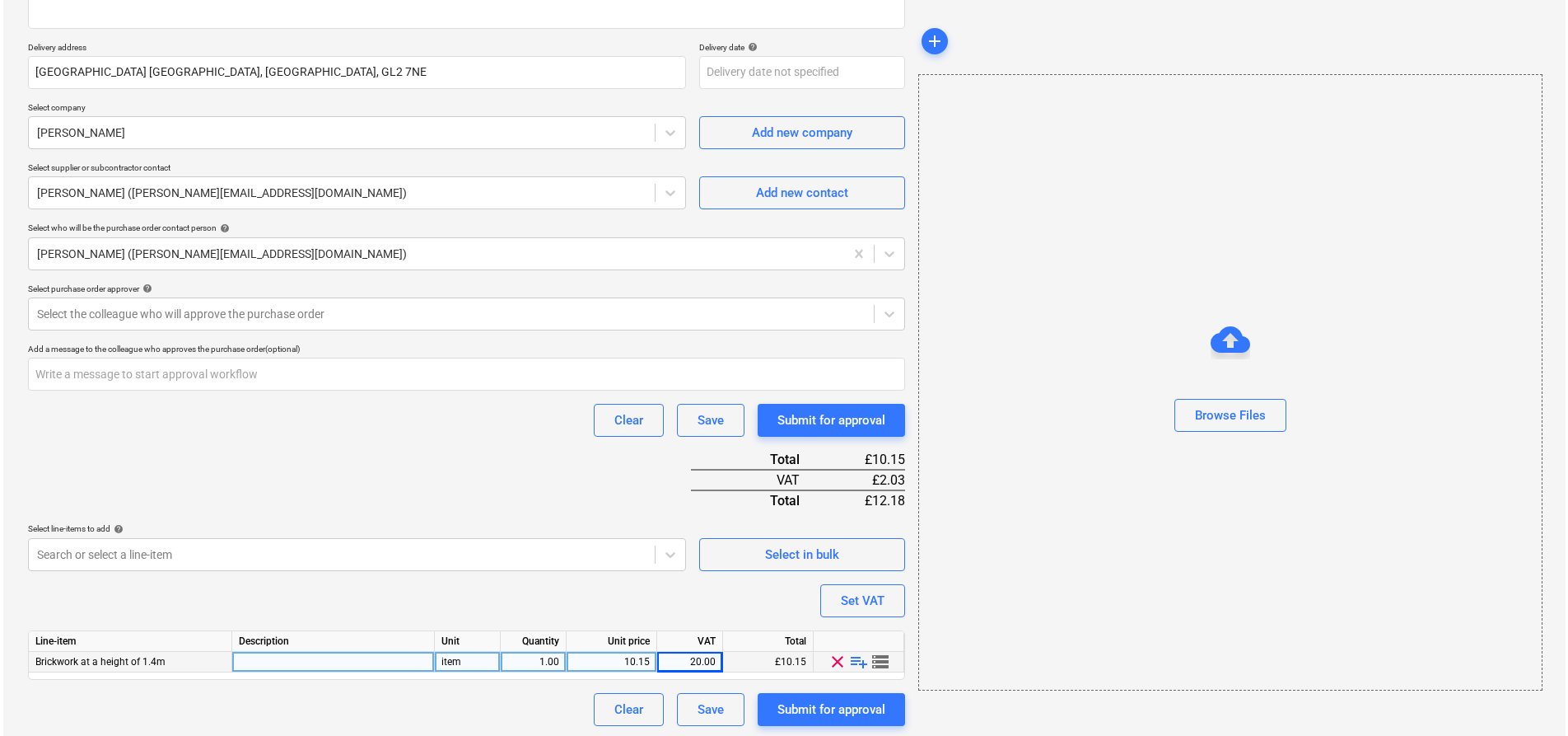
scroll to position [270, 0]
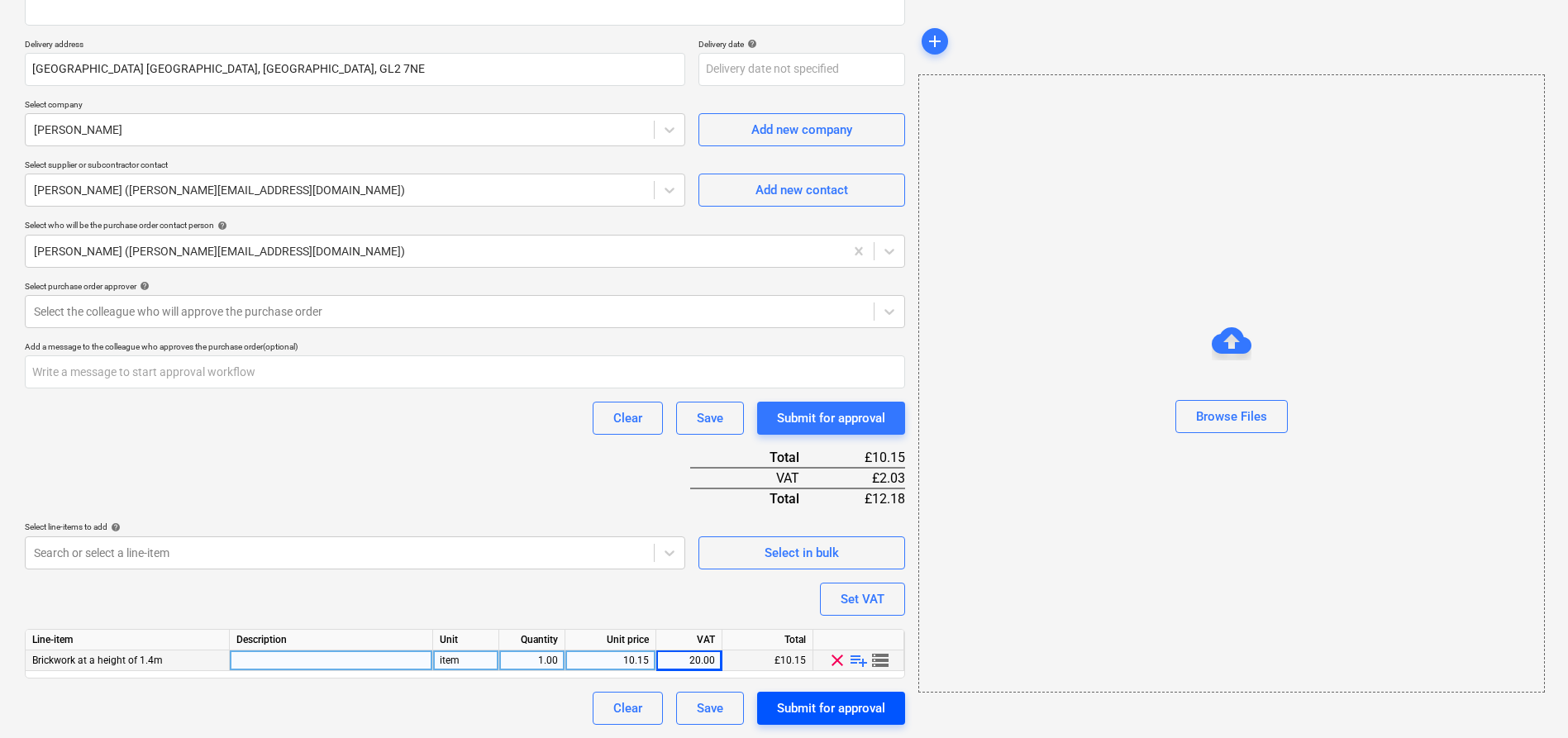
click at [823, 702] on div "Submit for approval" at bounding box center [831, 707] width 108 height 21
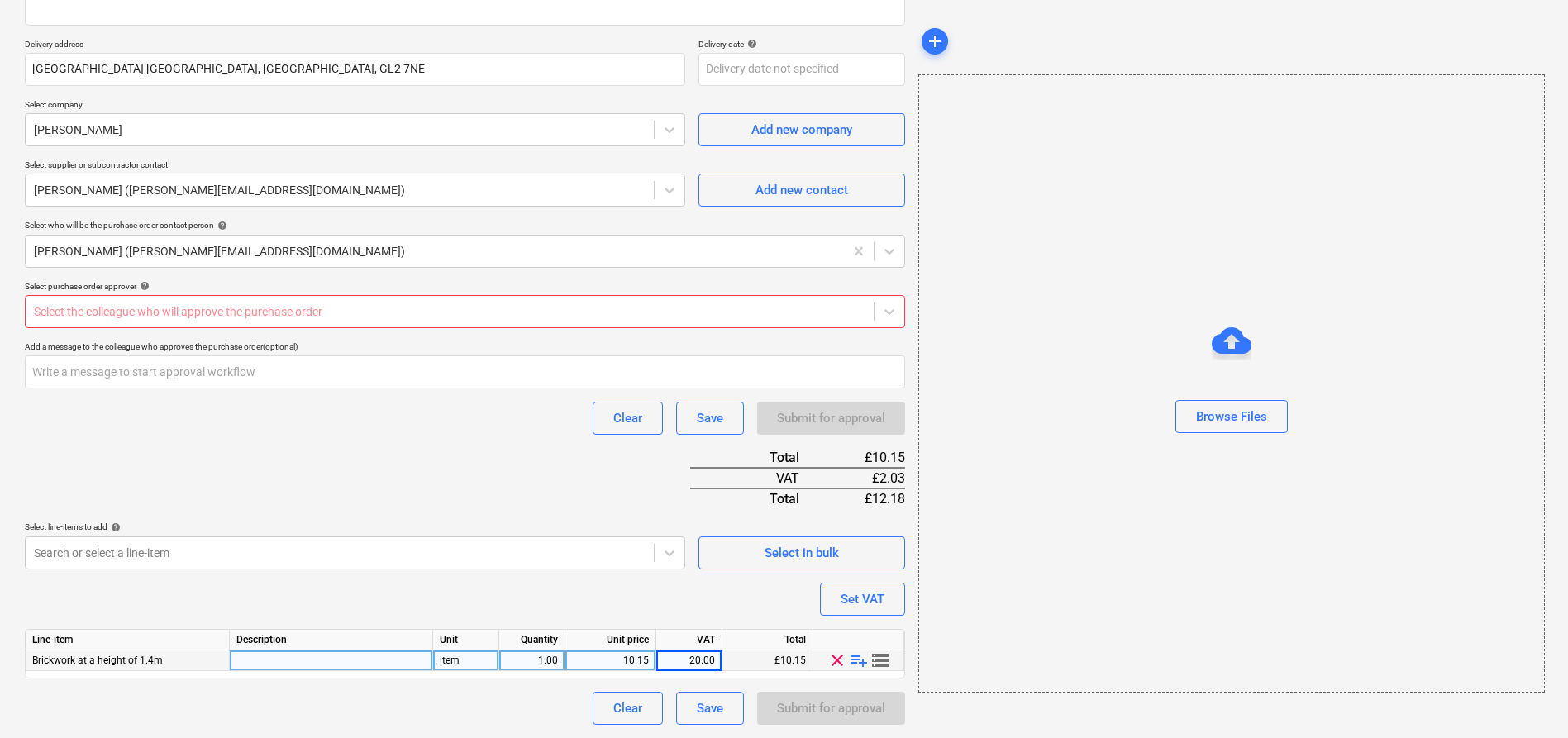
click at [478, 315] on div at bounding box center [449, 311] width 831 height 17
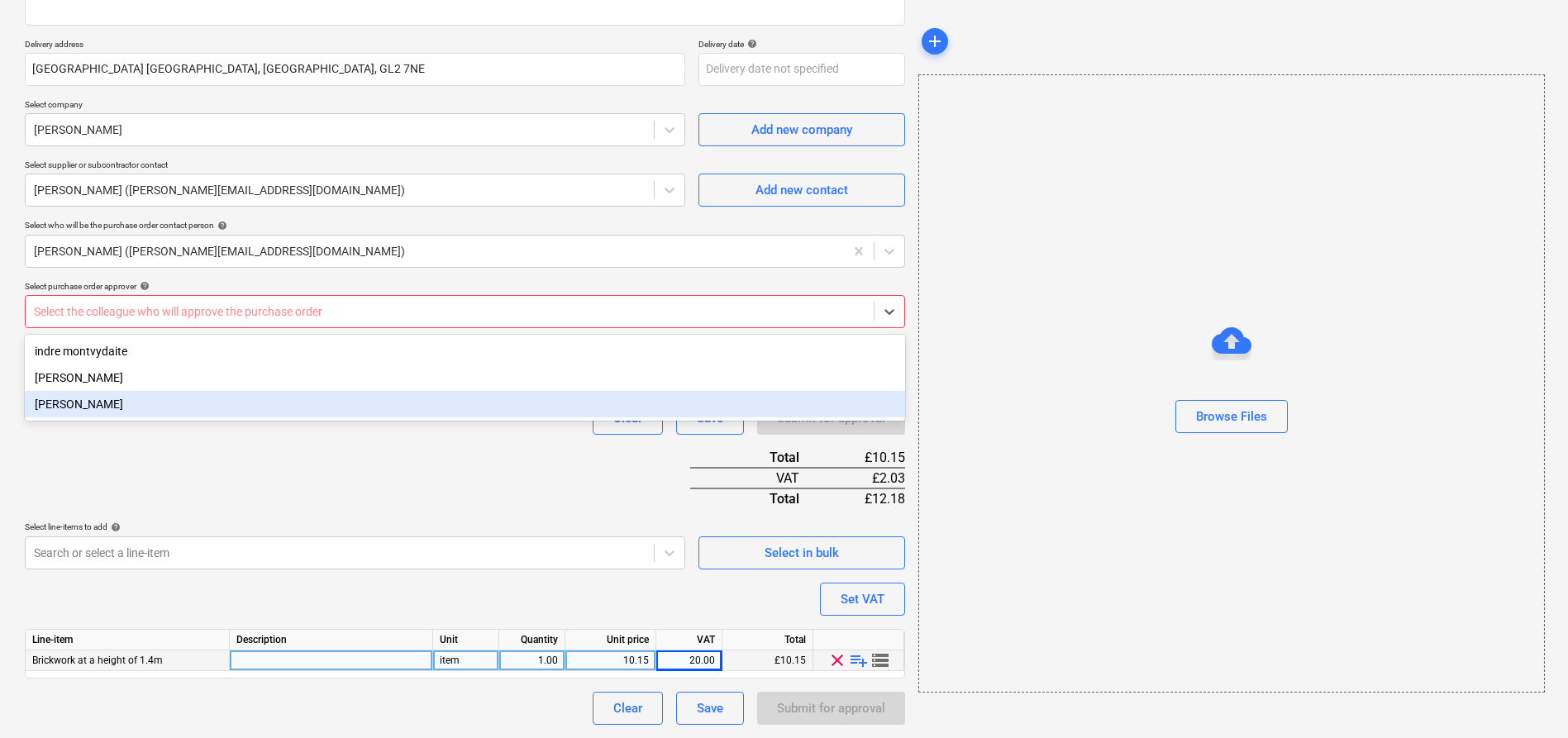
click at [466, 402] on div "[PERSON_NAME]" at bounding box center [465, 403] width 880 height 26
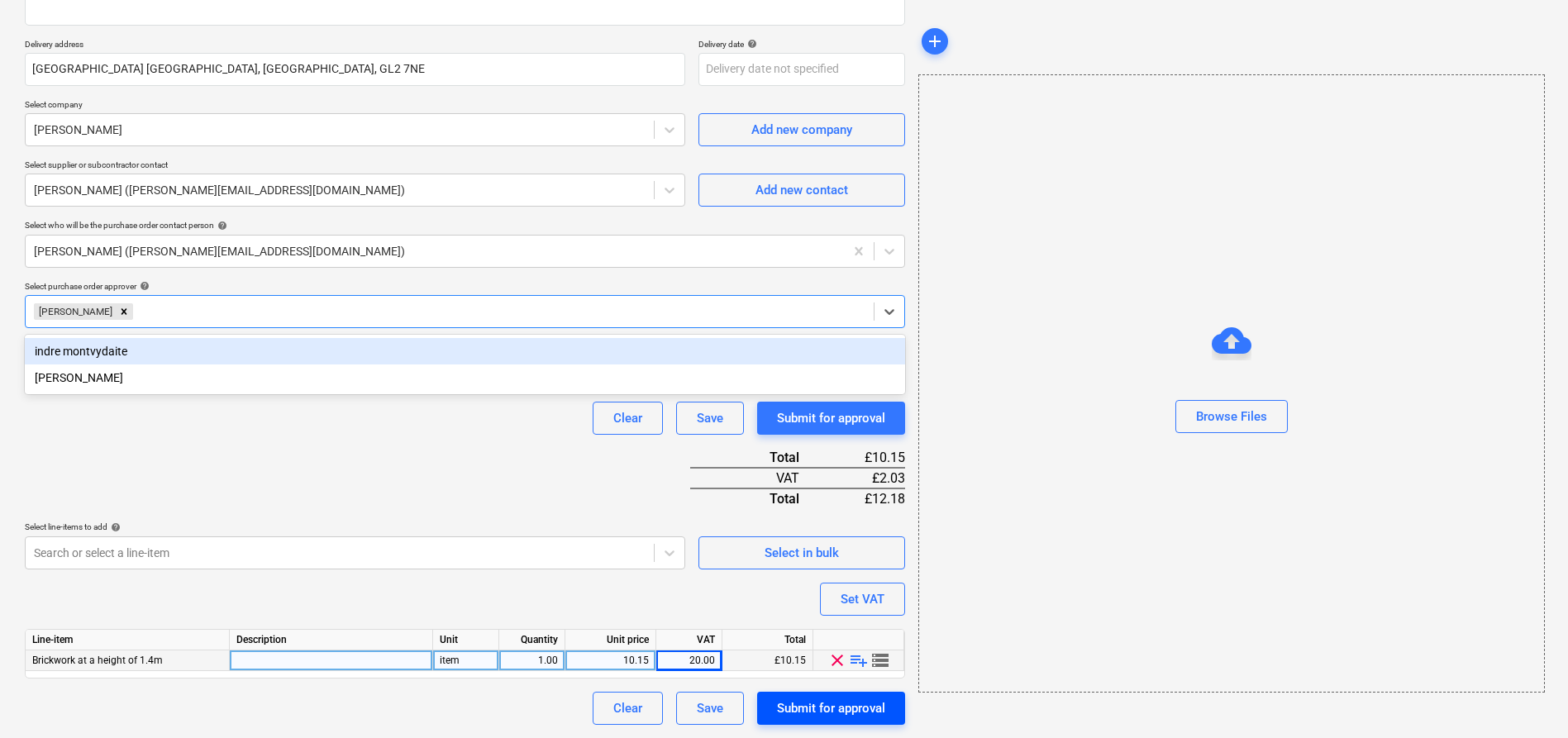
click at [820, 713] on div "Submit for approval" at bounding box center [831, 707] width 108 height 21
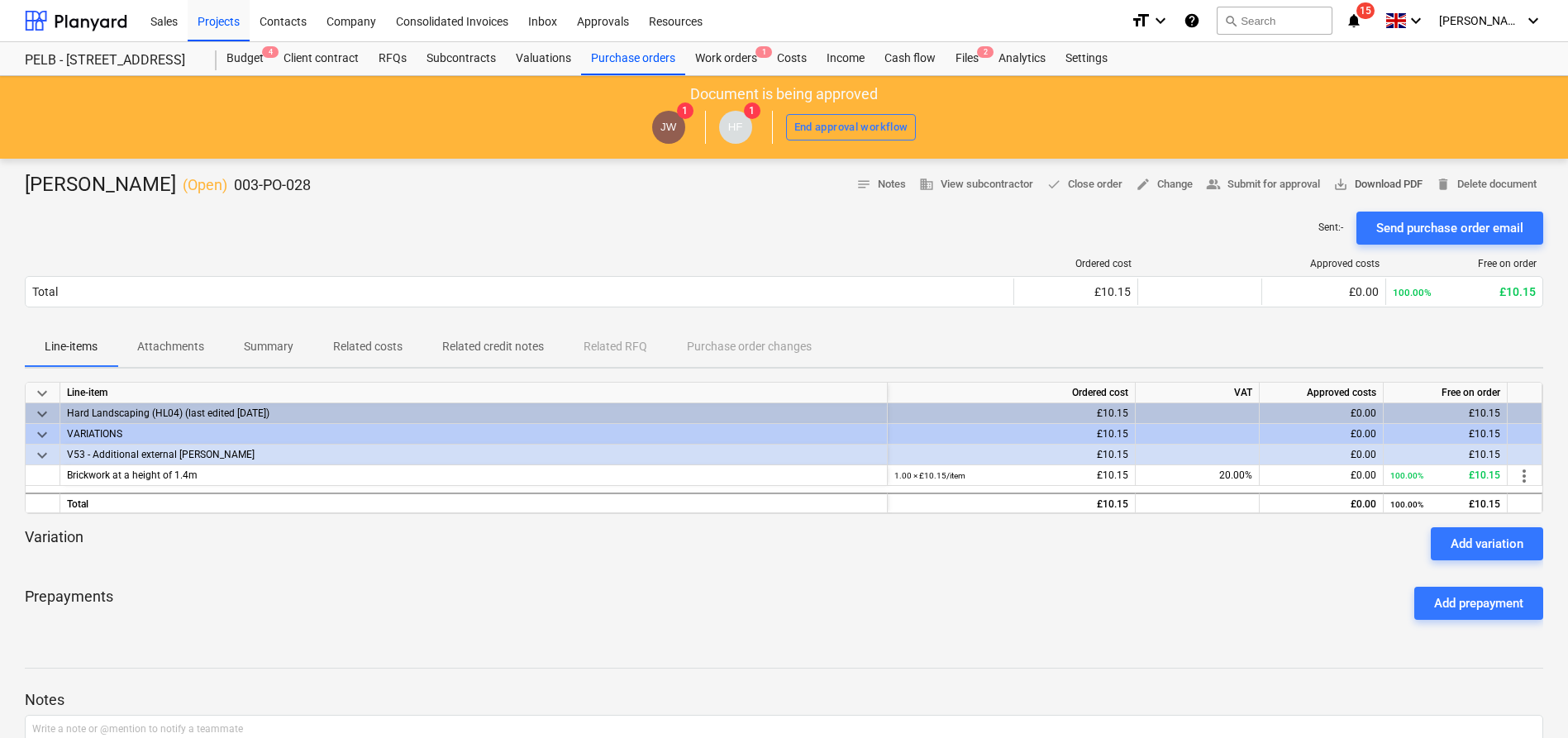
click at [1382, 182] on span "save_alt Download PDF" at bounding box center [1377, 184] width 89 height 19
